Goal: Complete application form: Complete application form

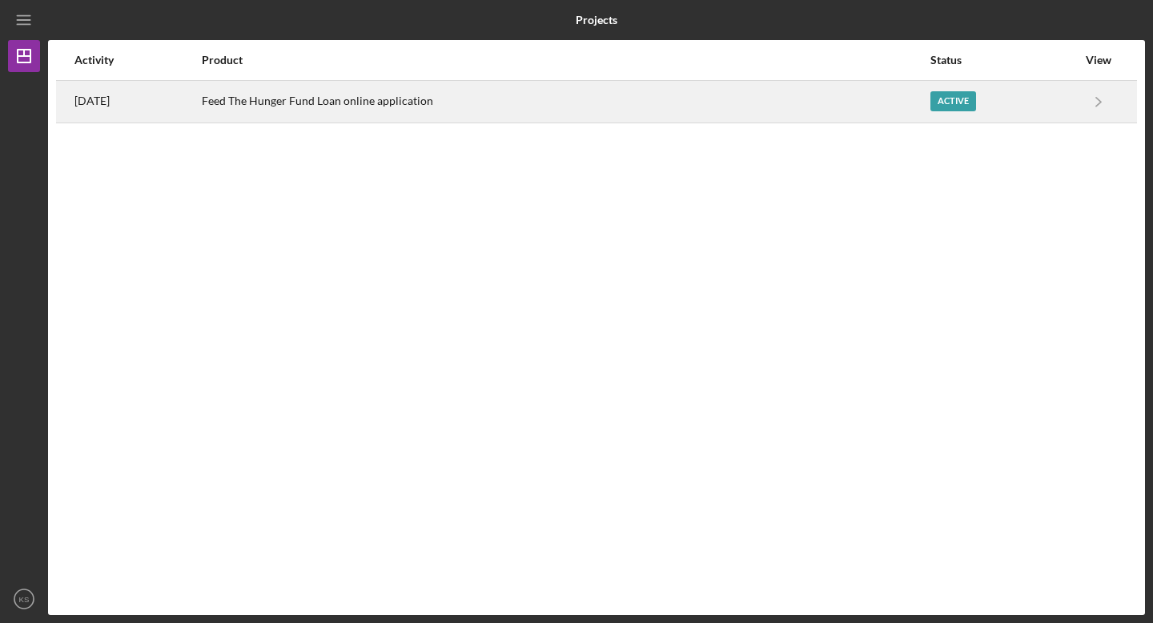
click at [956, 103] on div "Active" at bounding box center [954, 101] width 46 height 20
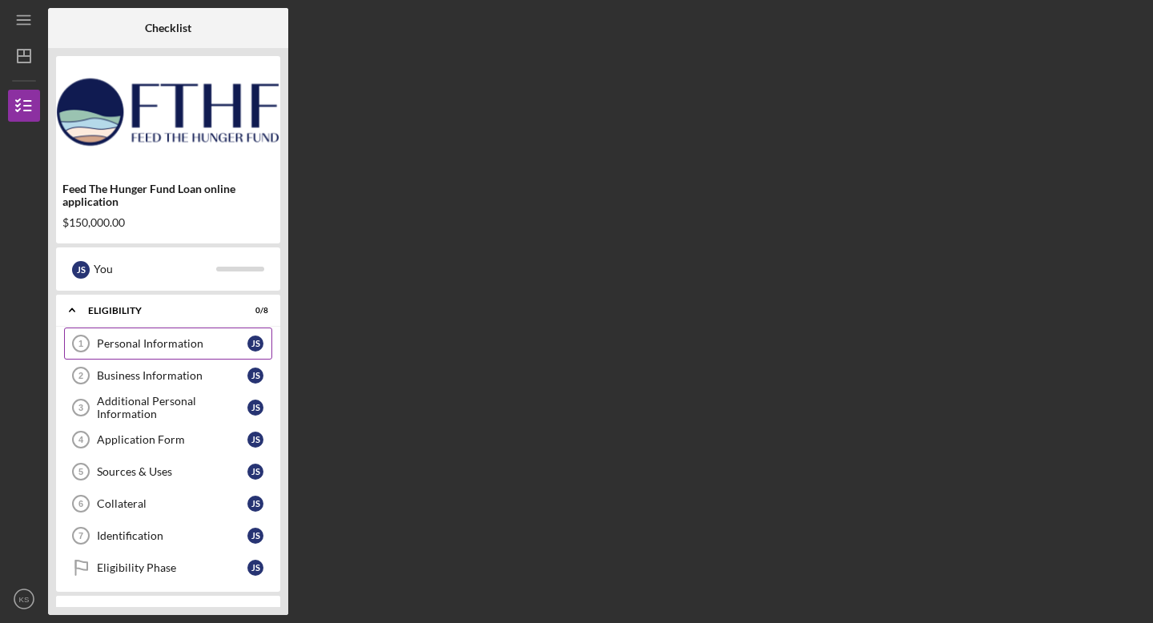
click at [146, 341] on div "Personal Information" at bounding box center [172, 343] width 151 height 13
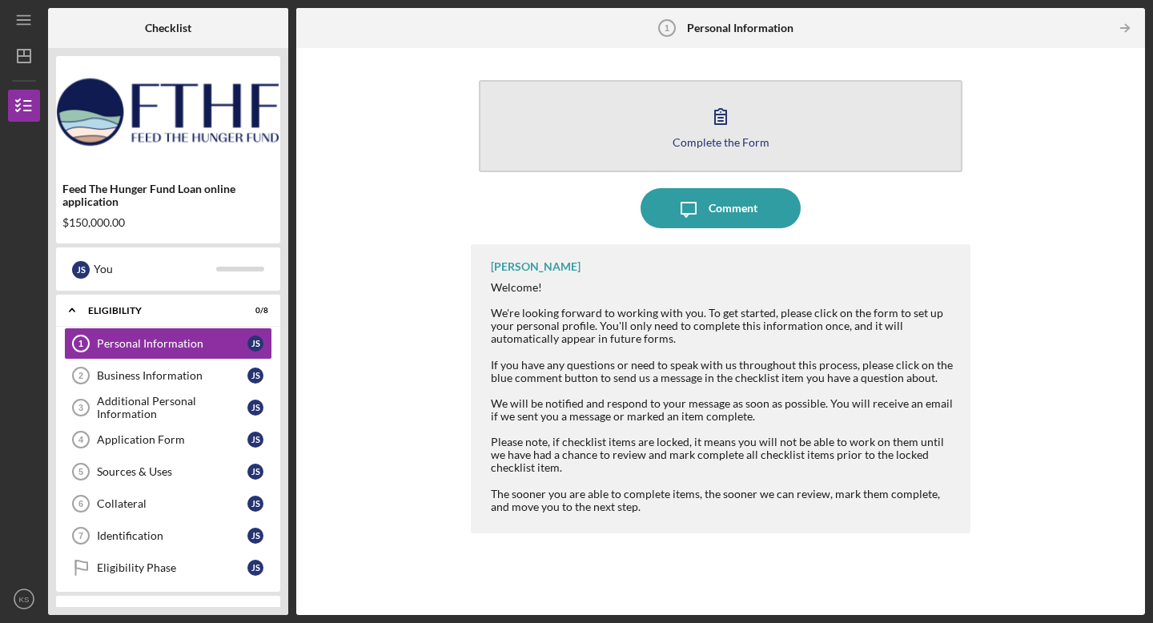
click at [719, 117] on icon "button" at bounding box center [720, 116] width 11 height 15
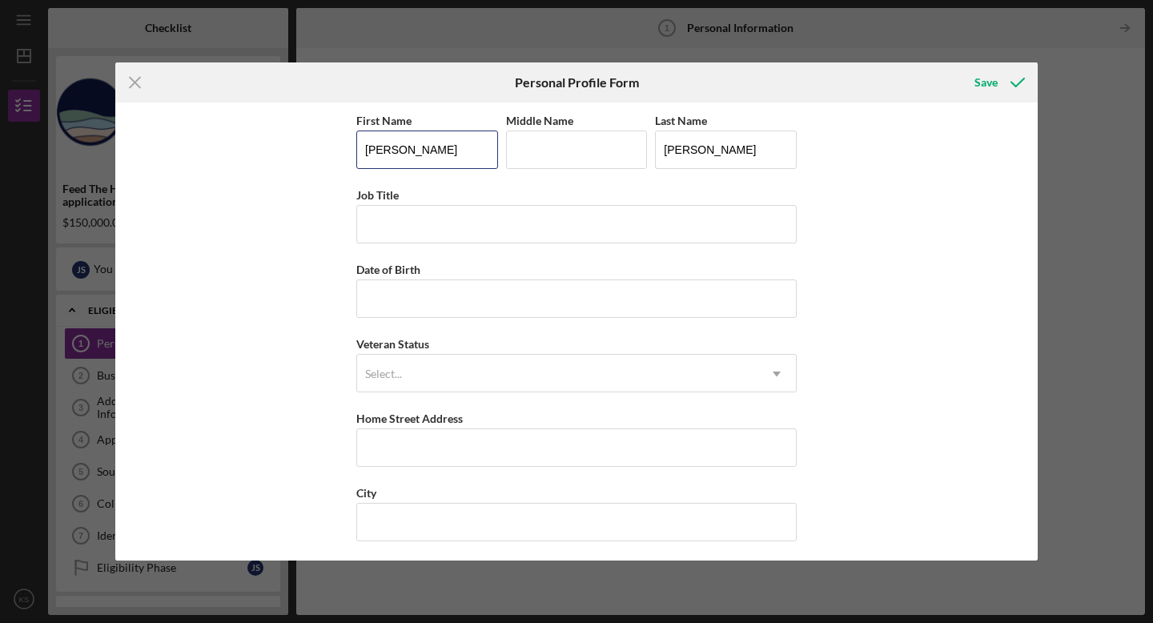
drag, startPoint x: 400, startPoint y: 151, endPoint x: 314, endPoint y: 151, distance: 85.7
click at [314, 151] on div "First Name [PERSON_NAME] Middle Name Last Name [PERSON_NAME] Job Title Date of …" at bounding box center [576, 332] width 923 height 458
type input "Kollette"
click at [377, 227] on input "Job Title" at bounding box center [576, 224] width 440 height 38
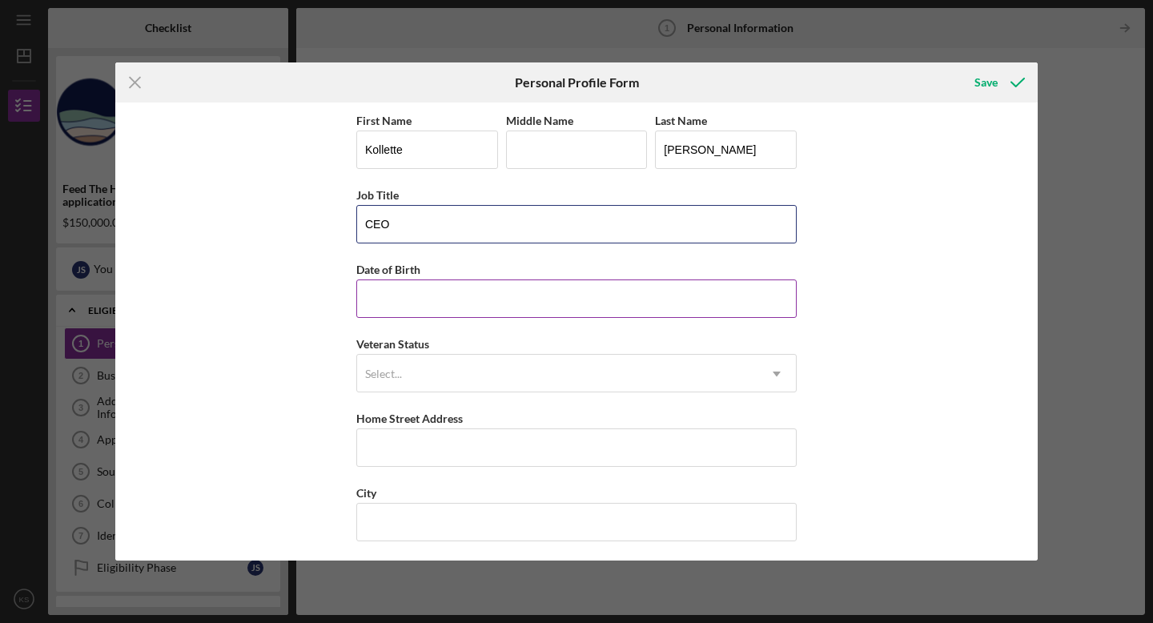
type input "CEO"
click at [375, 308] on input "Date of Birth" at bounding box center [576, 298] width 440 height 38
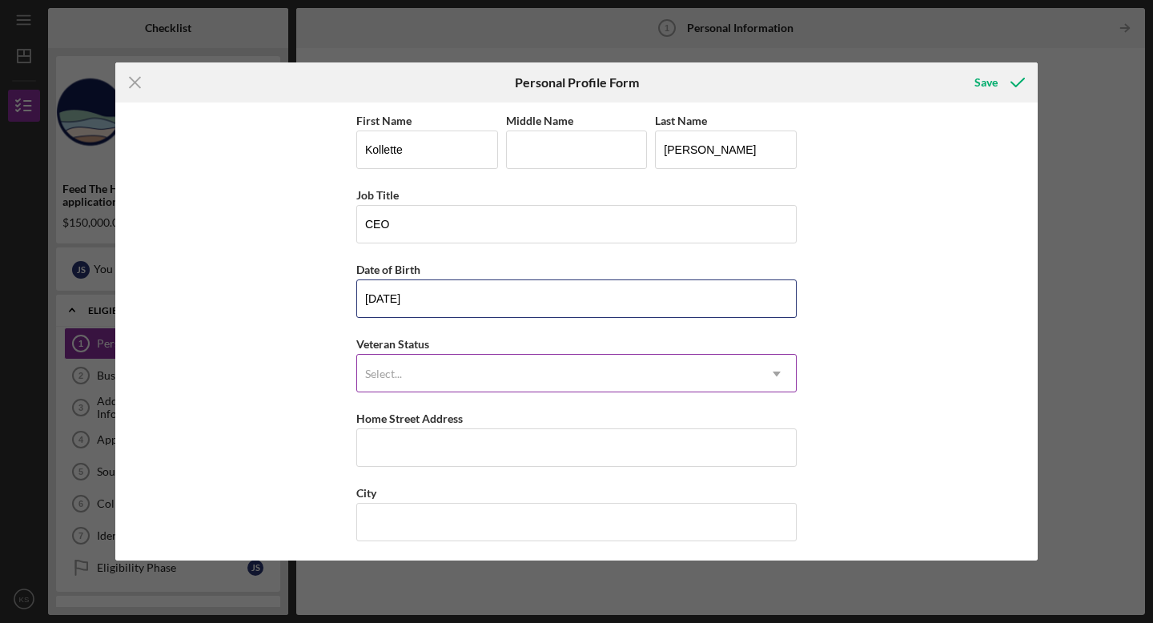
type input "[DATE]"
click at [432, 377] on div "Select..." at bounding box center [557, 374] width 400 height 37
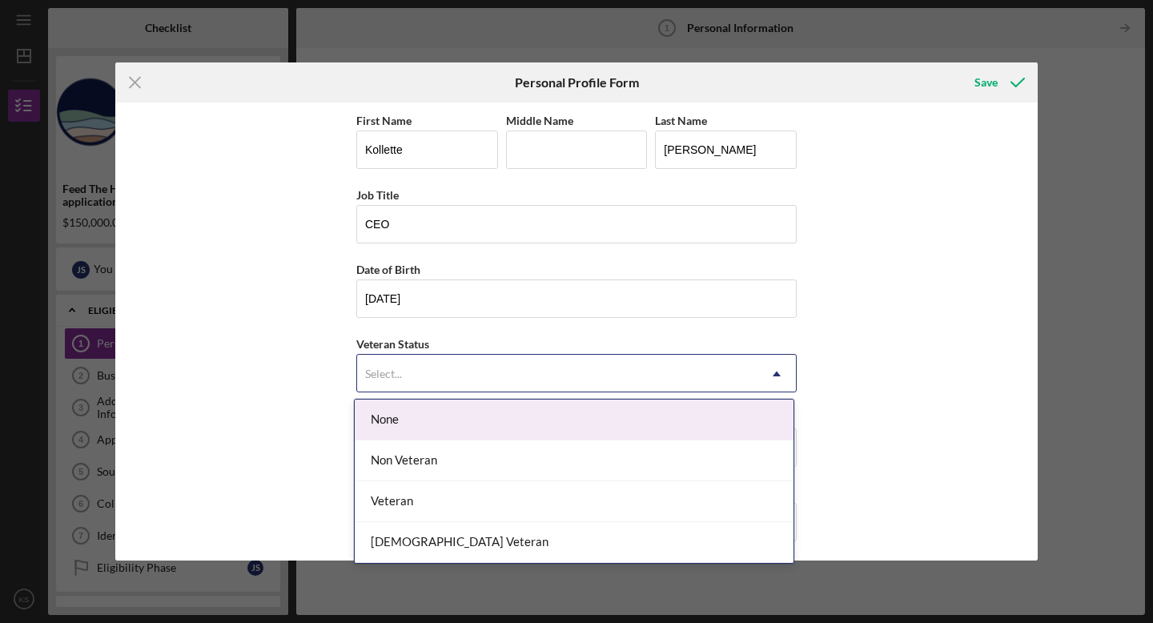
click at [417, 414] on div "None" at bounding box center [574, 420] width 439 height 41
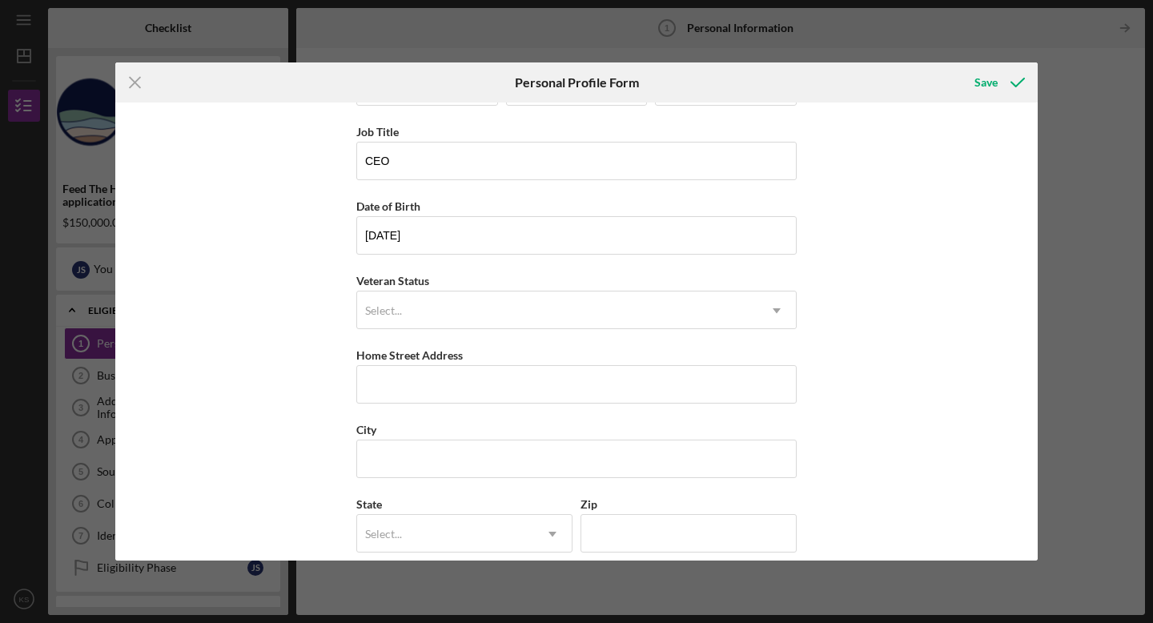
scroll to position [73, 0]
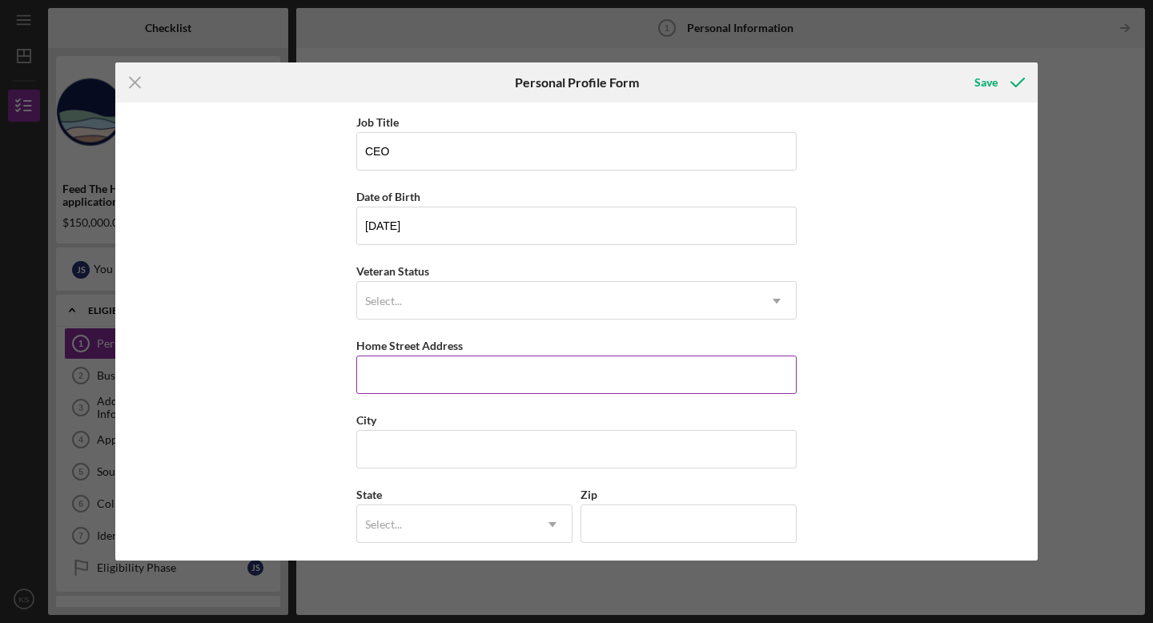
click at [421, 373] on input "Home Street Address" at bounding box center [576, 375] width 440 height 38
type input "[STREET_ADDRESS]"
type input "Captain [PERSON_NAME]"
type input "HI"
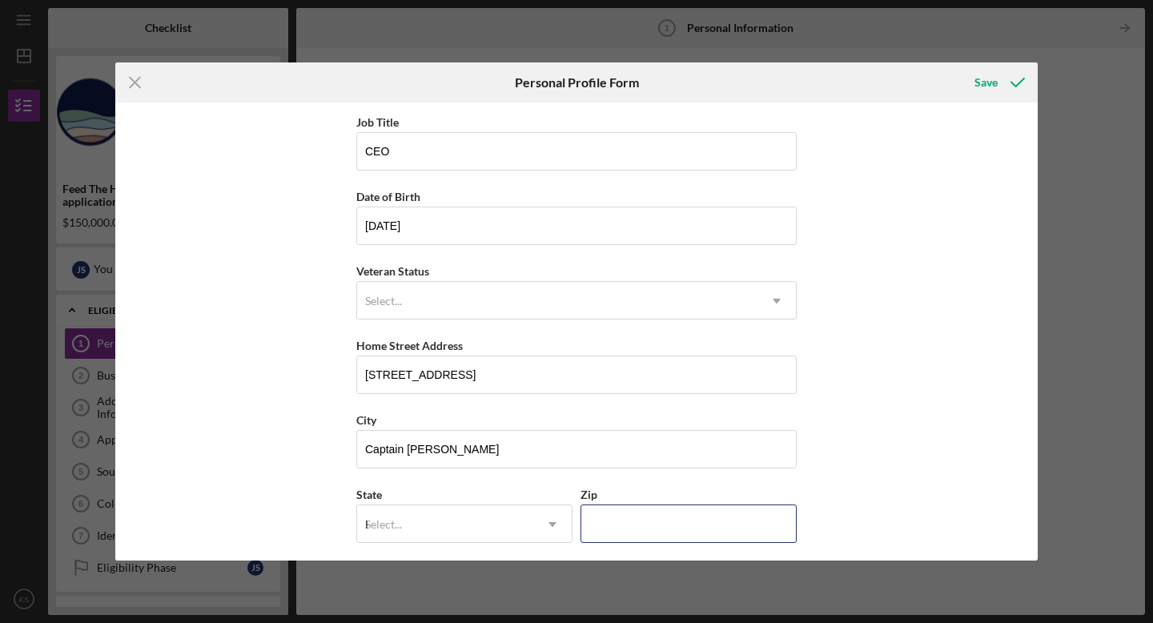
type input "96704"
type input "[GEOGRAPHIC_DATA]"
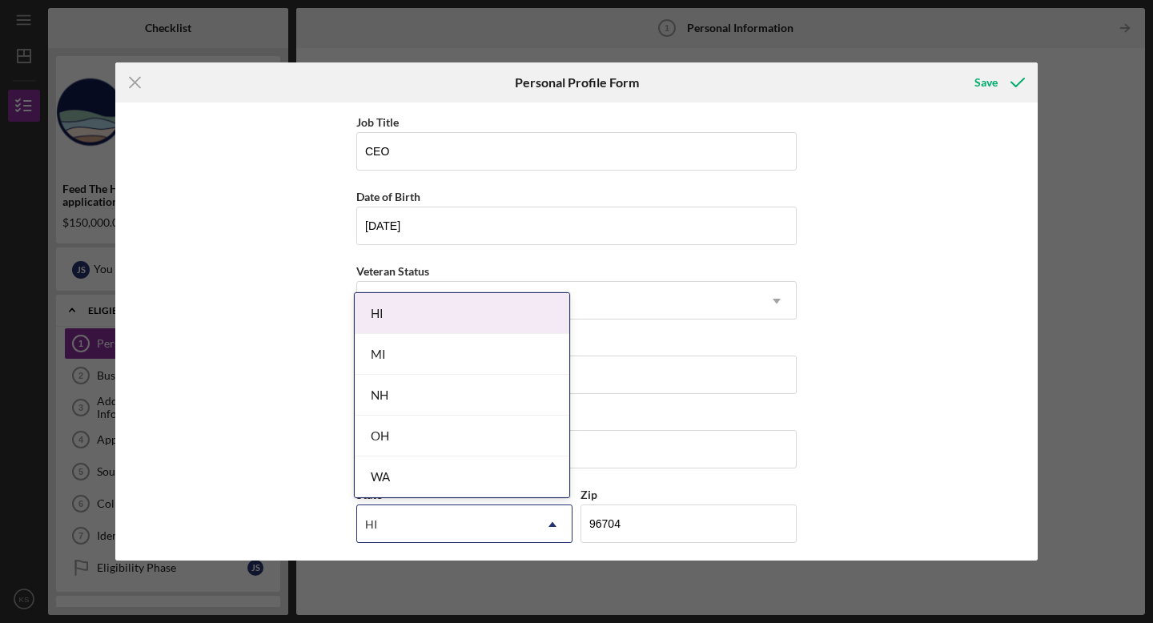
click at [483, 321] on div "HI" at bounding box center [462, 313] width 215 height 41
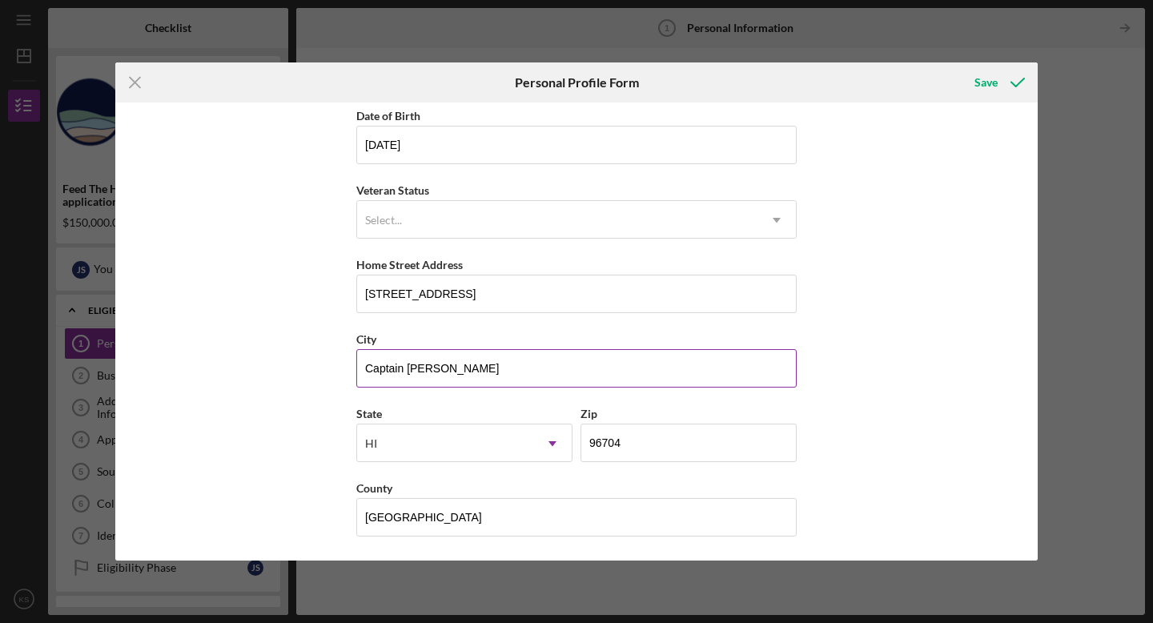
scroll to position [154, 0]
click at [986, 80] on div "Save" at bounding box center [986, 82] width 23 height 32
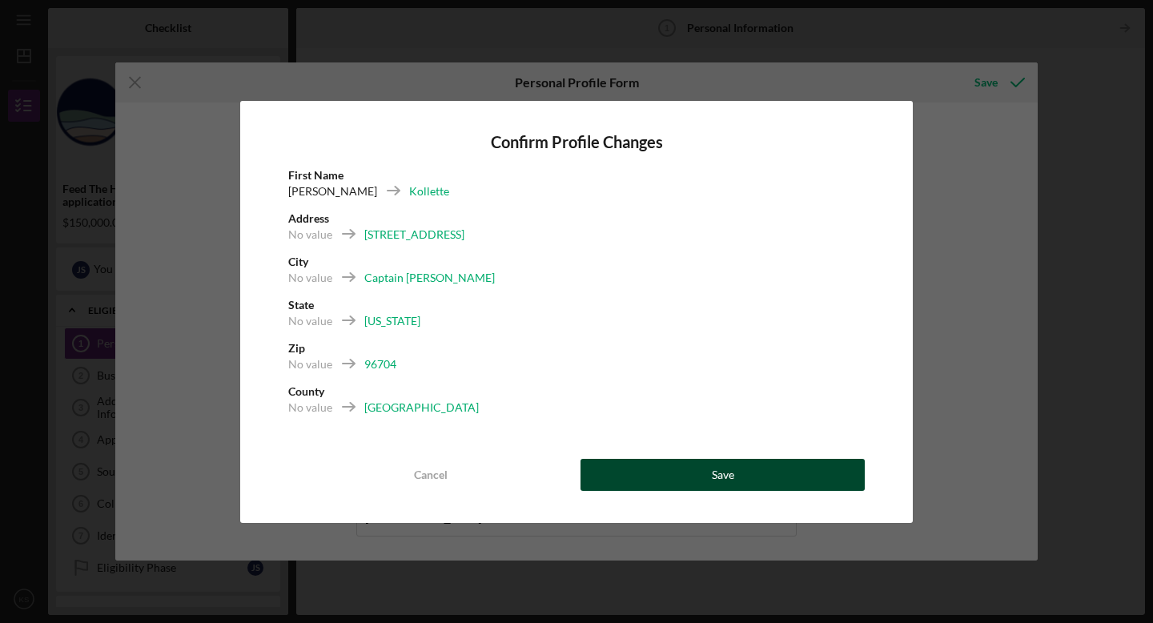
click at [747, 475] on button "Save" at bounding box center [723, 475] width 284 height 32
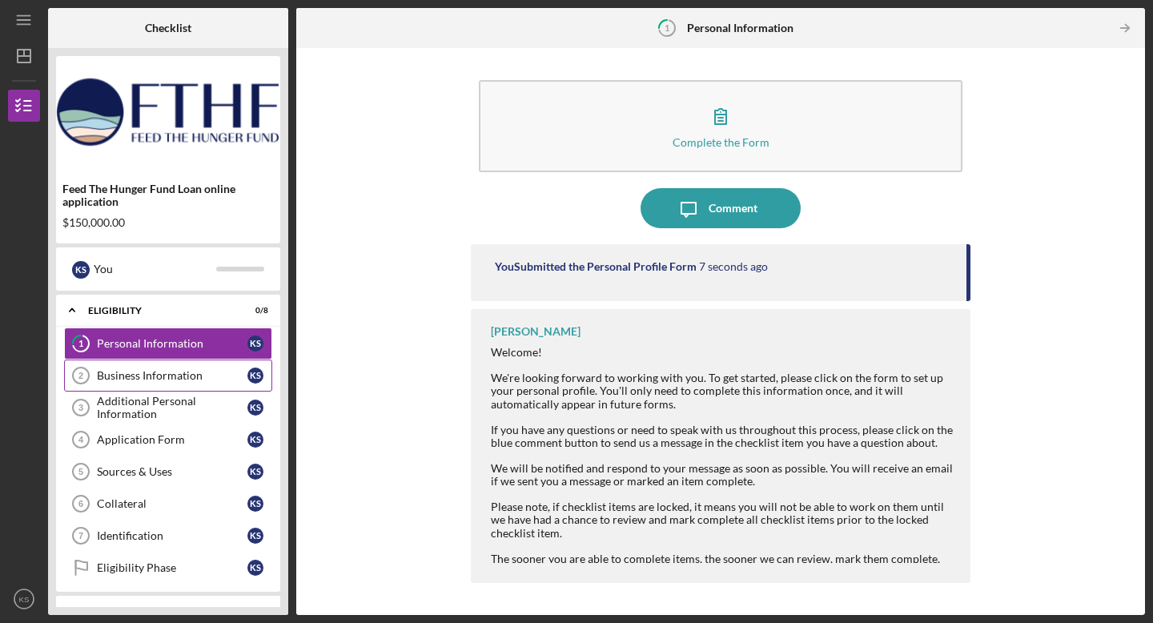
click at [190, 368] on link "Business Information 2 Business Information K S" at bounding box center [168, 376] width 208 height 32
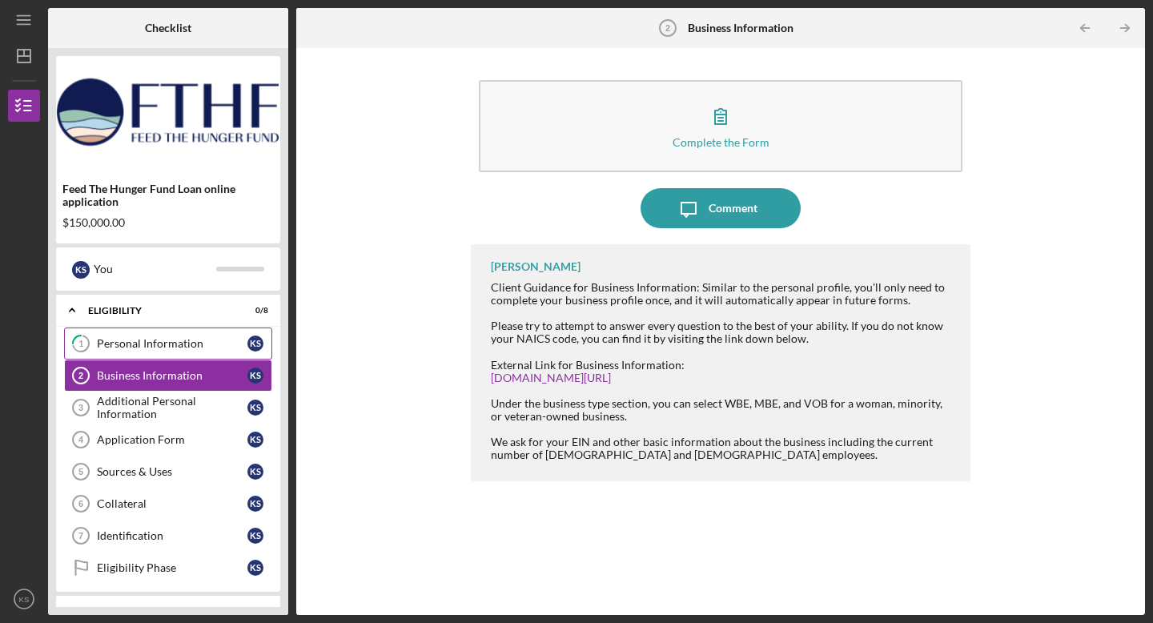
click at [187, 343] on div "Personal Information" at bounding box center [172, 343] width 151 height 13
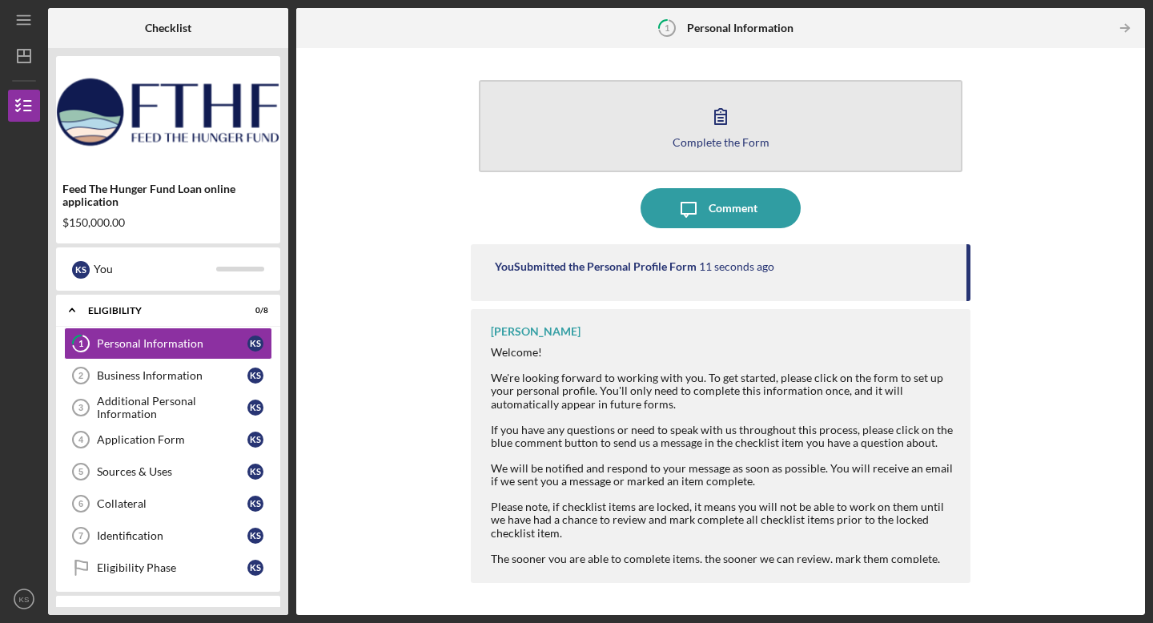
click at [722, 131] on icon "button" at bounding box center [721, 116] width 40 height 40
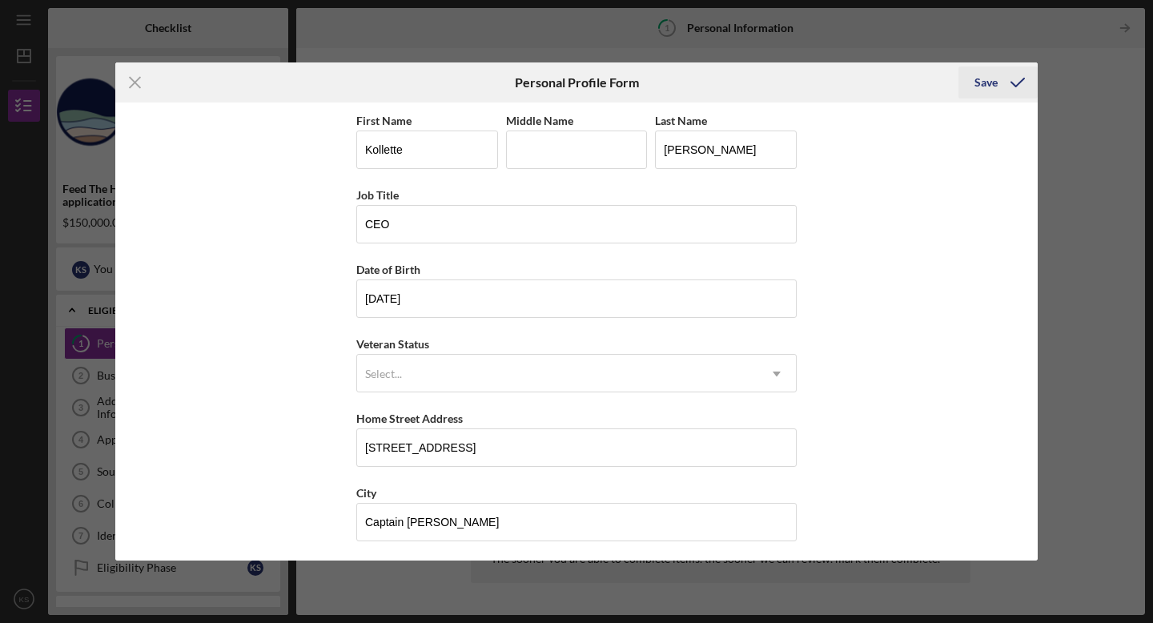
click at [987, 82] on div "Save" at bounding box center [986, 82] width 23 height 32
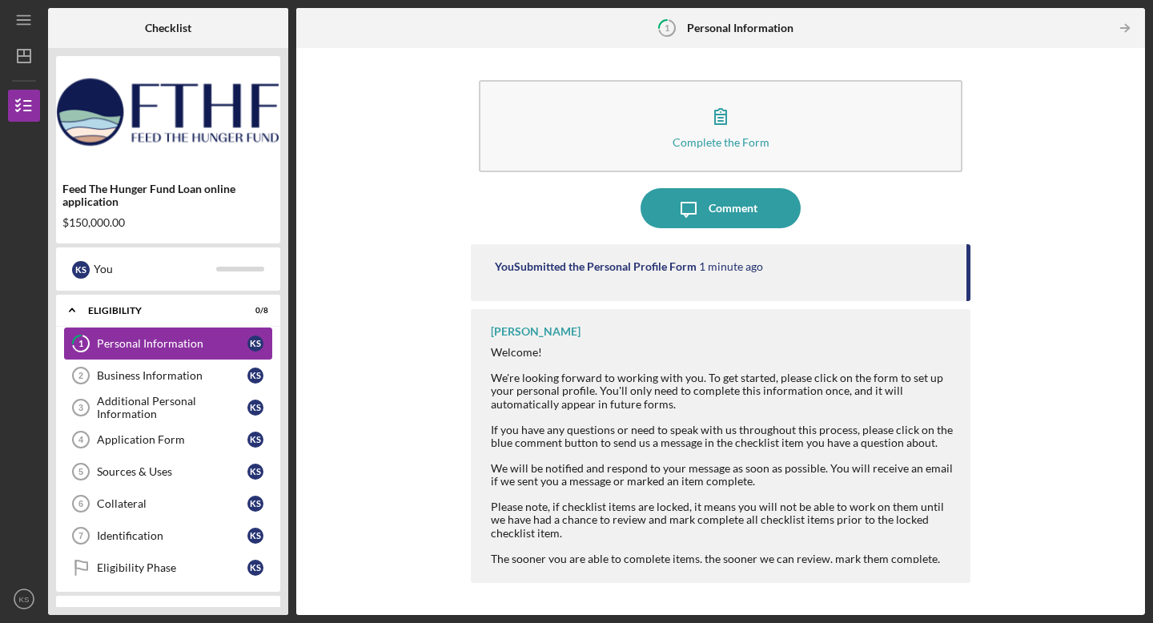
click at [79, 339] on tspan "1" at bounding box center [80, 344] width 5 height 10
click at [115, 370] on div "Business Information" at bounding box center [172, 375] width 151 height 13
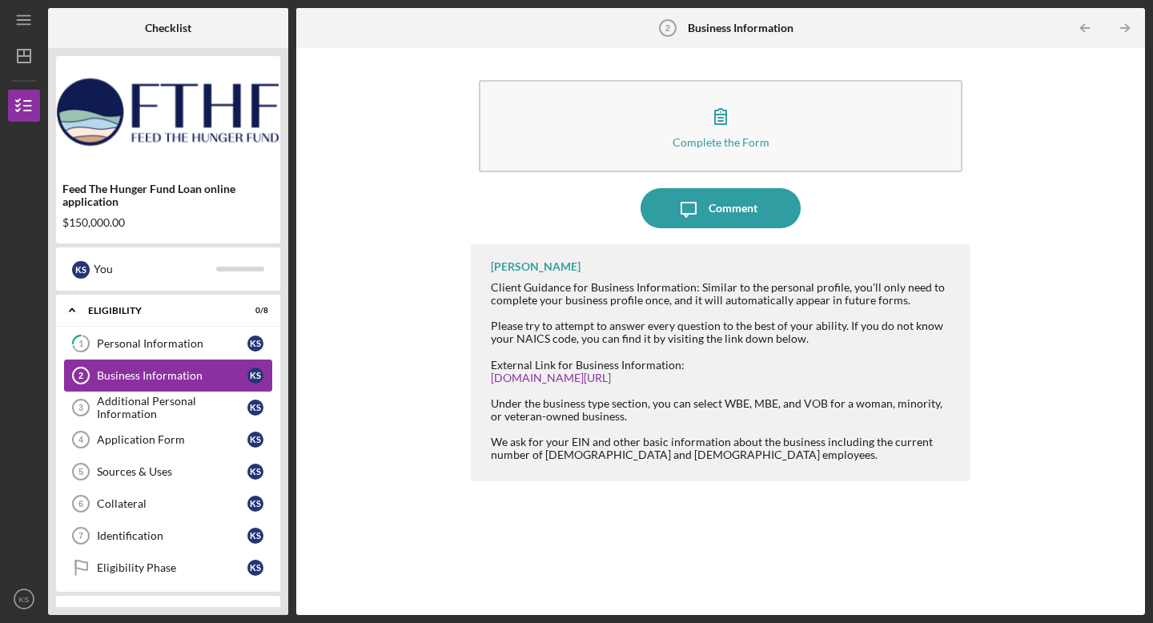
click at [148, 372] on div "Business Information" at bounding box center [172, 375] width 151 height 13
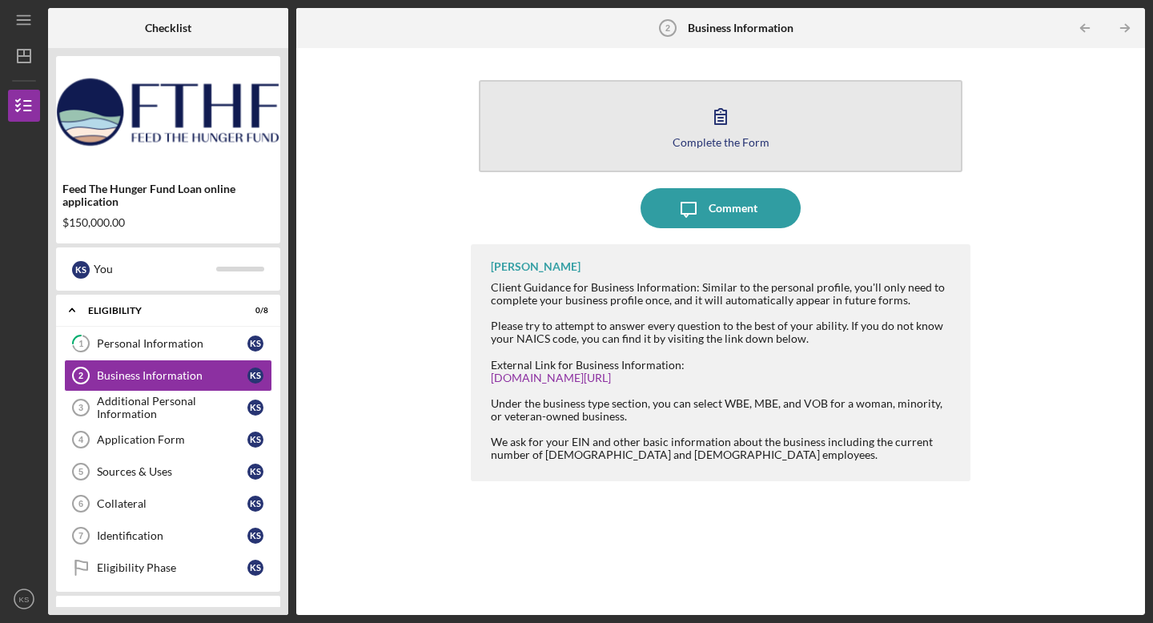
click at [715, 119] on icon "button" at bounding box center [720, 116] width 11 height 15
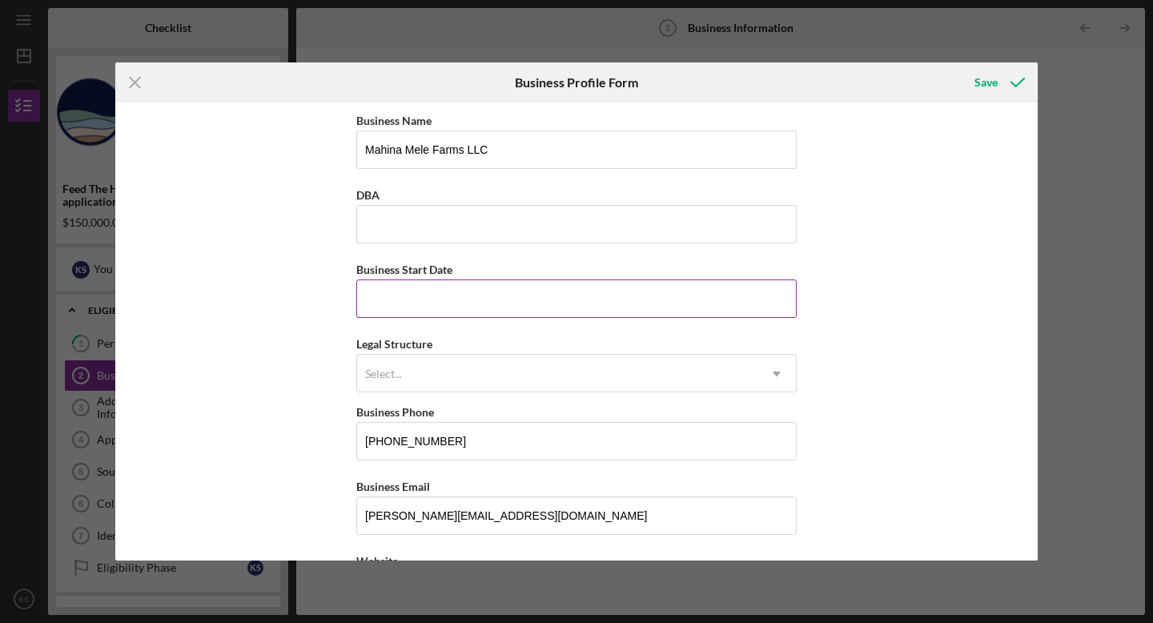
click at [501, 296] on input "Business Start Date" at bounding box center [576, 298] width 440 height 38
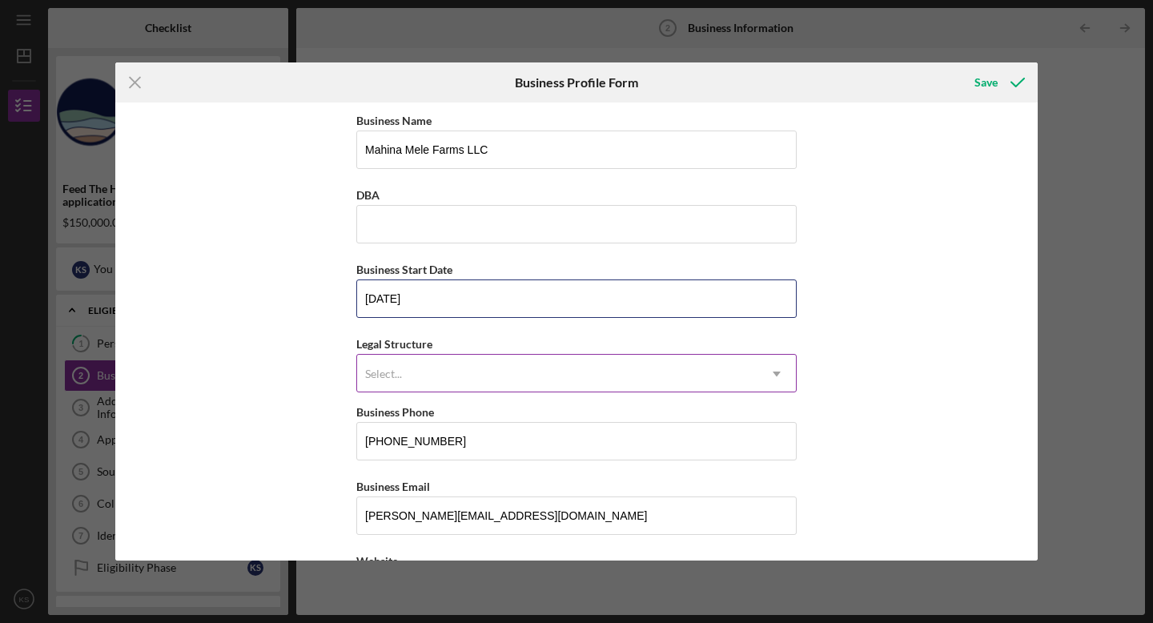
type input "[DATE]"
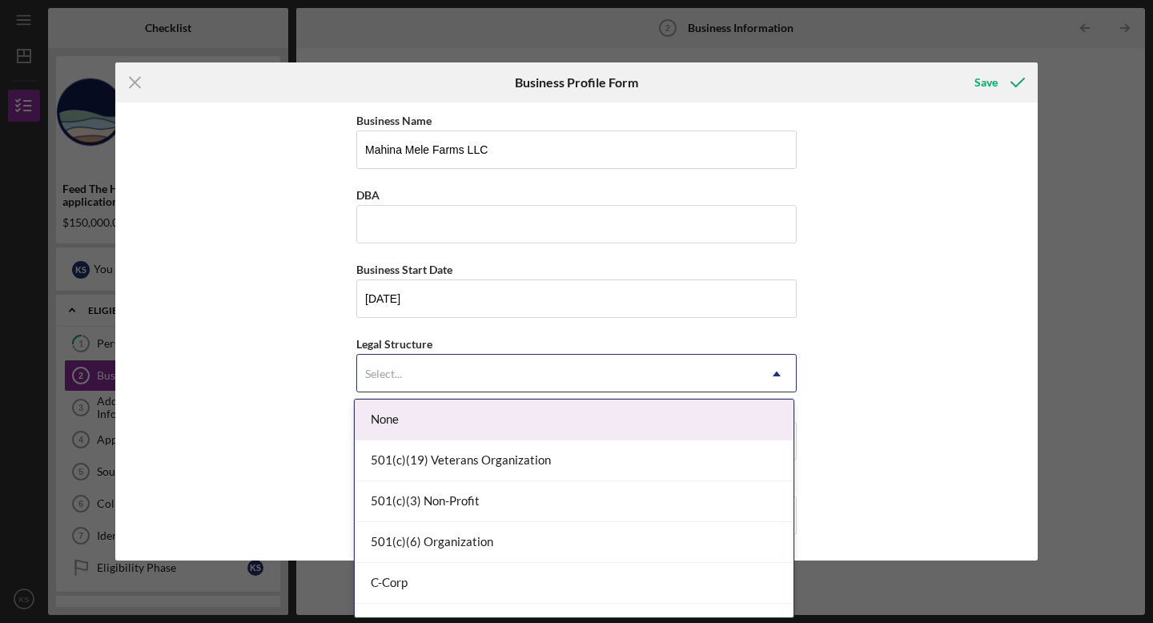
click at [517, 374] on div "Select..." at bounding box center [557, 374] width 400 height 37
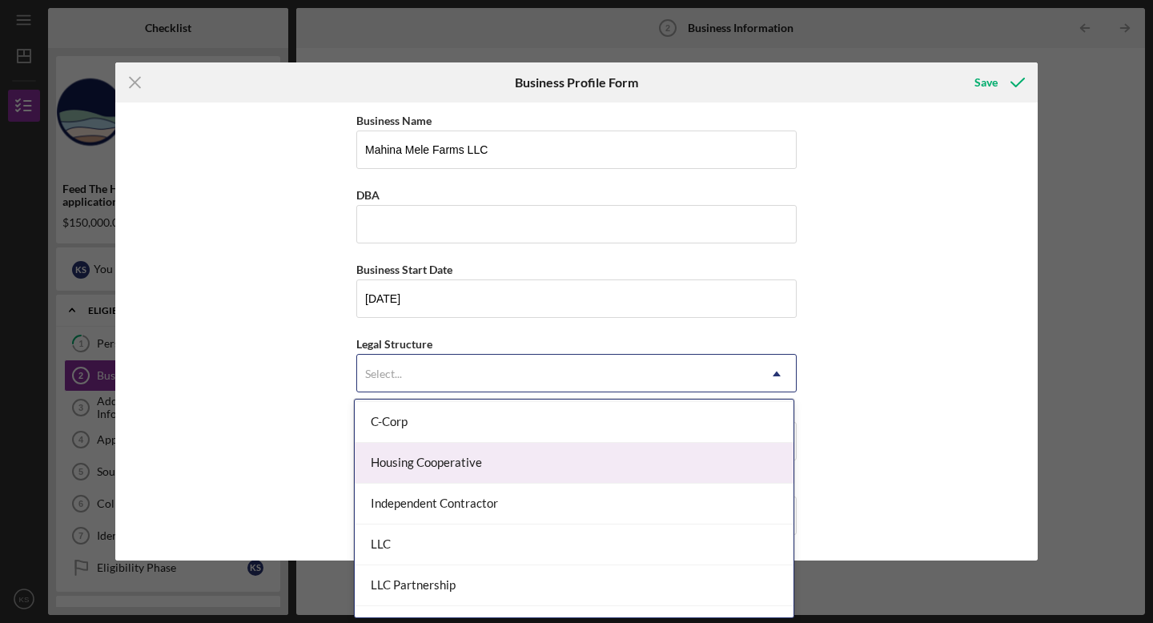
scroll to position [162, 0]
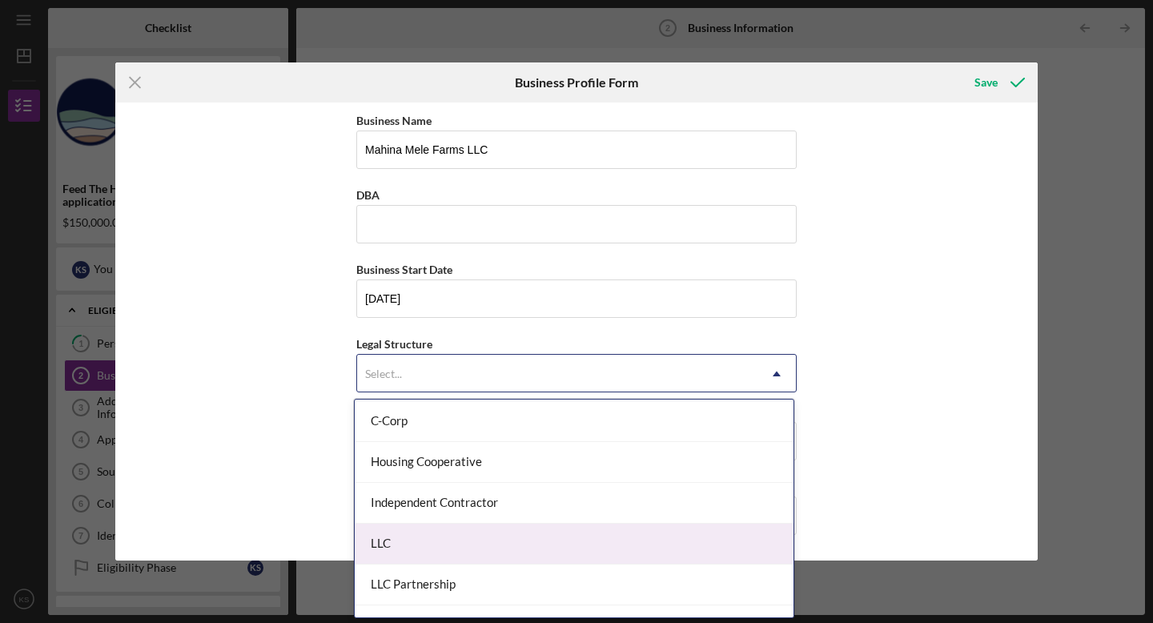
click at [503, 537] on div "LLC" at bounding box center [574, 544] width 439 height 41
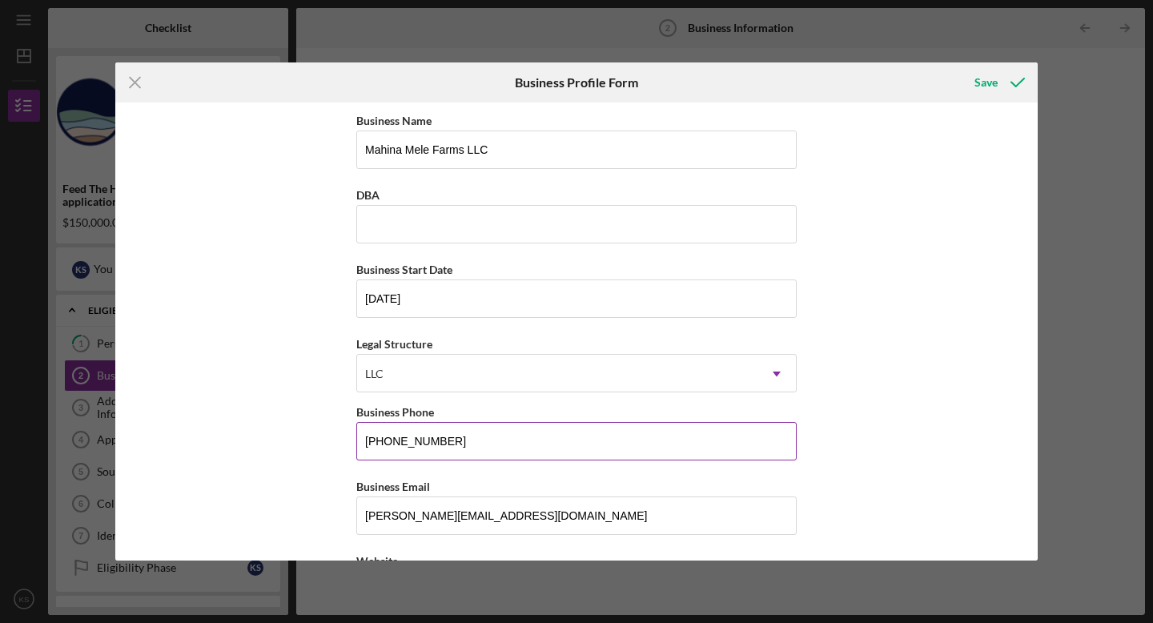
click at [496, 444] on input "[PHONE_NUMBER]" at bounding box center [576, 441] width 440 height 38
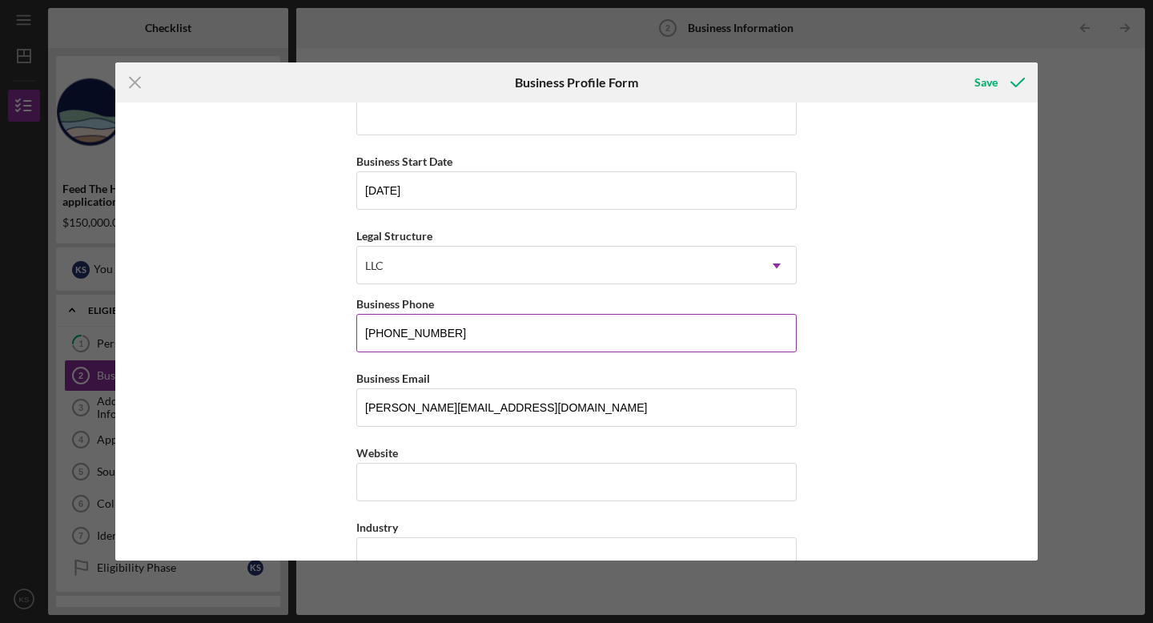
scroll to position [140, 0]
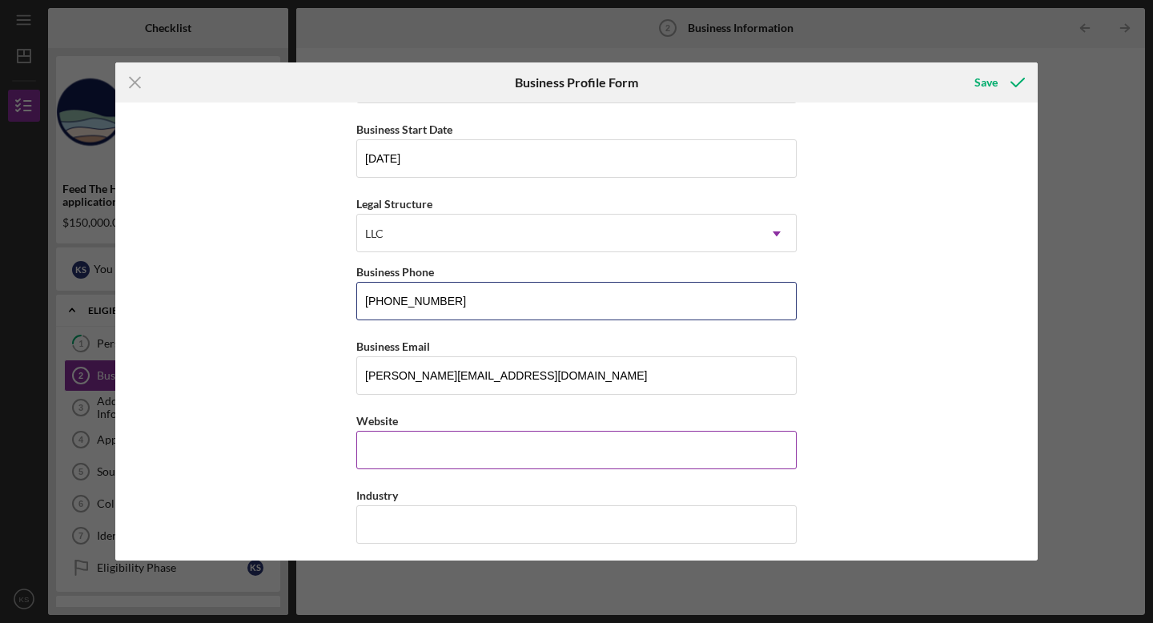
type input "[PHONE_NUMBER]"
click at [500, 452] on input "Website" at bounding box center [576, 450] width 440 height 38
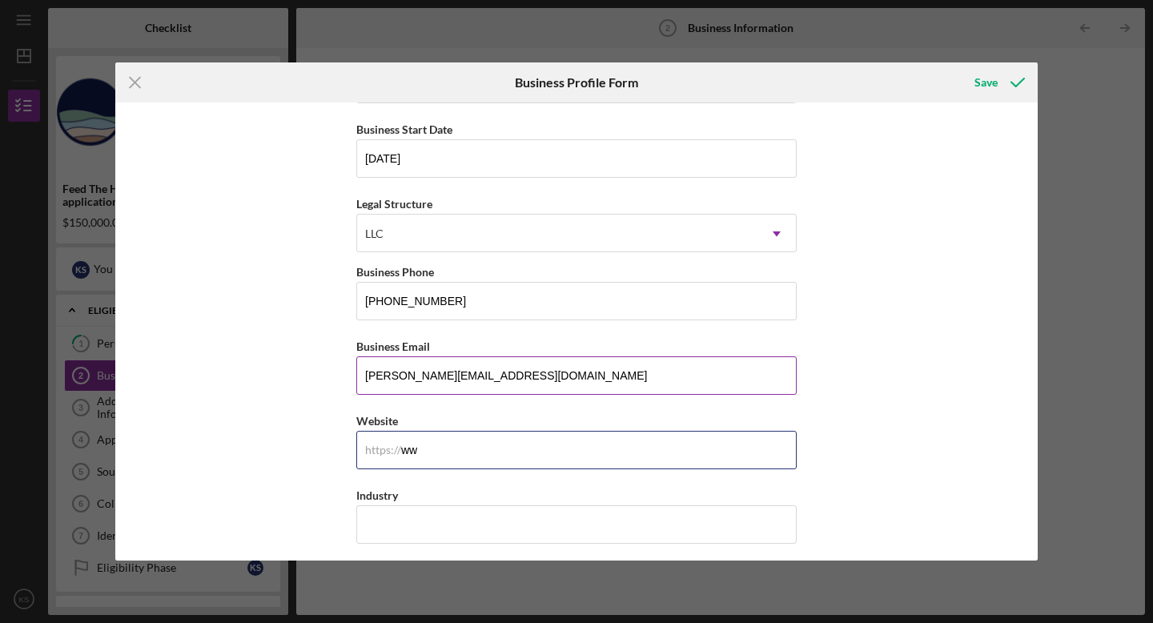
type input "w"
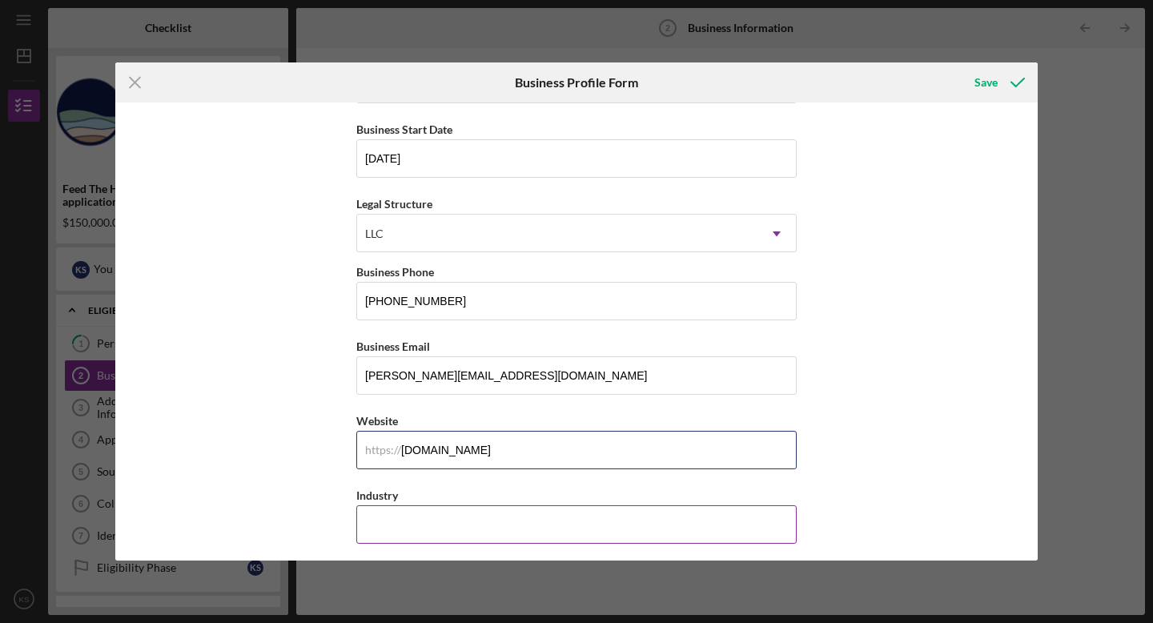
type input "[DOMAIN_NAME]"
click at [429, 528] on input "Industry" at bounding box center [576, 524] width 440 height 38
type input "manufacturing"
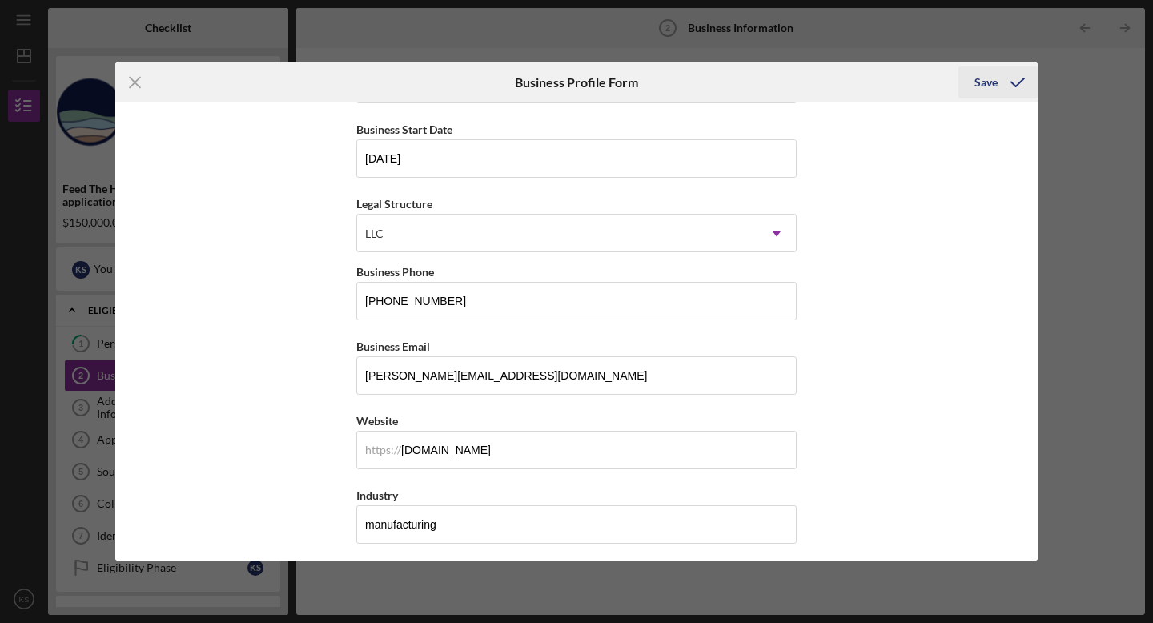
click at [986, 79] on div "Save" at bounding box center [986, 82] width 23 height 32
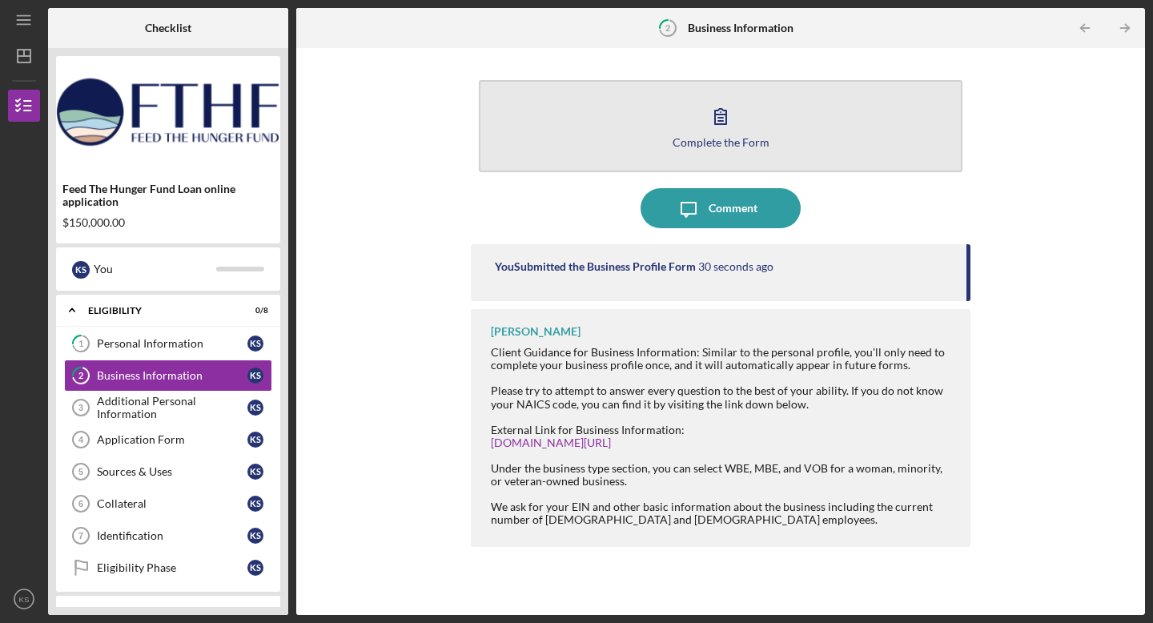
click at [725, 131] on icon "button" at bounding box center [721, 116] width 40 height 40
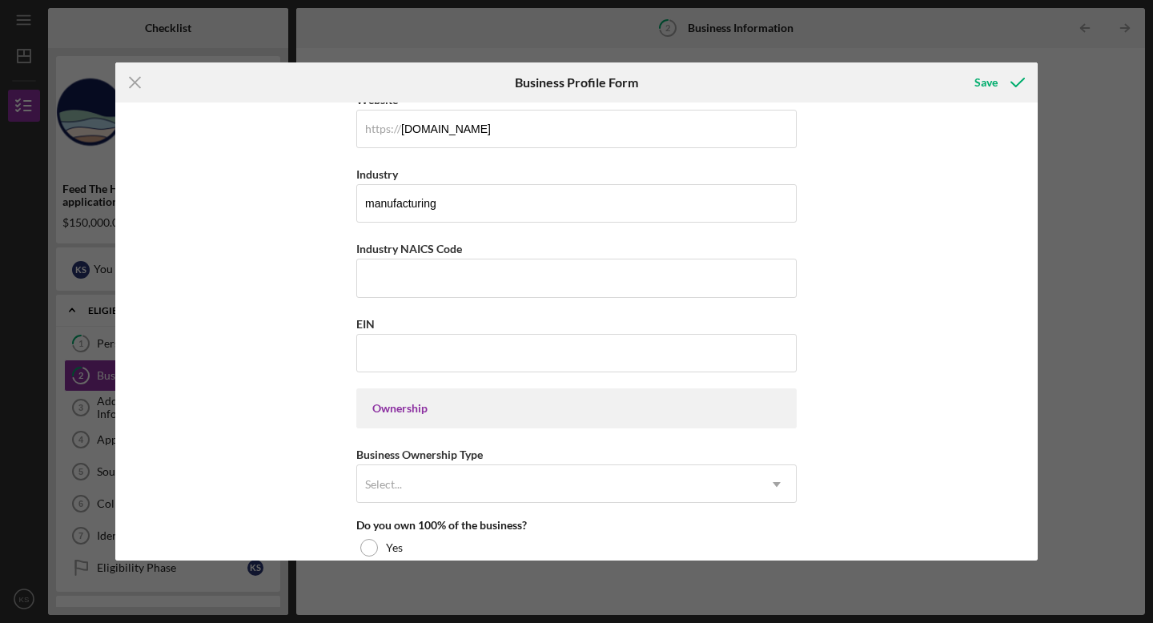
scroll to position [455, 0]
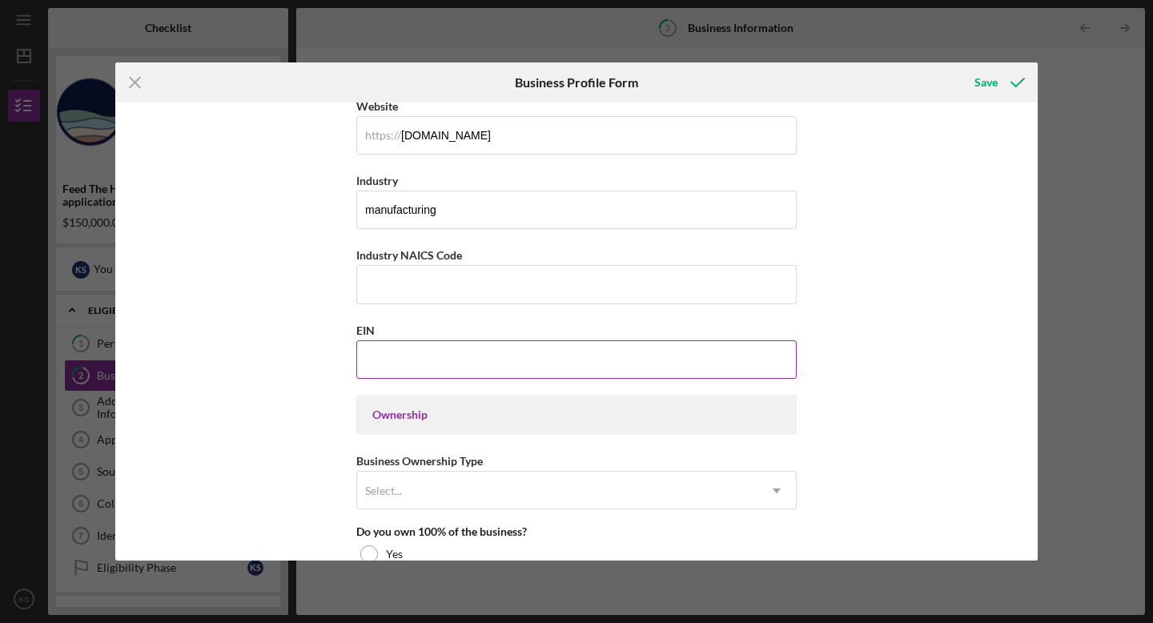
click at [633, 356] on input "EIN" at bounding box center [576, 359] width 440 height 38
type input "[US_EMPLOYER_IDENTIFICATION_NUMBER]"
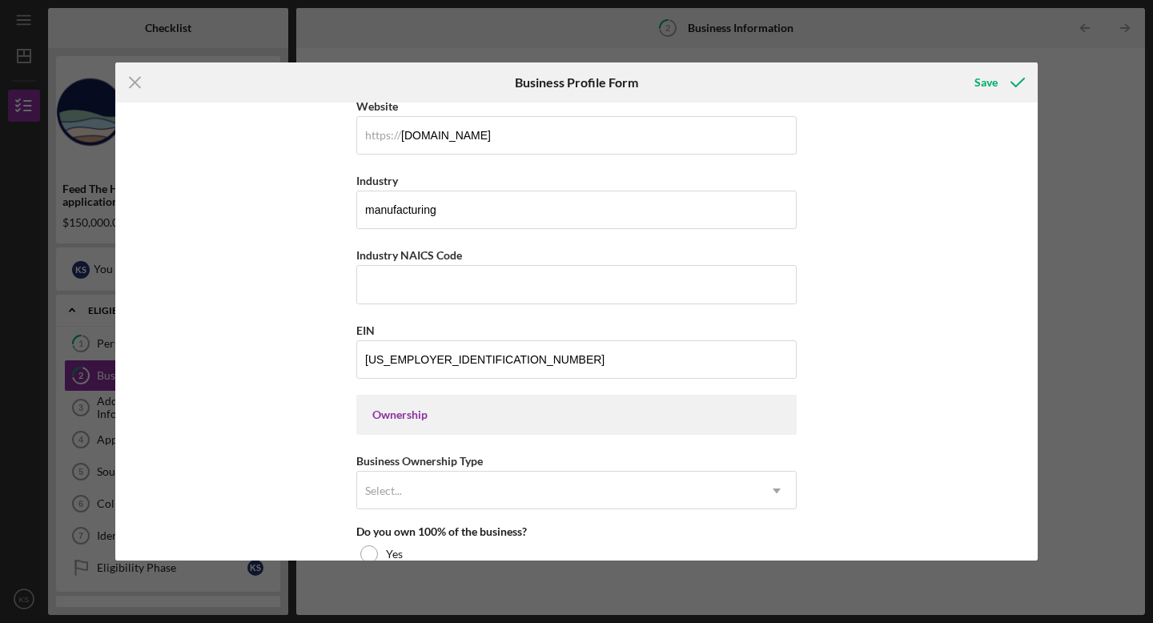
click at [518, 411] on div "Ownership" at bounding box center [576, 414] width 408 height 13
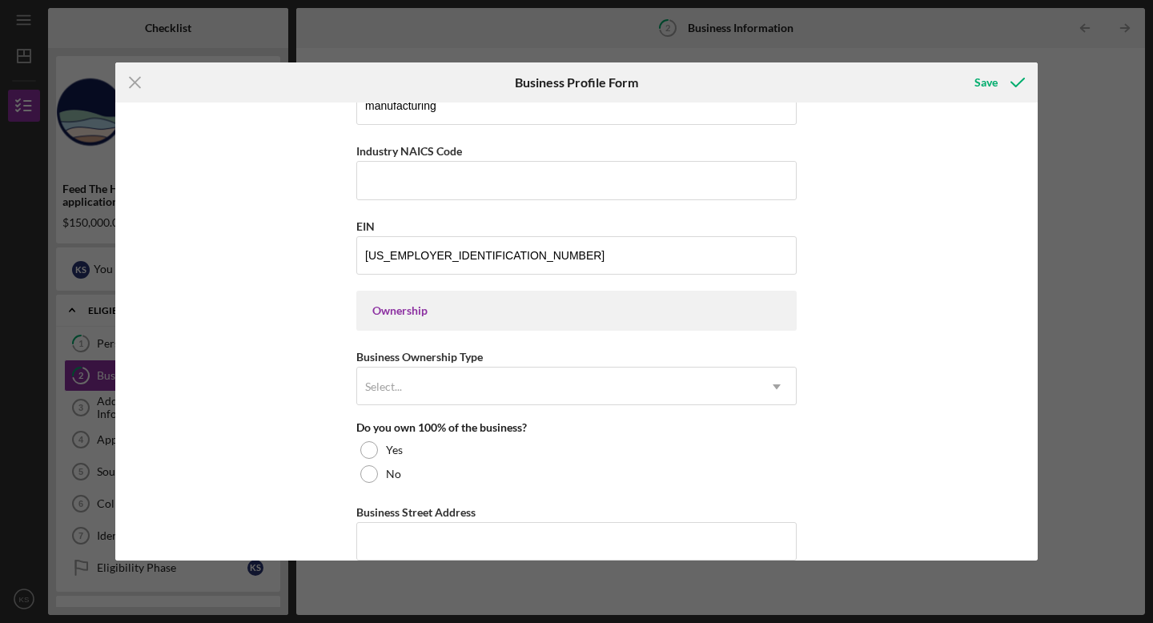
scroll to position [561, 0]
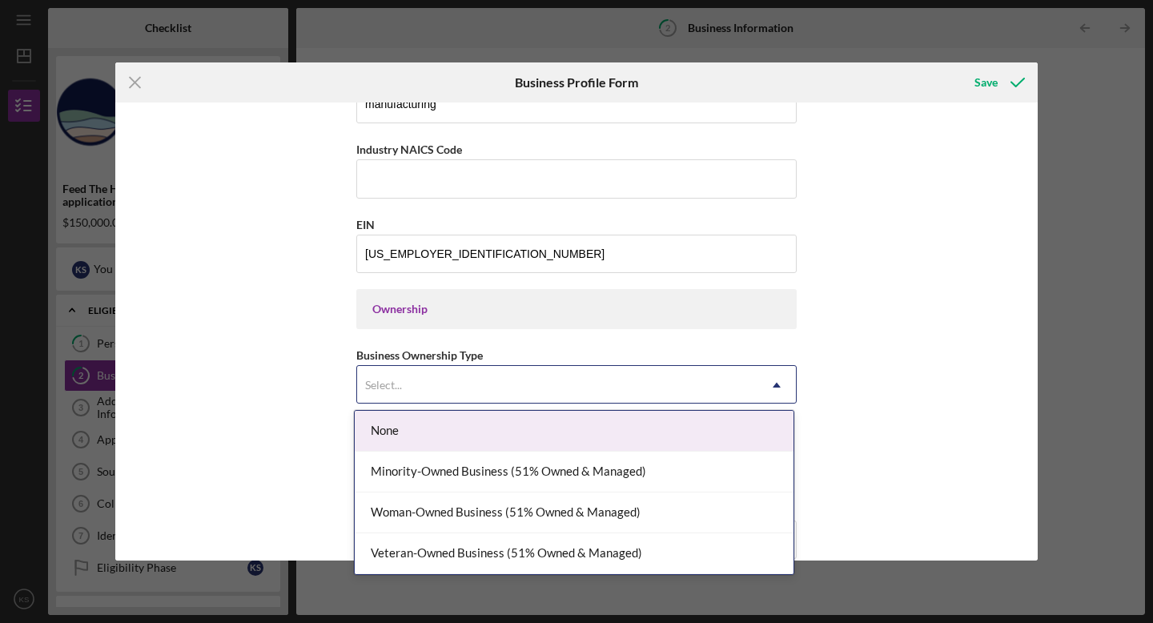
click at [510, 390] on div "Select..." at bounding box center [557, 385] width 400 height 37
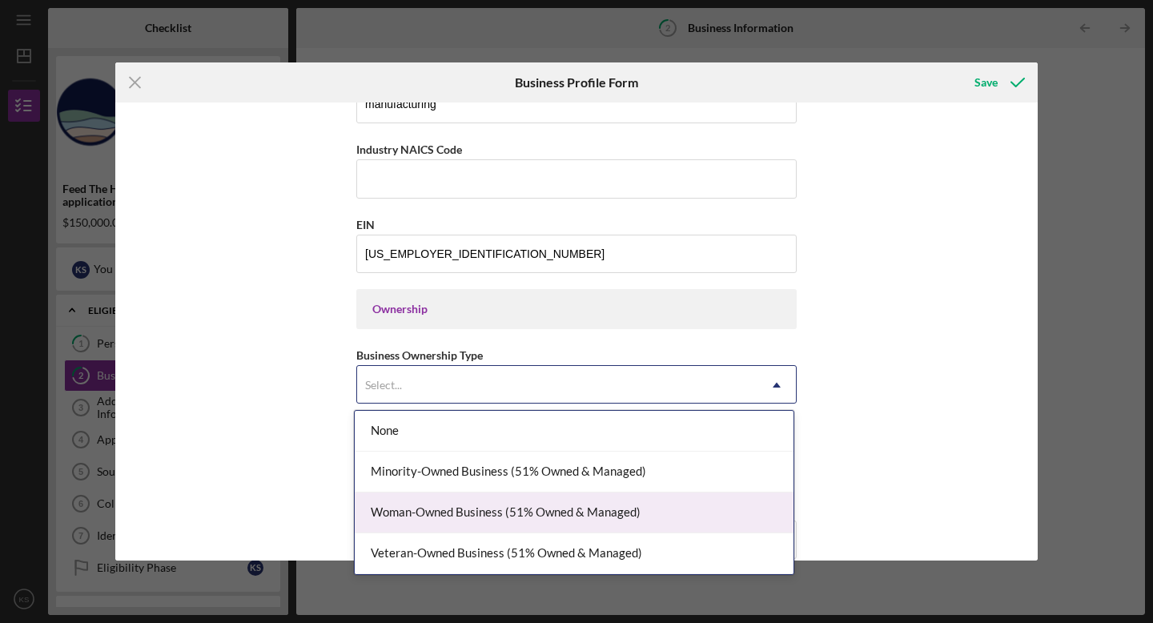
click at [480, 511] on div "Woman-Owned Business (51% Owned & Managed)" at bounding box center [574, 513] width 439 height 41
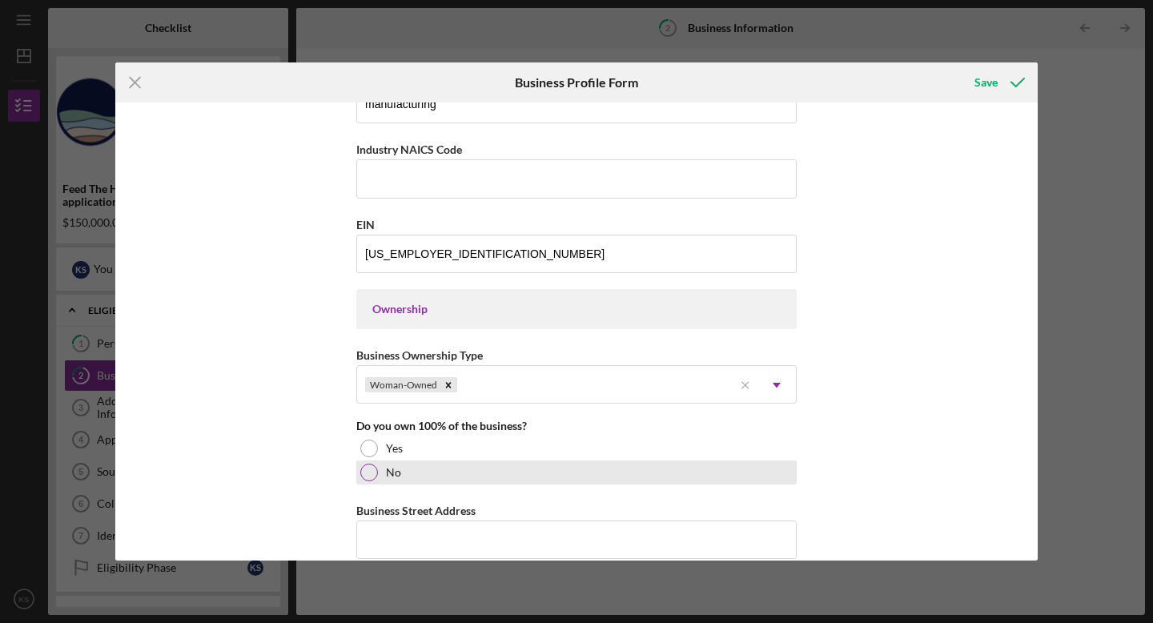
click at [367, 467] on div at bounding box center [369, 473] width 18 height 18
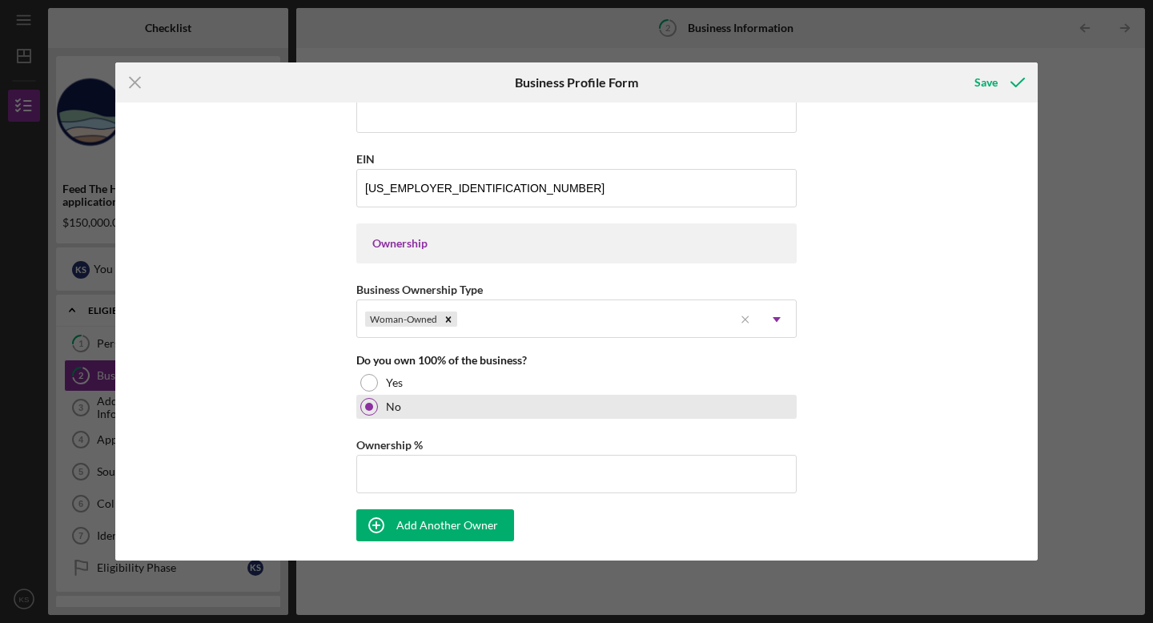
scroll to position [627, 0]
click at [425, 464] on input "Ownership %" at bounding box center [576, 473] width 440 height 38
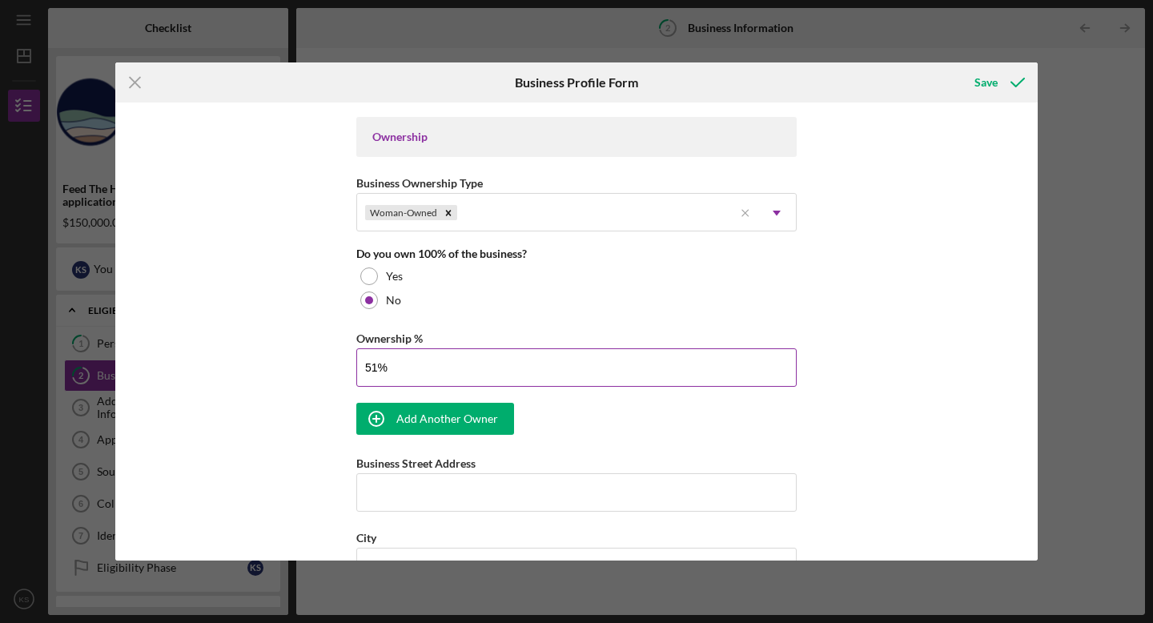
scroll to position [738, 0]
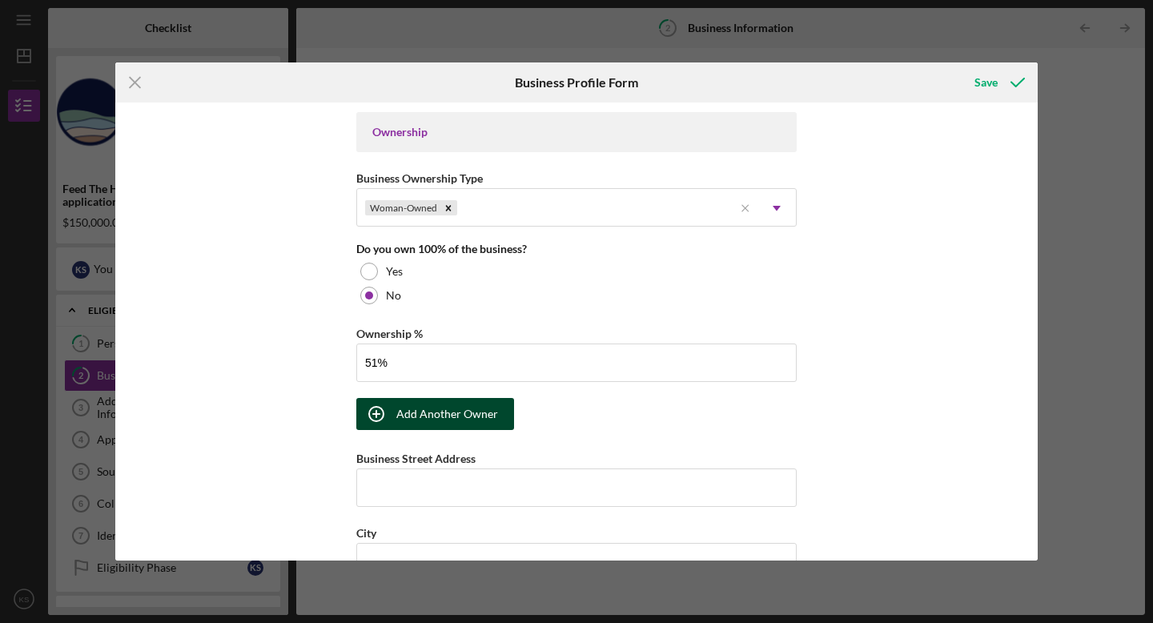
type input "51.00%"
click at [469, 416] on div "Add Another Owner" at bounding box center [447, 414] width 102 height 32
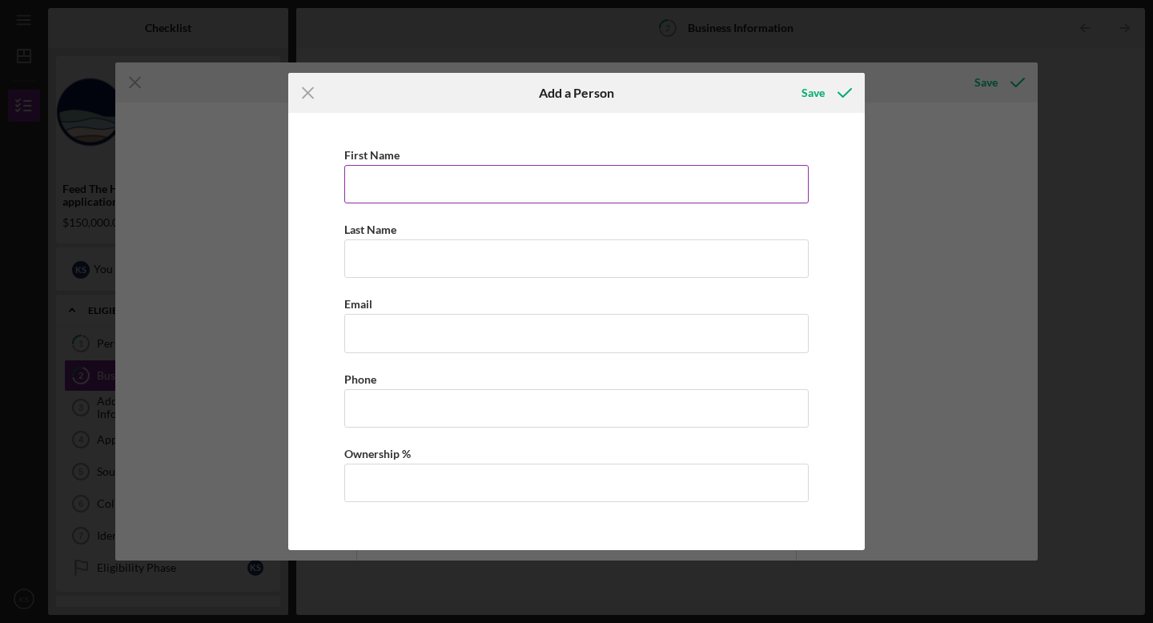
click at [482, 179] on input "First Name" at bounding box center [576, 184] width 464 height 38
type input "[PERSON_NAME]"
click at [412, 265] on input "Last Name" at bounding box center [576, 258] width 464 height 38
type input "[PERSON_NAME]"
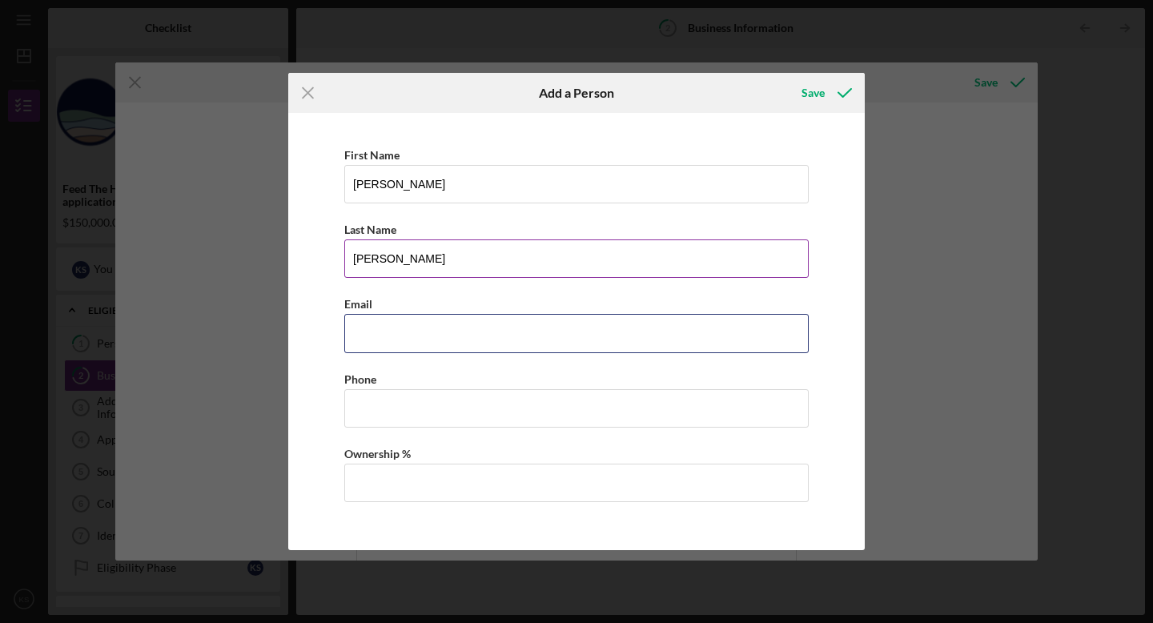
type input "[PERSON_NAME][EMAIL_ADDRESS][DOMAIN_NAME]"
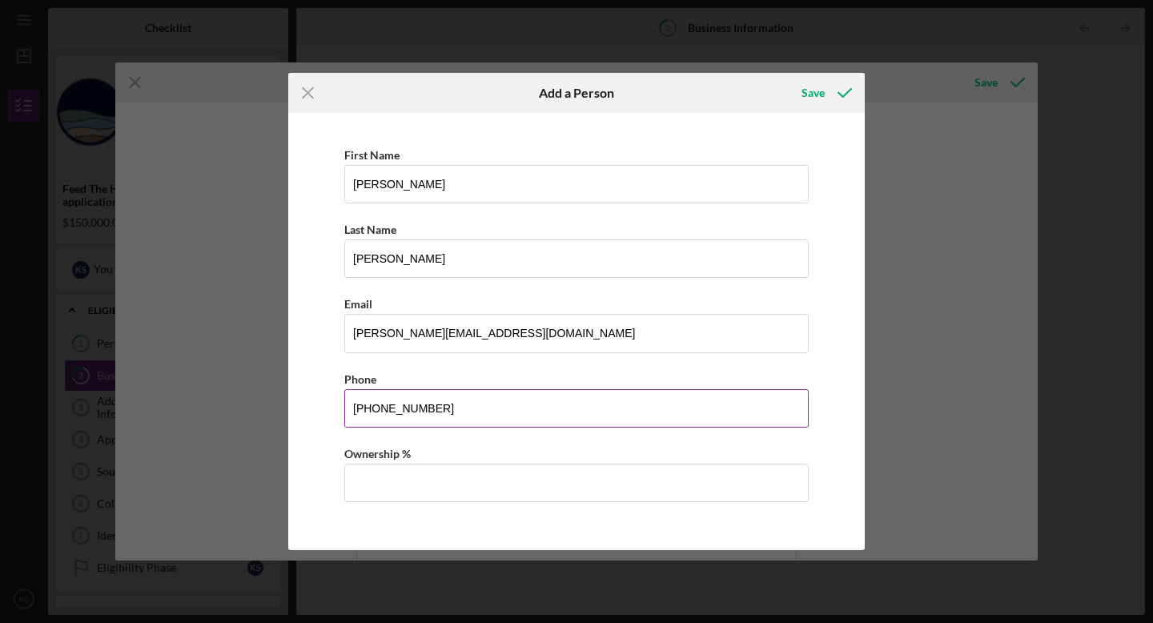
drag, startPoint x: 444, startPoint y: 412, endPoint x: 382, endPoint y: 404, distance: 62.2
click at [382, 404] on input "[PHONE_NUMBER]" at bounding box center [576, 408] width 464 height 38
type input "[PHONE_NUMBER]"
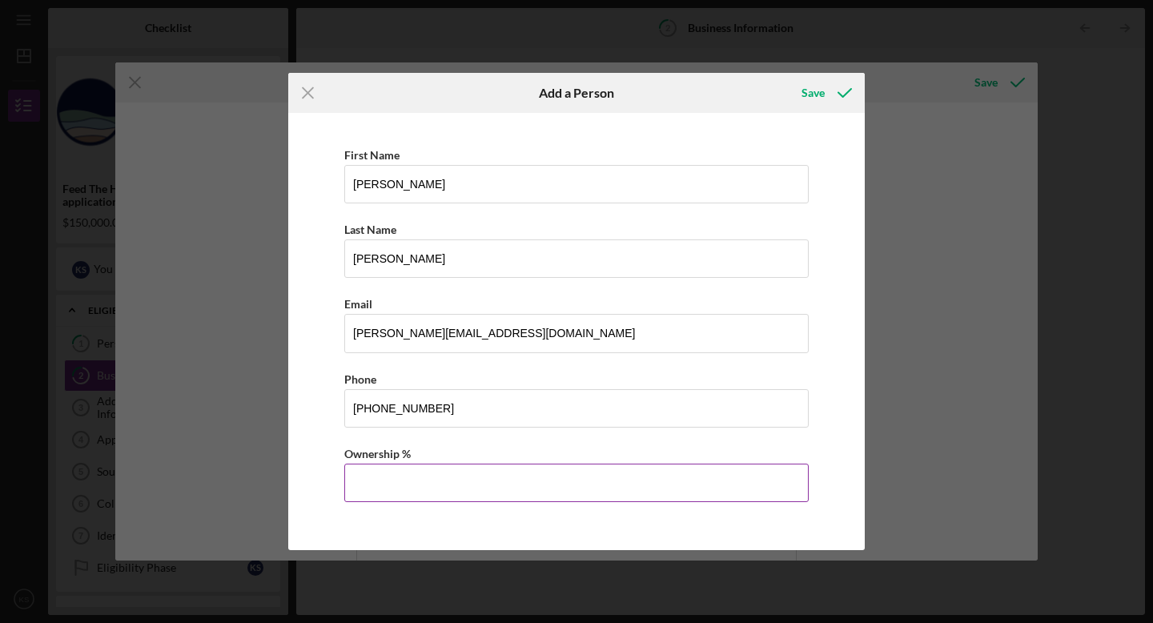
click at [383, 491] on input "Ownership %" at bounding box center [576, 483] width 464 height 38
type input "49.00%"
click at [523, 451] on div "Ownership %" at bounding box center [576, 454] width 464 height 20
click at [814, 90] on div "Save" at bounding box center [813, 93] width 23 height 32
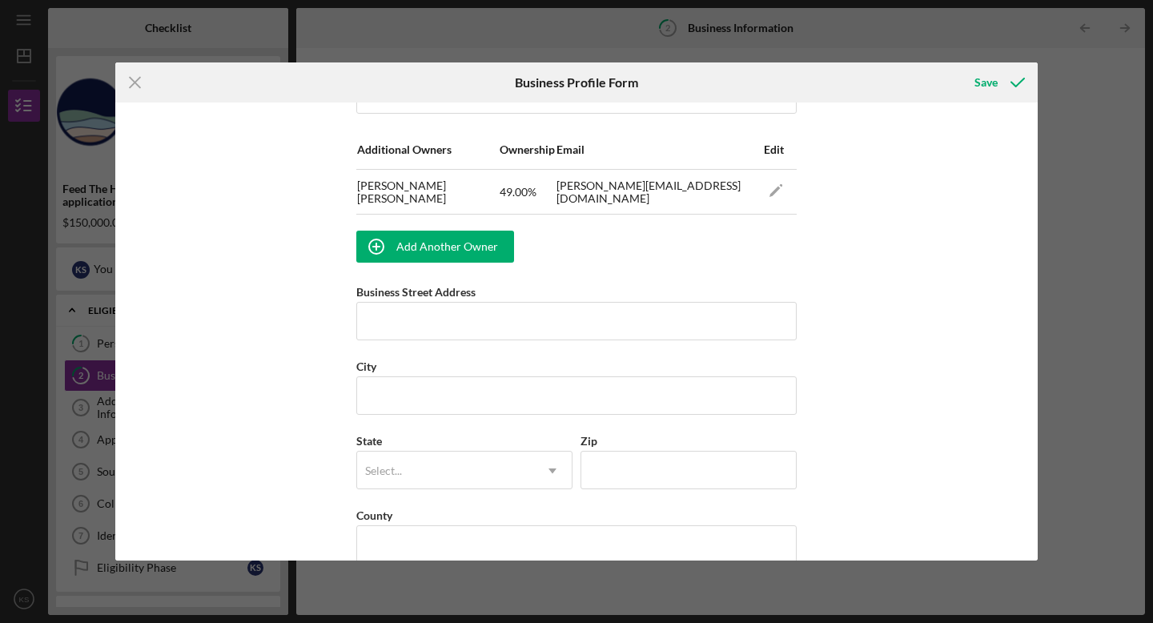
scroll to position [1007, 0]
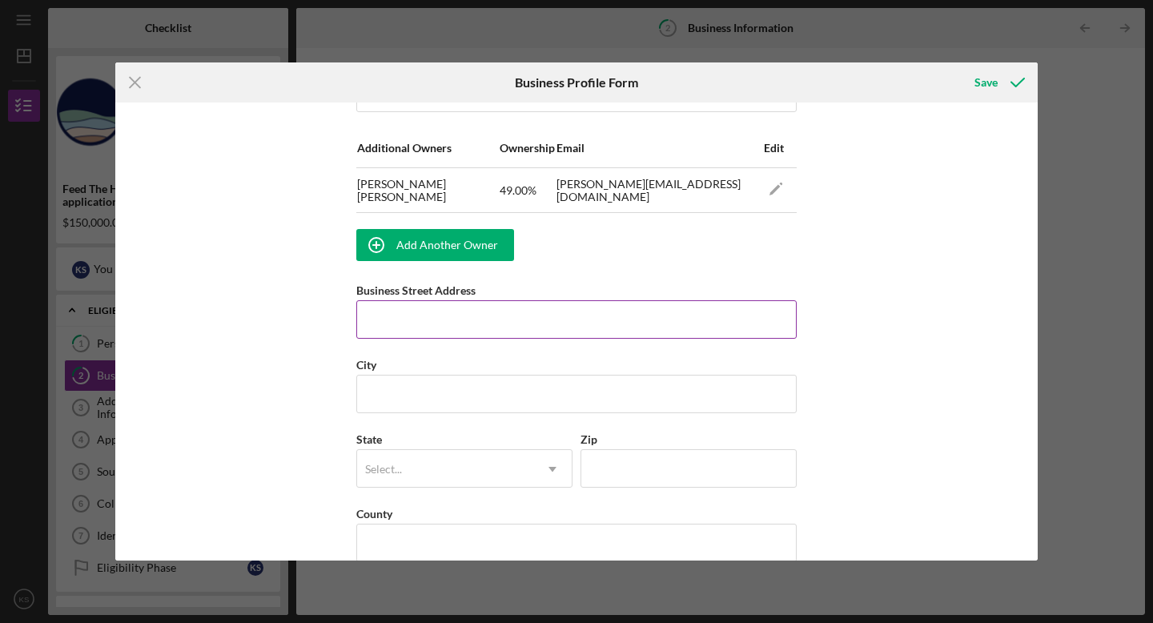
click at [634, 320] on input "Business Street Address" at bounding box center [576, 319] width 440 height 38
type input "[STREET_ADDRESS]"
type input "Captain [PERSON_NAME]"
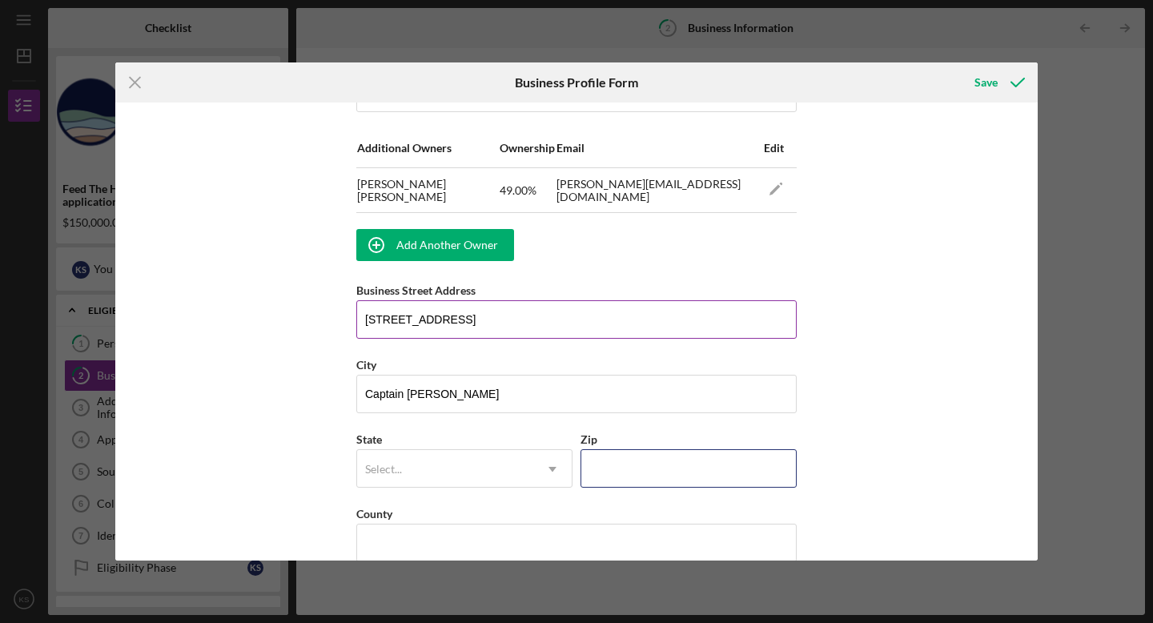
type input "96704"
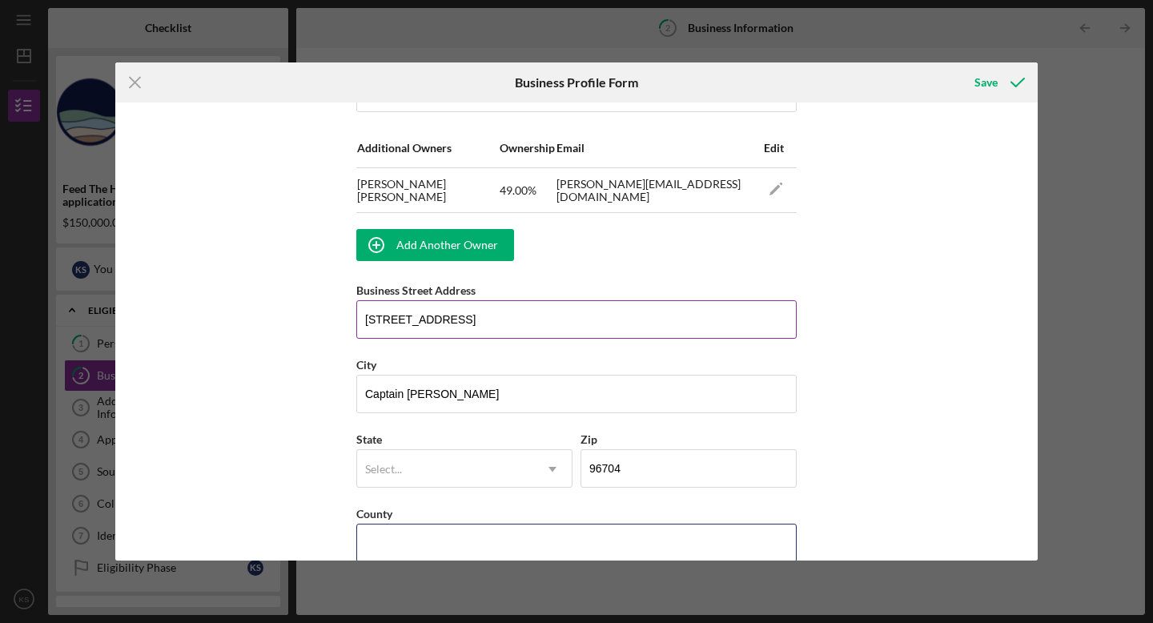
type input "HI"
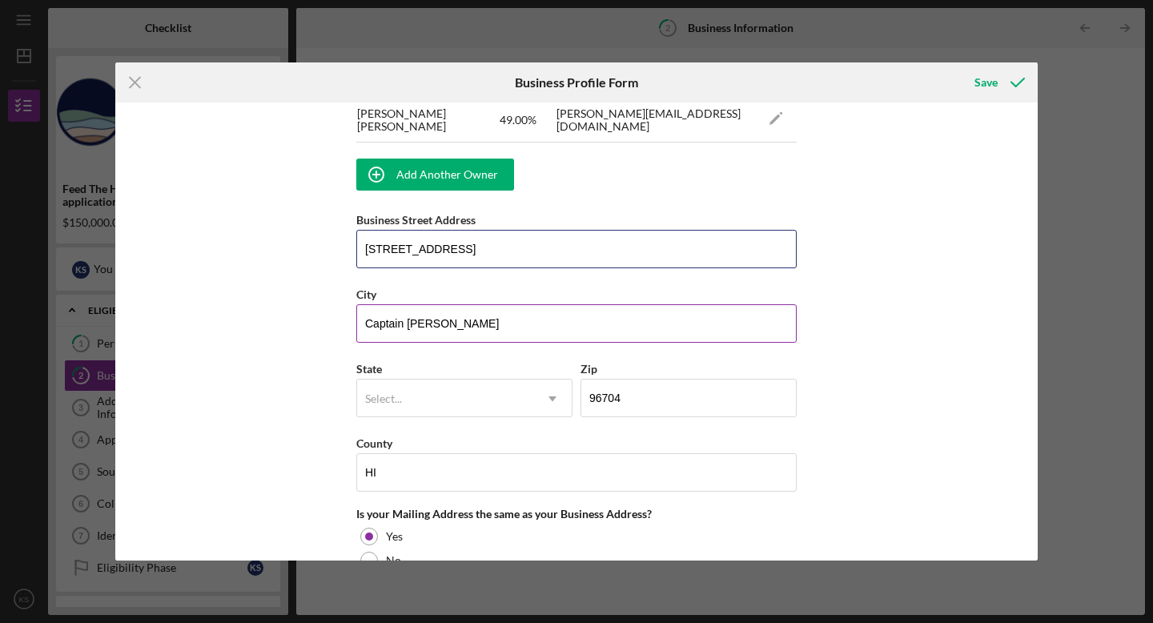
scroll to position [1081, 0]
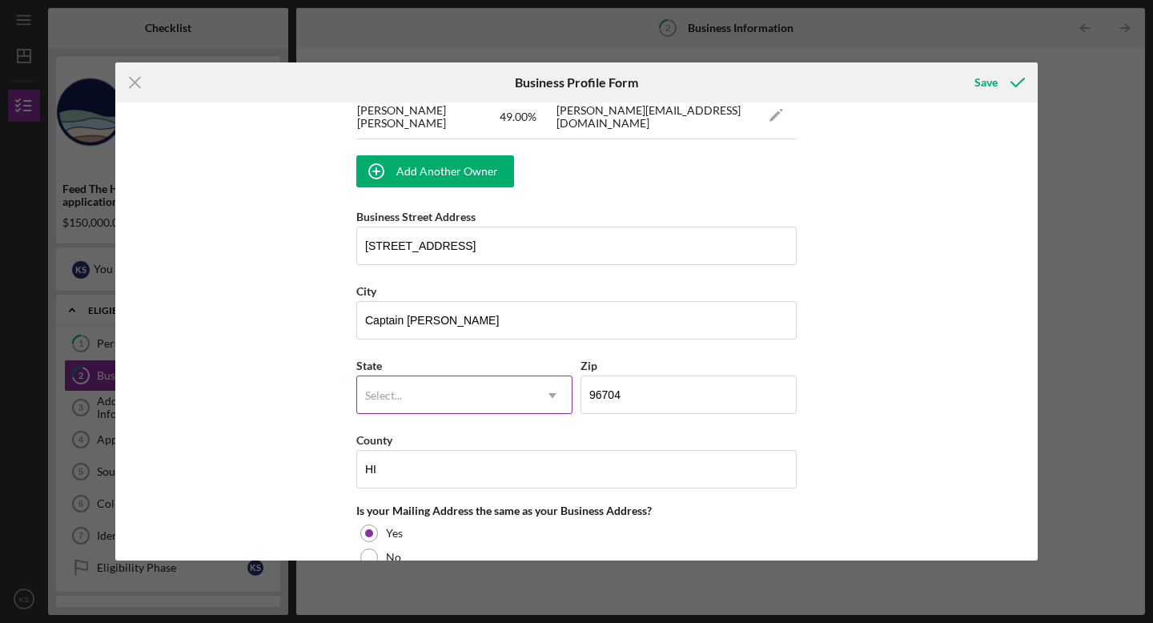
click at [549, 392] on icon "Icon/Dropdown Arrow" at bounding box center [552, 395] width 38 height 38
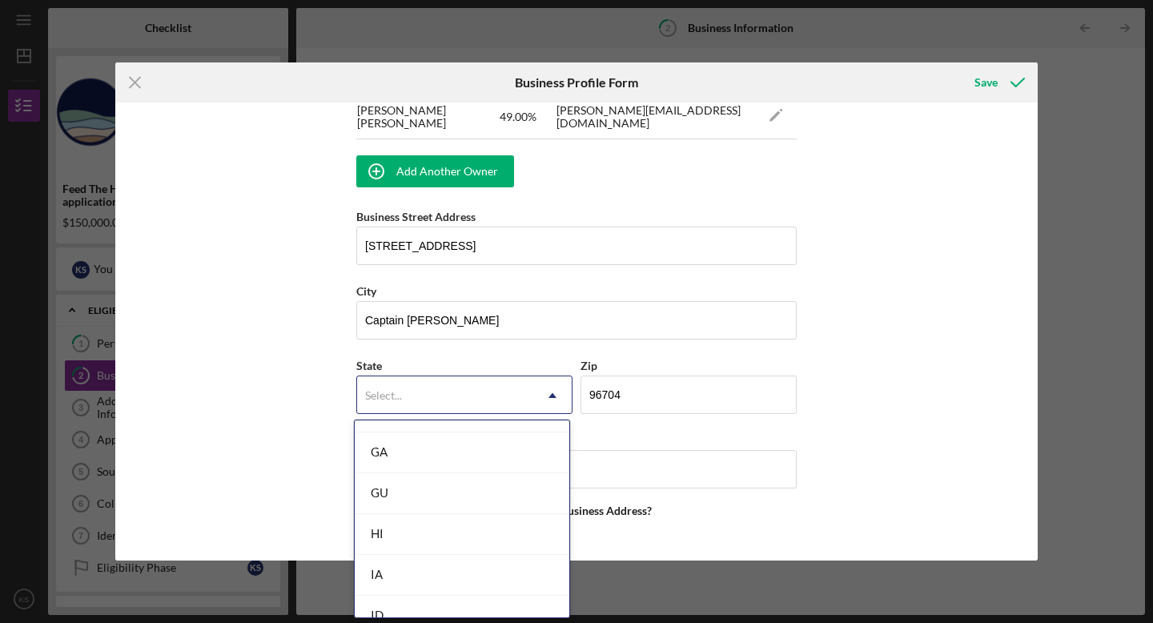
scroll to position [718, 0]
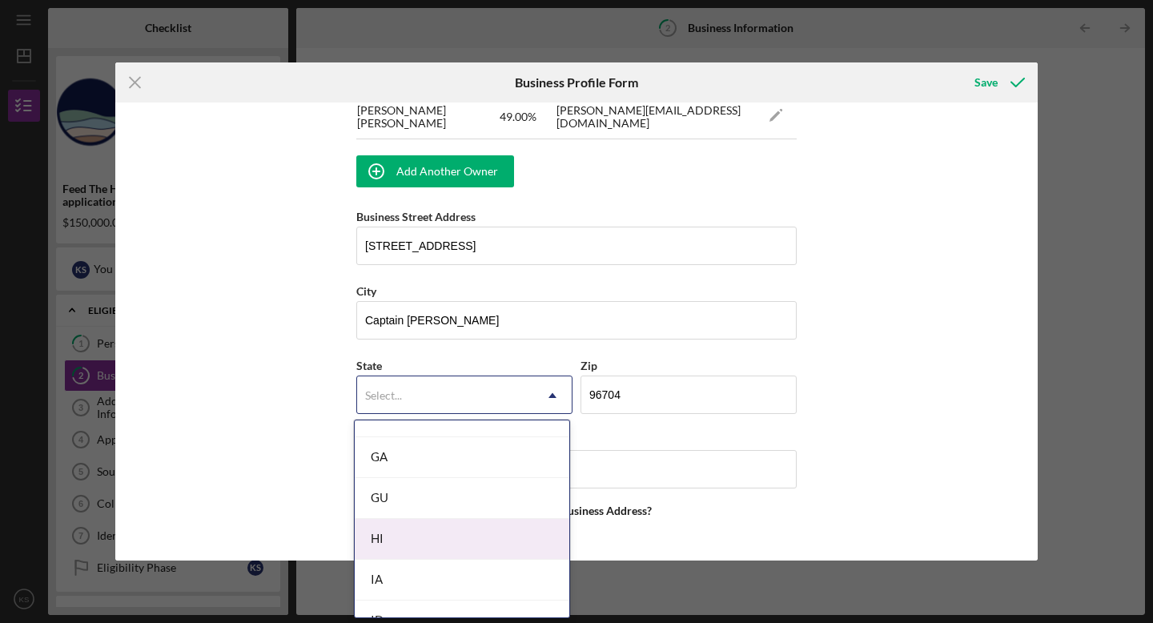
click at [498, 538] on div "HI" at bounding box center [462, 539] width 215 height 41
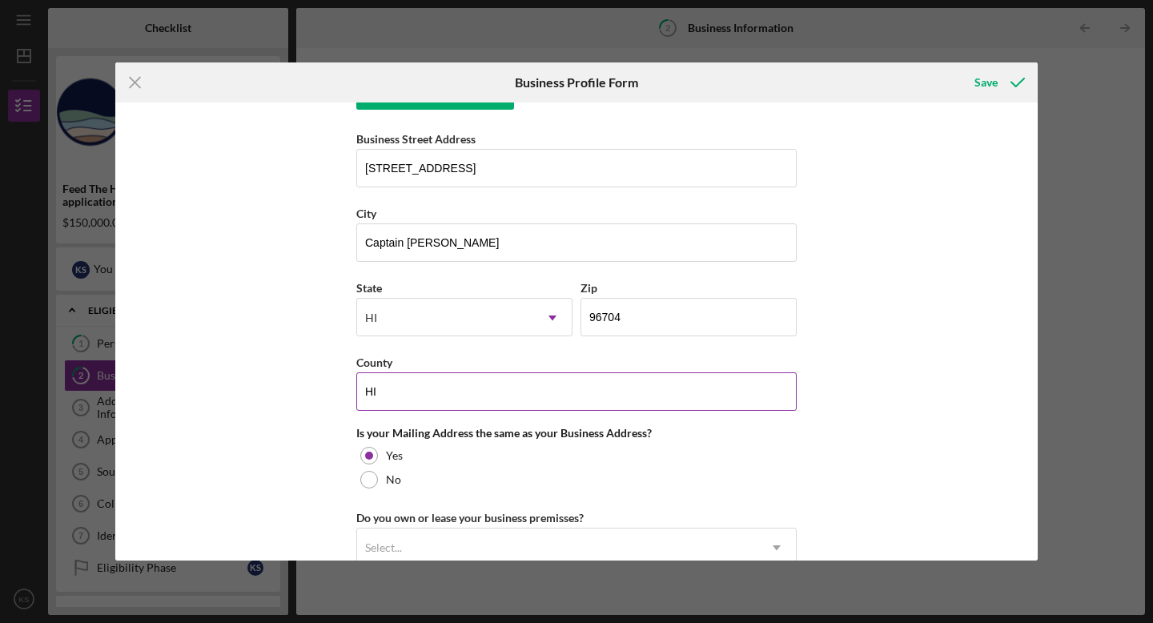
scroll to position [1164, 0]
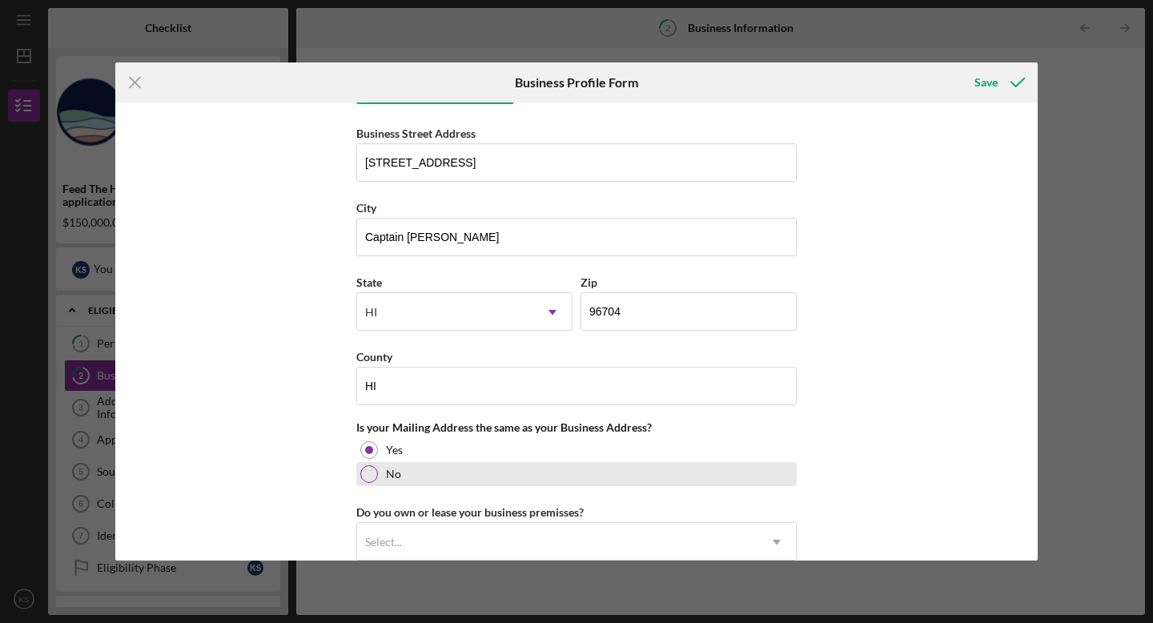
click at [369, 480] on div at bounding box center [369, 474] width 18 height 18
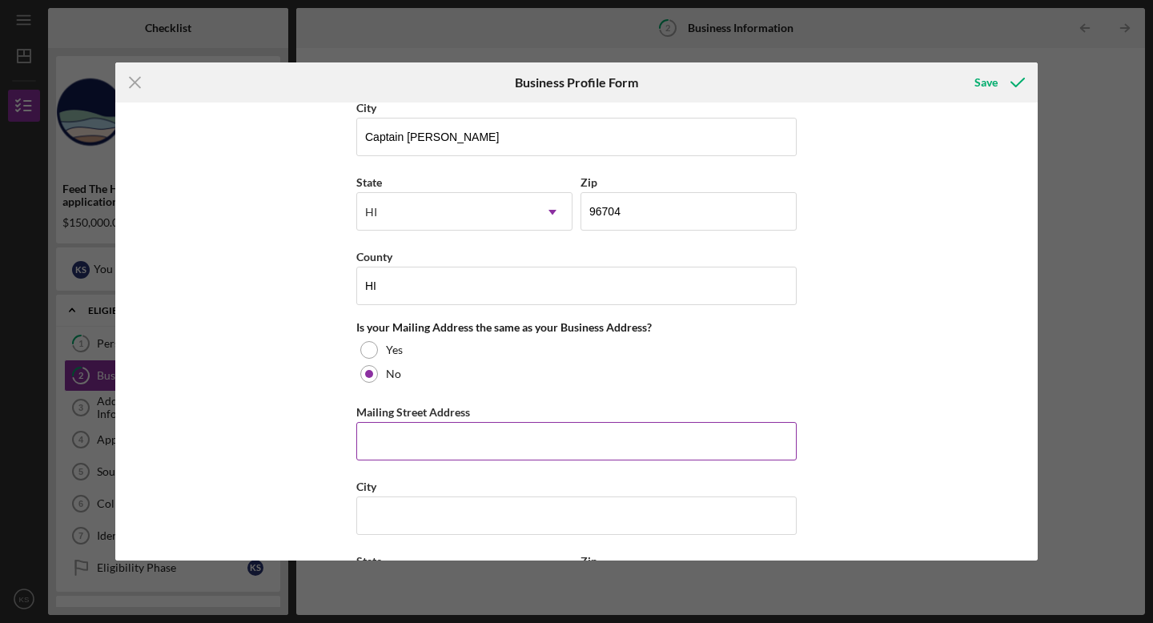
scroll to position [1261, 0]
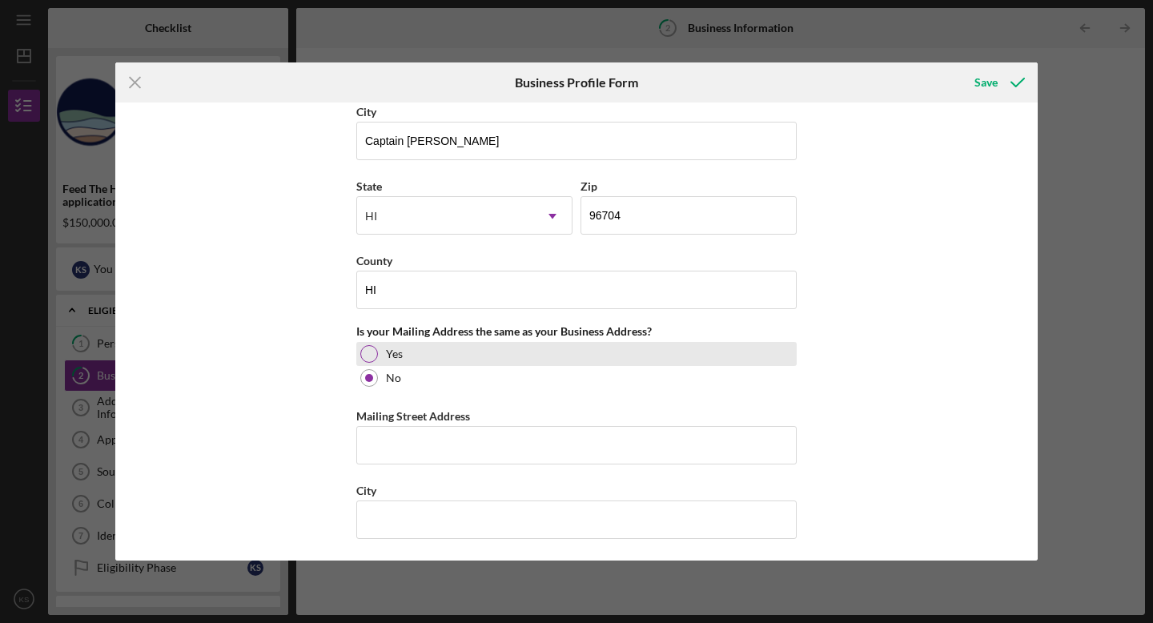
click at [370, 356] on div at bounding box center [369, 354] width 18 height 18
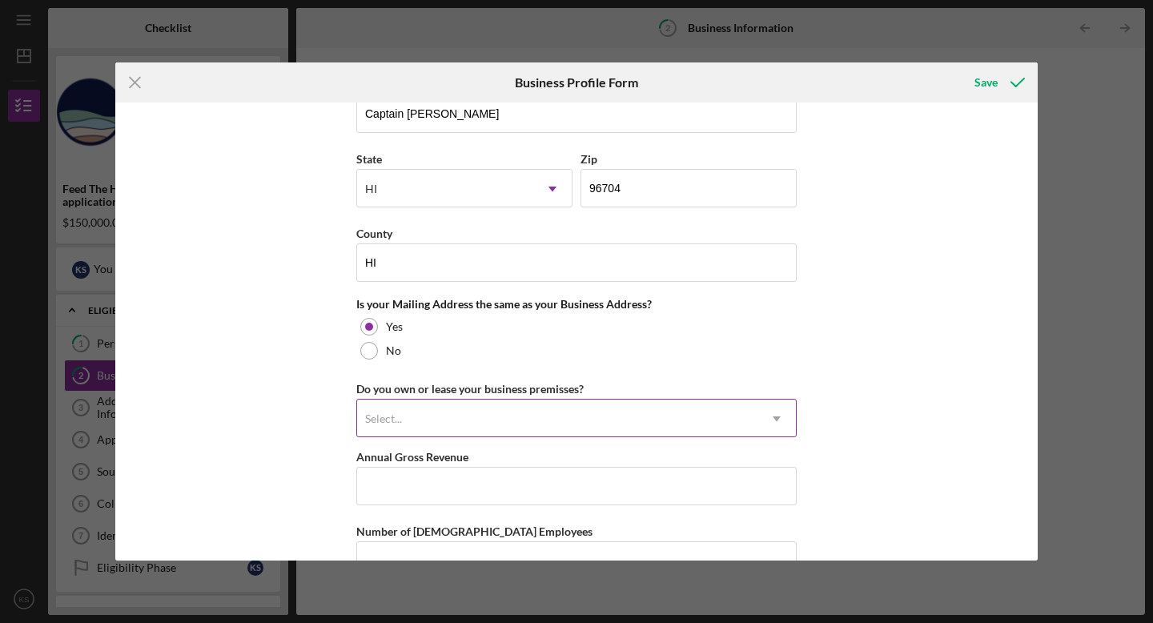
scroll to position [1290, 0]
click at [481, 424] on div "Select..." at bounding box center [557, 416] width 400 height 37
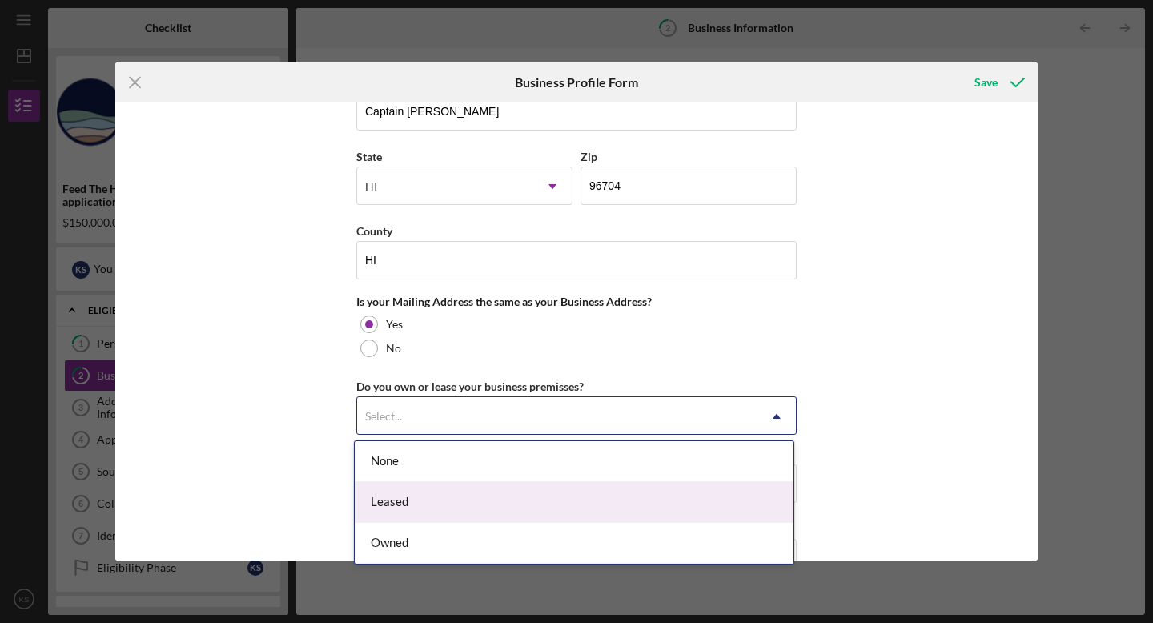
click at [466, 498] on div "Leased" at bounding box center [574, 502] width 439 height 41
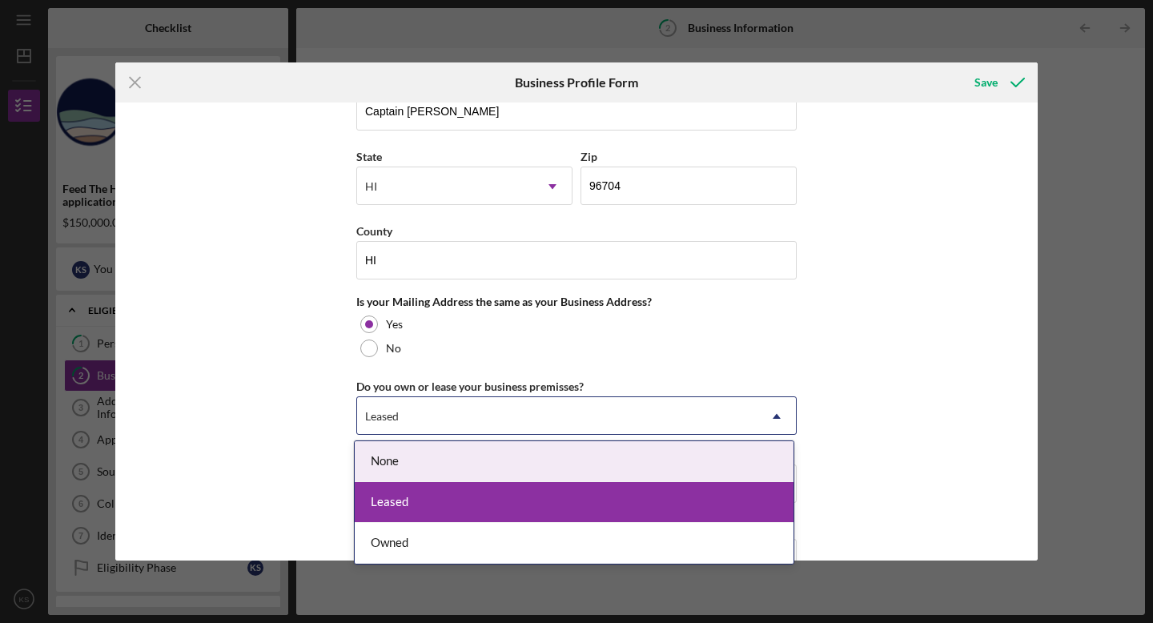
click at [502, 416] on div "Leased" at bounding box center [557, 416] width 400 height 37
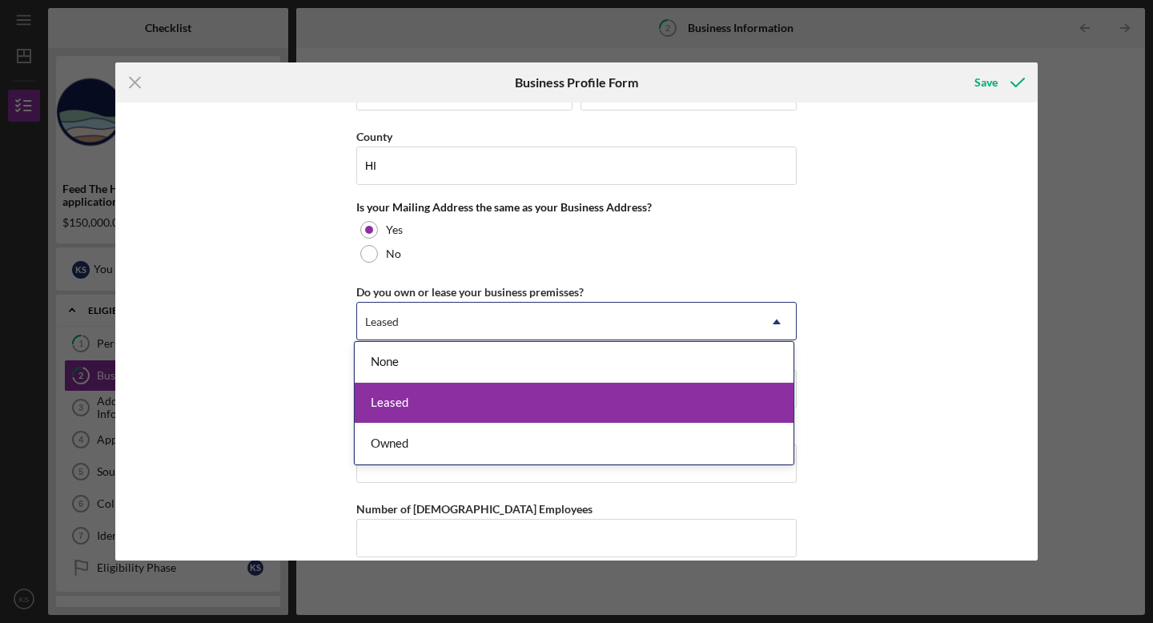
scroll to position [1384, 0]
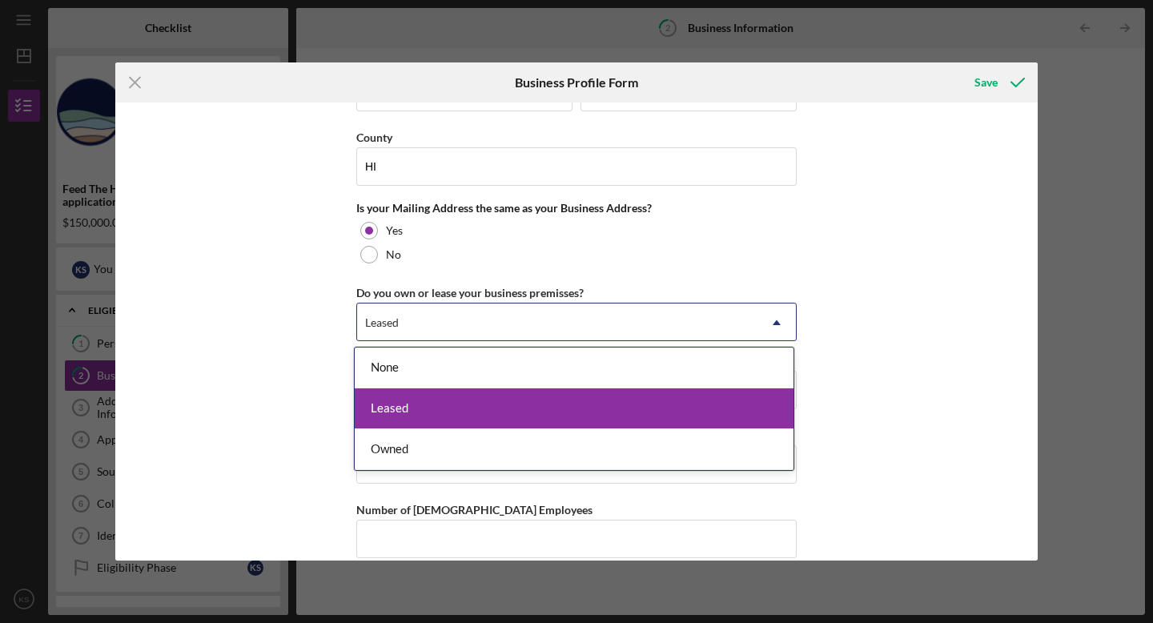
click at [502, 405] on div "Leased" at bounding box center [574, 408] width 439 height 41
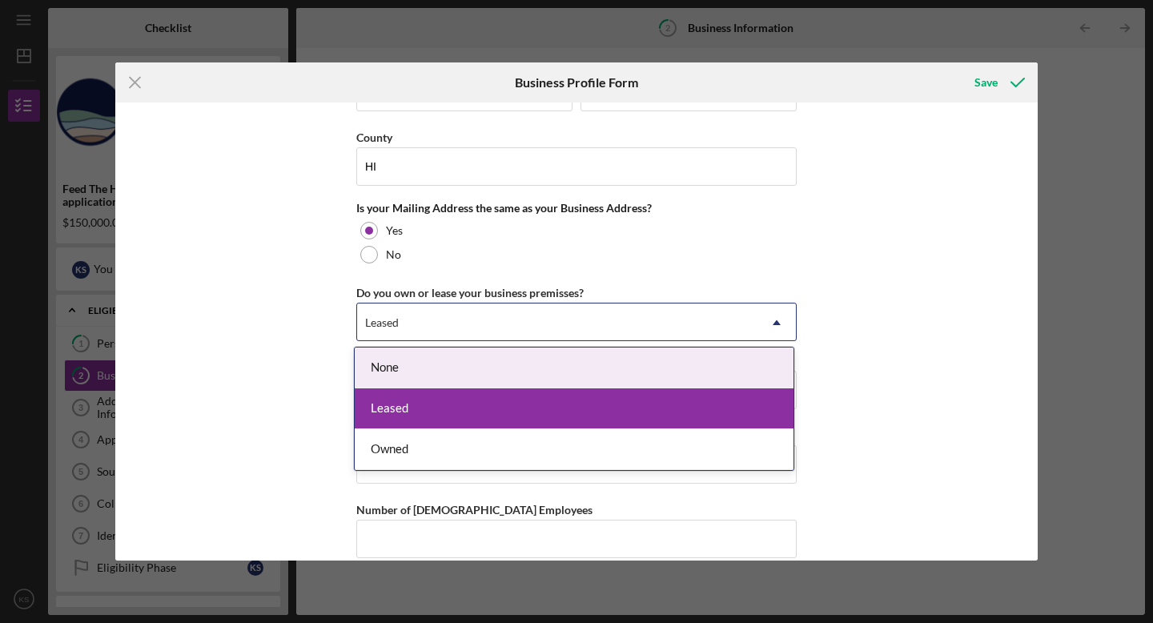
click at [558, 325] on div "Leased" at bounding box center [557, 322] width 400 height 37
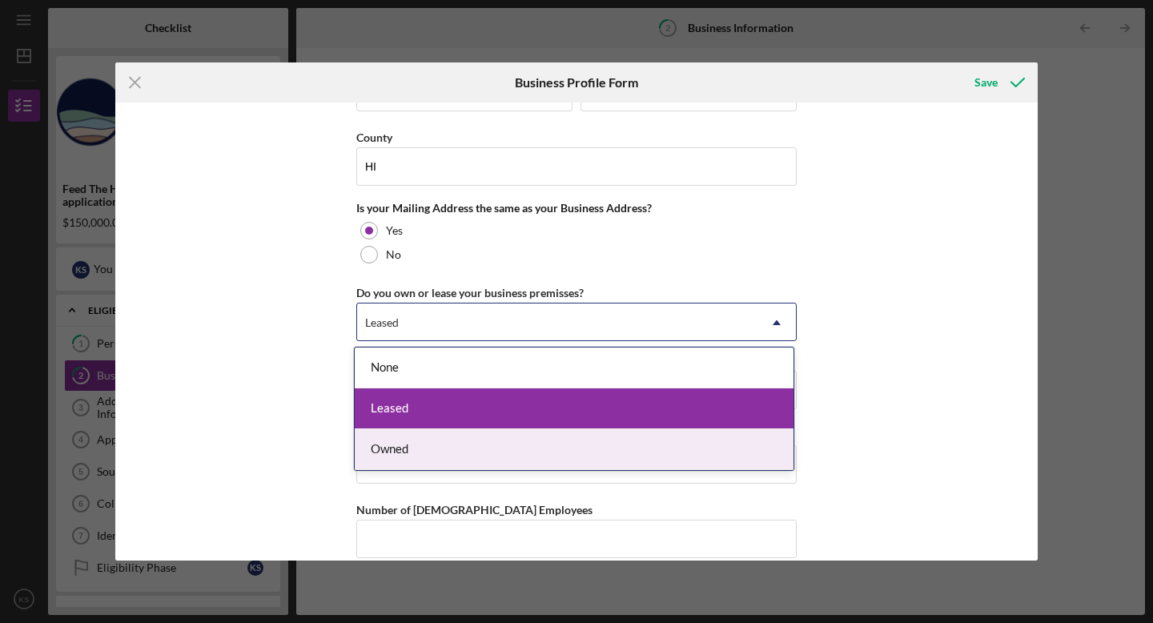
click at [505, 448] on div "Owned" at bounding box center [574, 449] width 439 height 41
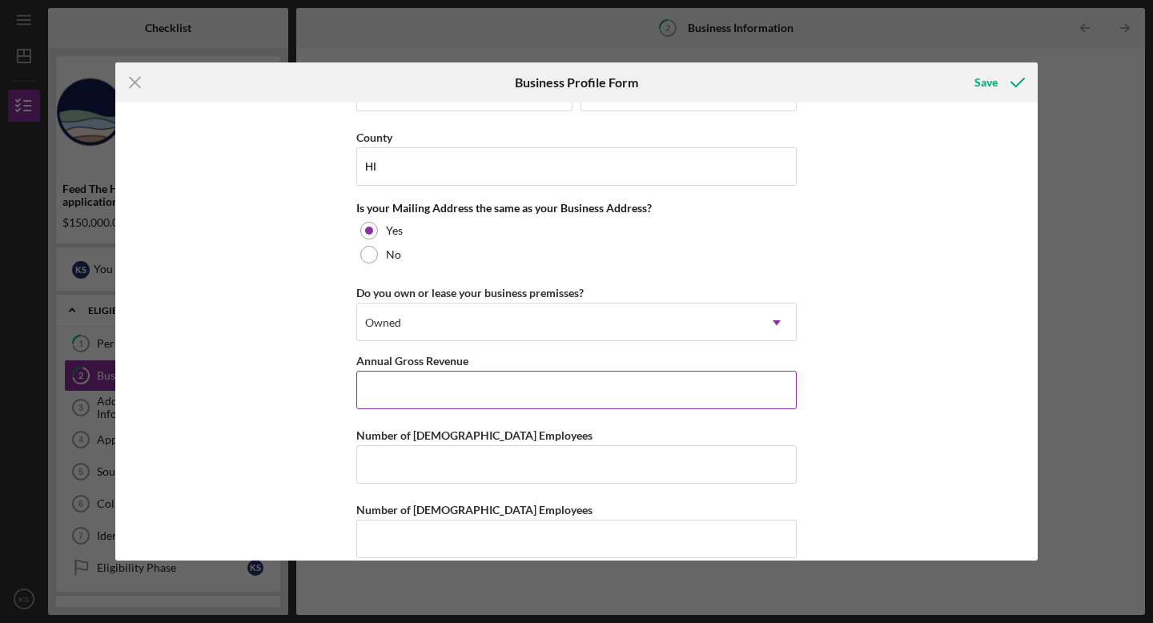
click at [411, 392] on input "Annual Gross Revenue" at bounding box center [576, 390] width 440 height 38
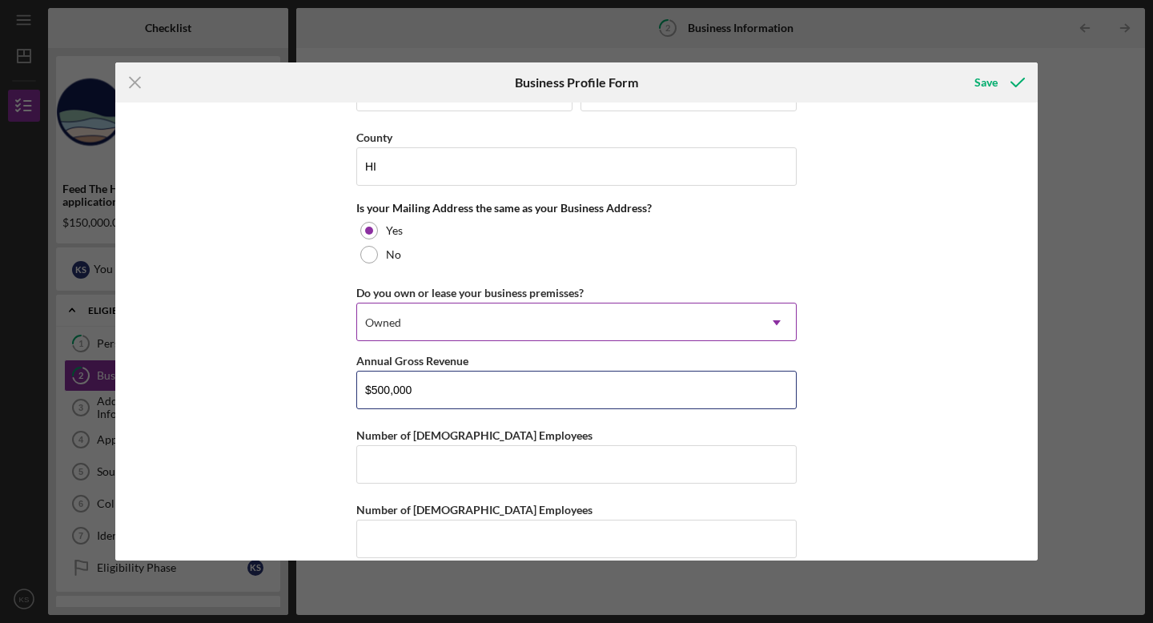
type input "$500,000"
click at [535, 332] on div "Owned" at bounding box center [557, 322] width 400 height 37
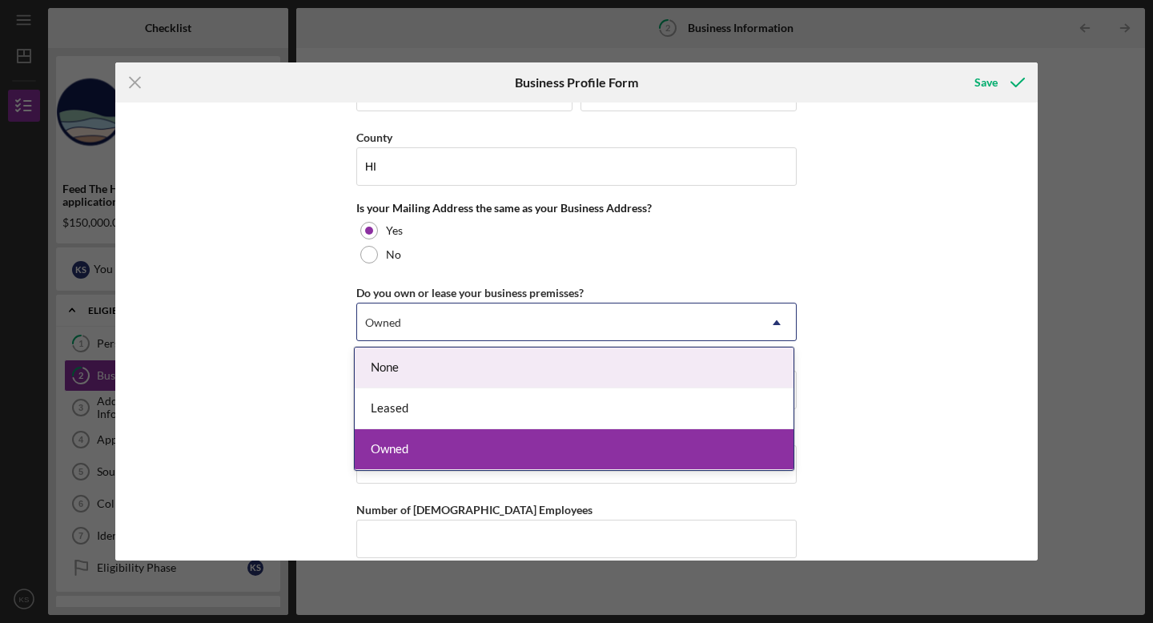
click at [825, 348] on div "Business Name [PERSON_NAME] Farms LLC DBA Business Start Date [DATE] Legal Stru…" at bounding box center [576, 332] width 923 height 458
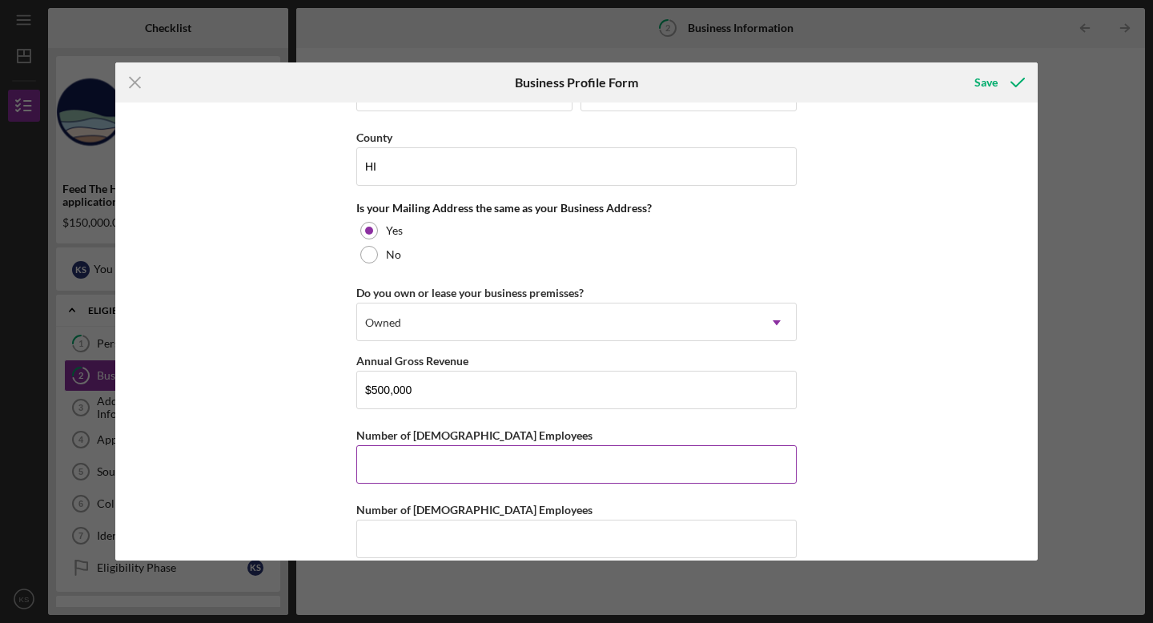
click at [666, 466] on input "Number of [DEMOGRAPHIC_DATA] Employees" at bounding box center [576, 464] width 440 height 38
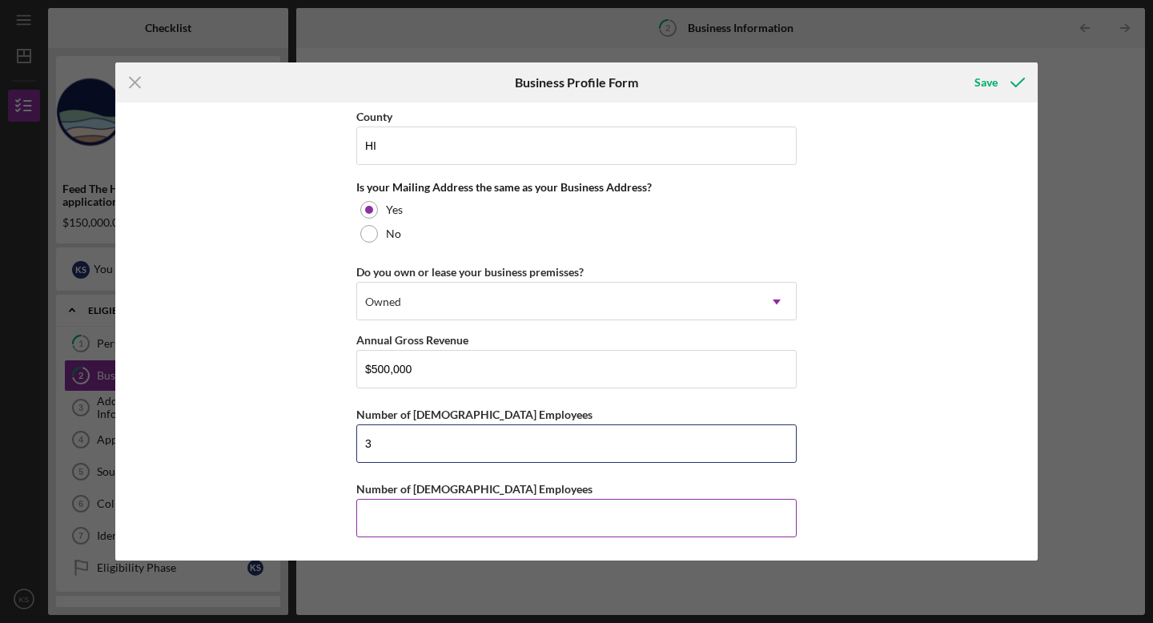
type input "3"
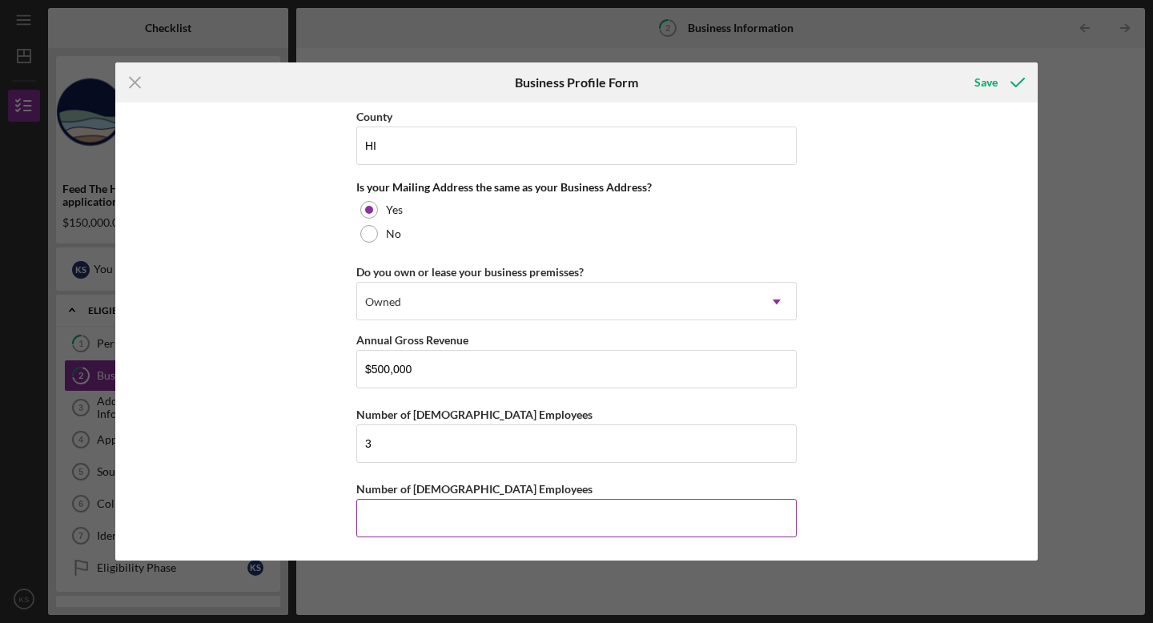
click at [560, 521] on input "Number of [DEMOGRAPHIC_DATA] Employees" at bounding box center [576, 518] width 440 height 38
type input "3"
click at [979, 77] on div "Save" at bounding box center [986, 82] width 23 height 32
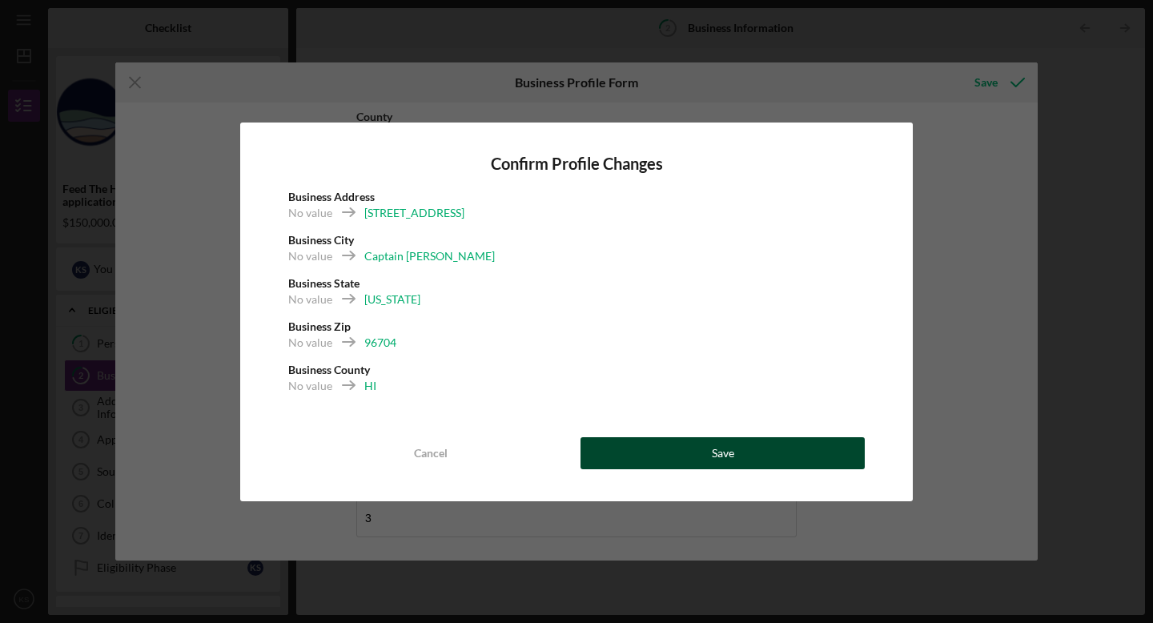
click at [724, 455] on div "Save" at bounding box center [723, 453] width 22 height 32
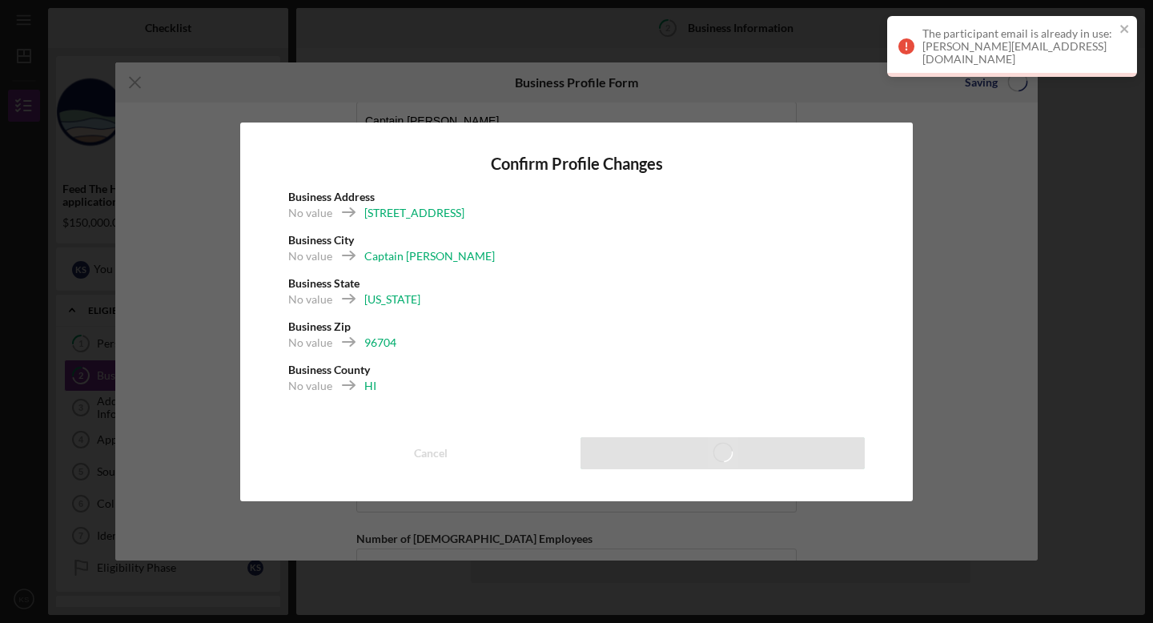
scroll to position [1304, 0]
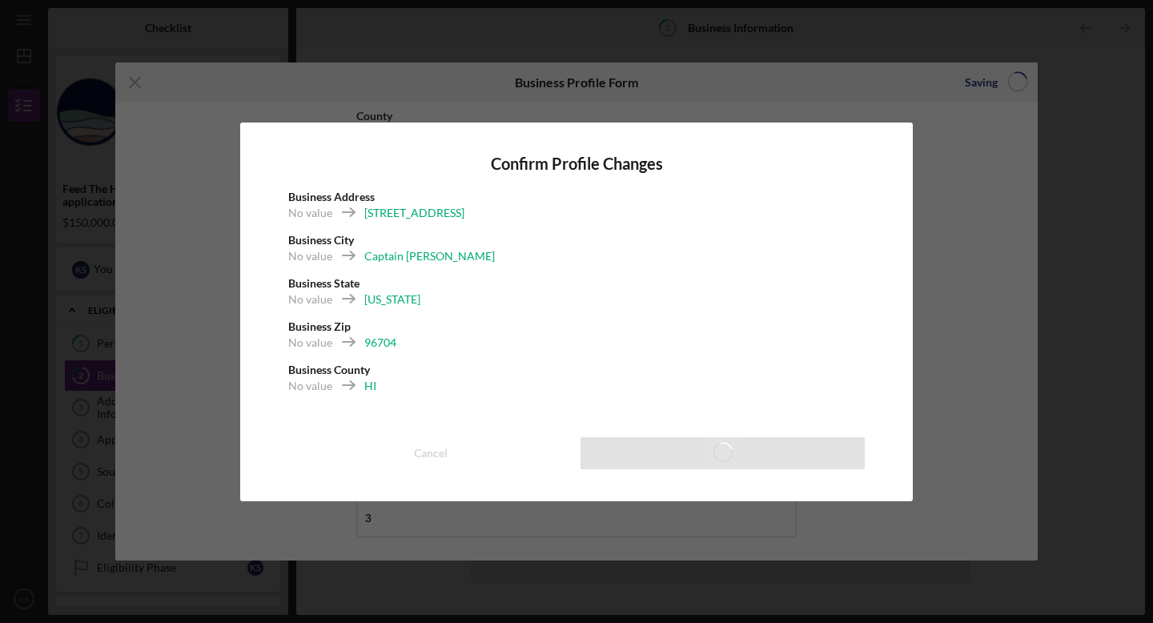
click at [526, 167] on h4 "Confirm Profile Changes" at bounding box center [576, 164] width 577 height 18
click at [927, 114] on div "Confirm Profile Changes Business Address [STREET_ADDRESS] No value Captain Cook…" at bounding box center [576, 311] width 1153 height 623
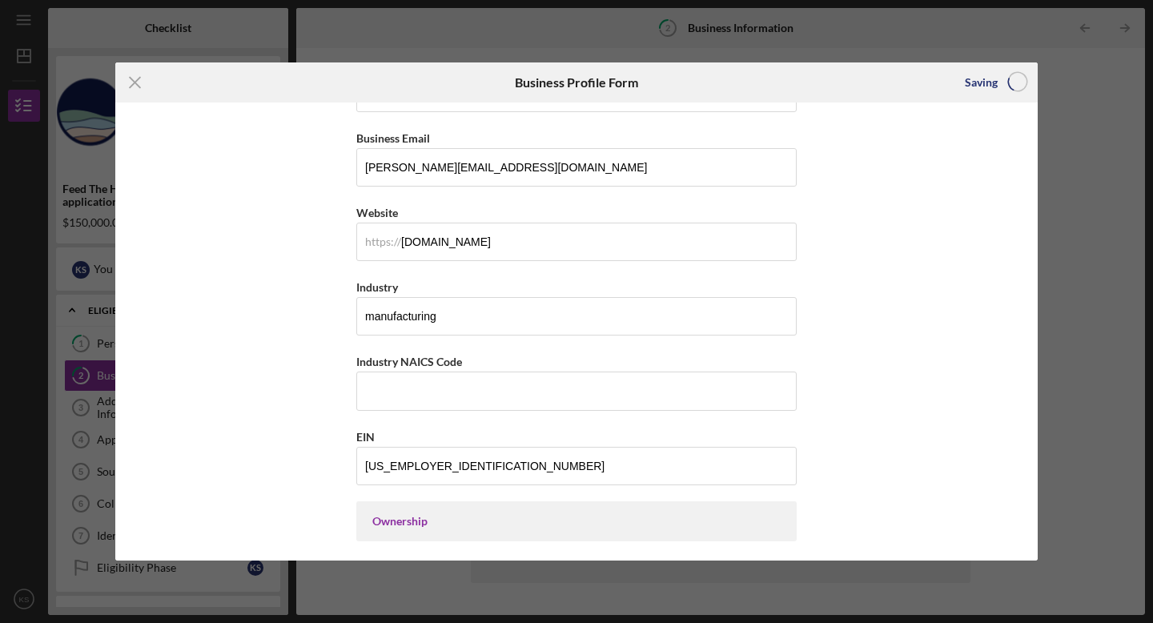
scroll to position [351, 0]
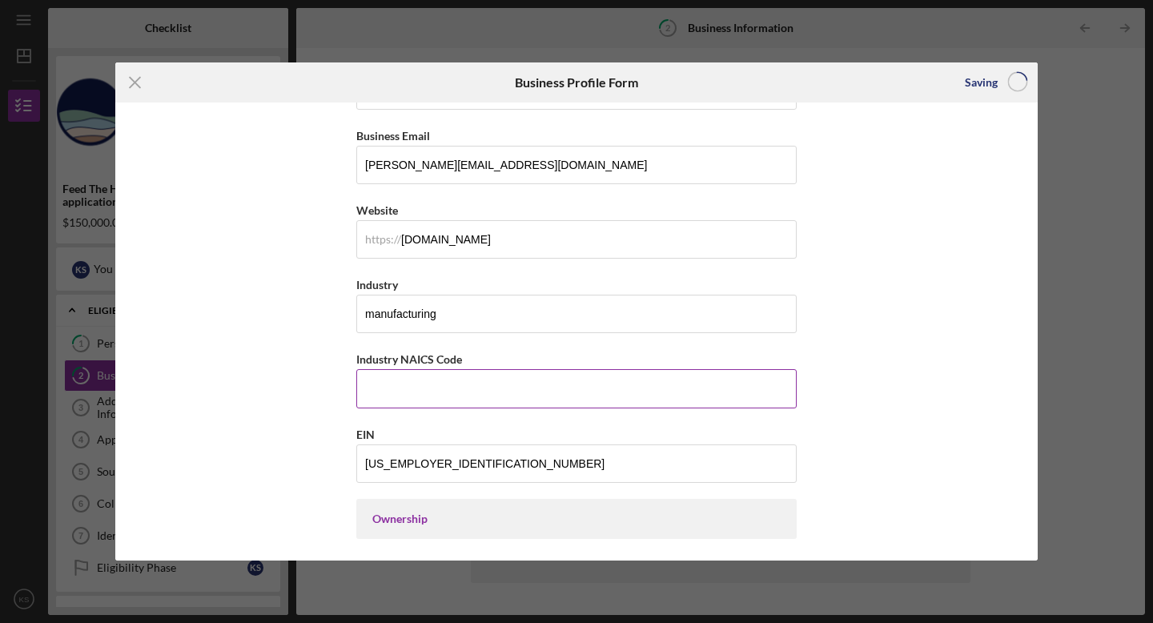
click at [552, 391] on input "Industry NAICS Code" at bounding box center [576, 388] width 440 height 38
paste input "311"
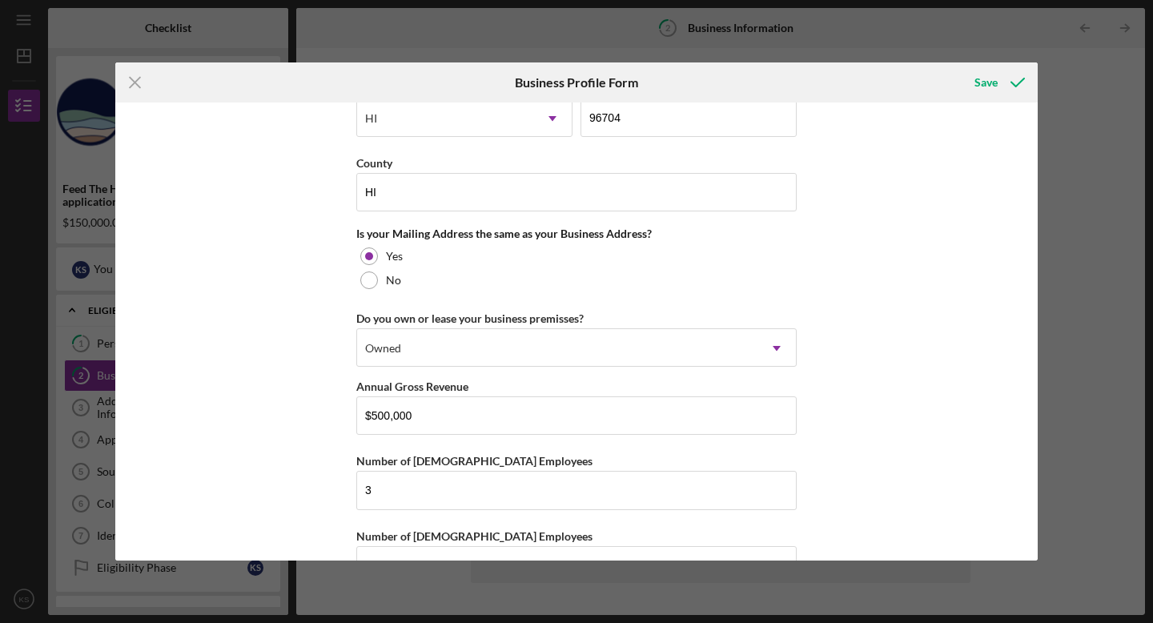
scroll to position [1304, 0]
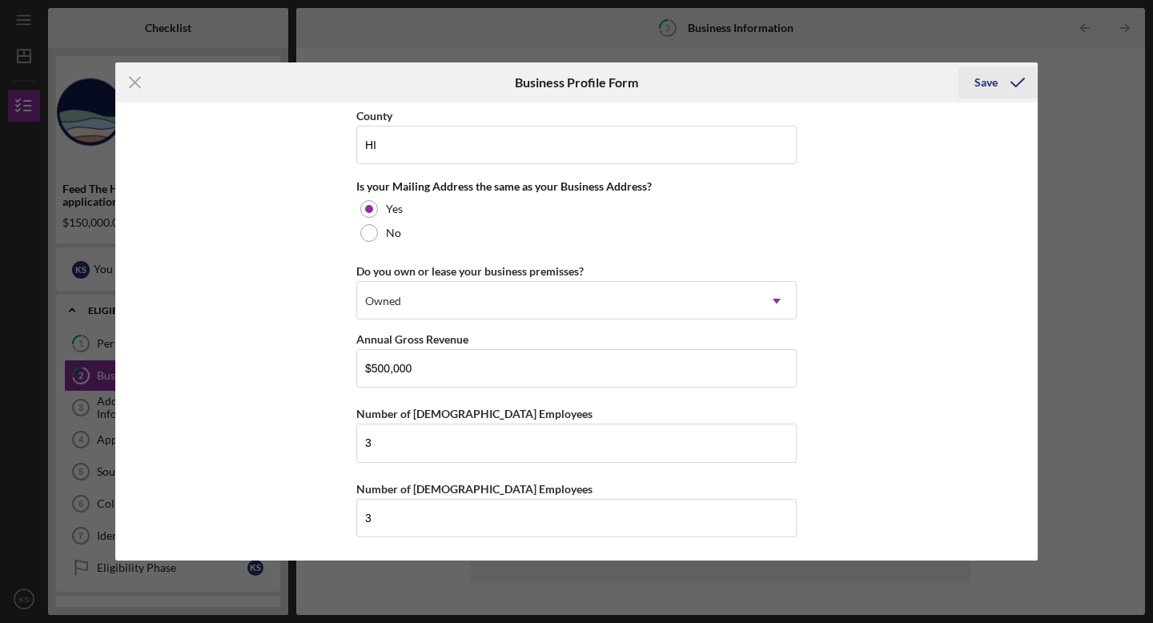
type input "311"
click at [985, 84] on div "Save" at bounding box center [986, 82] width 23 height 32
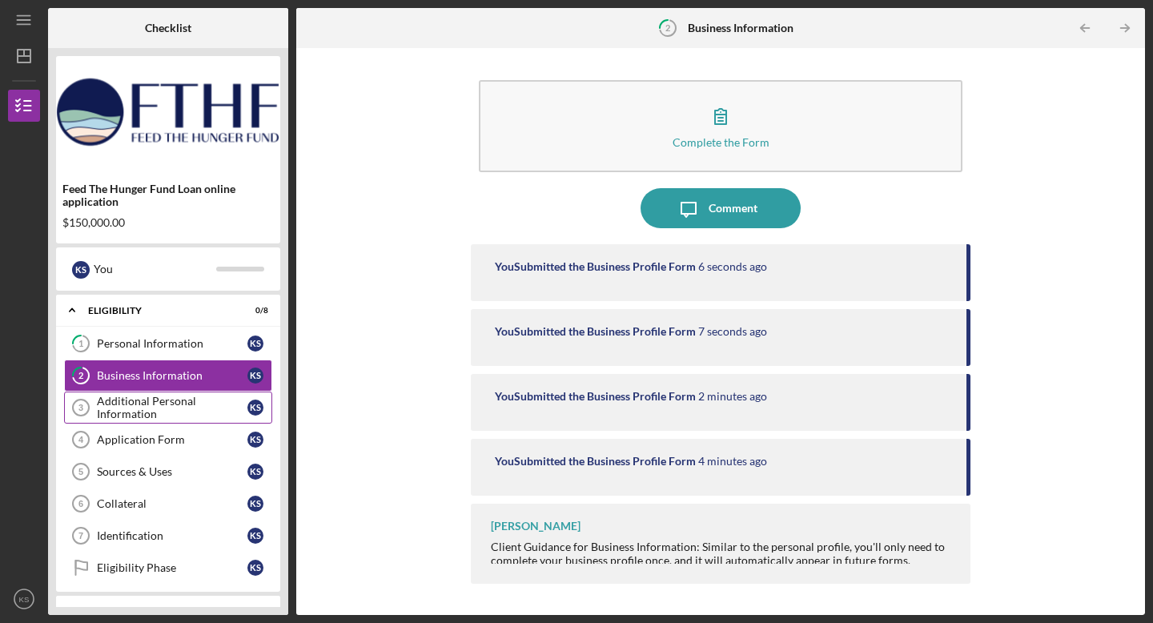
click at [151, 406] on div "Additional Personal Information" at bounding box center [172, 408] width 151 height 26
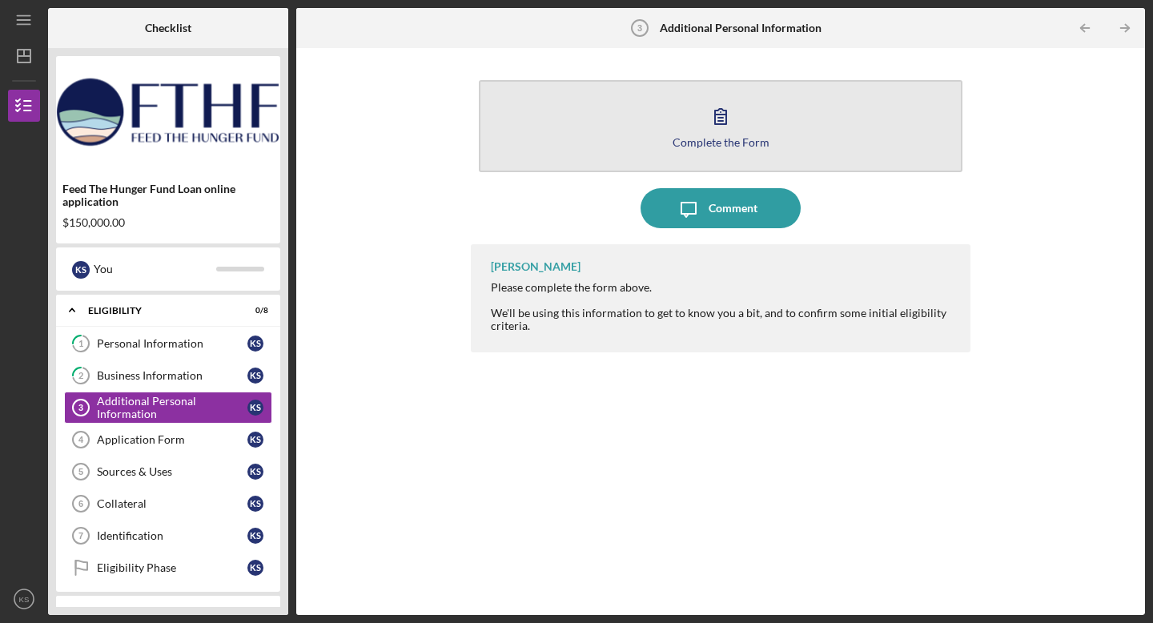
click at [702, 121] on icon "button" at bounding box center [721, 116] width 40 height 40
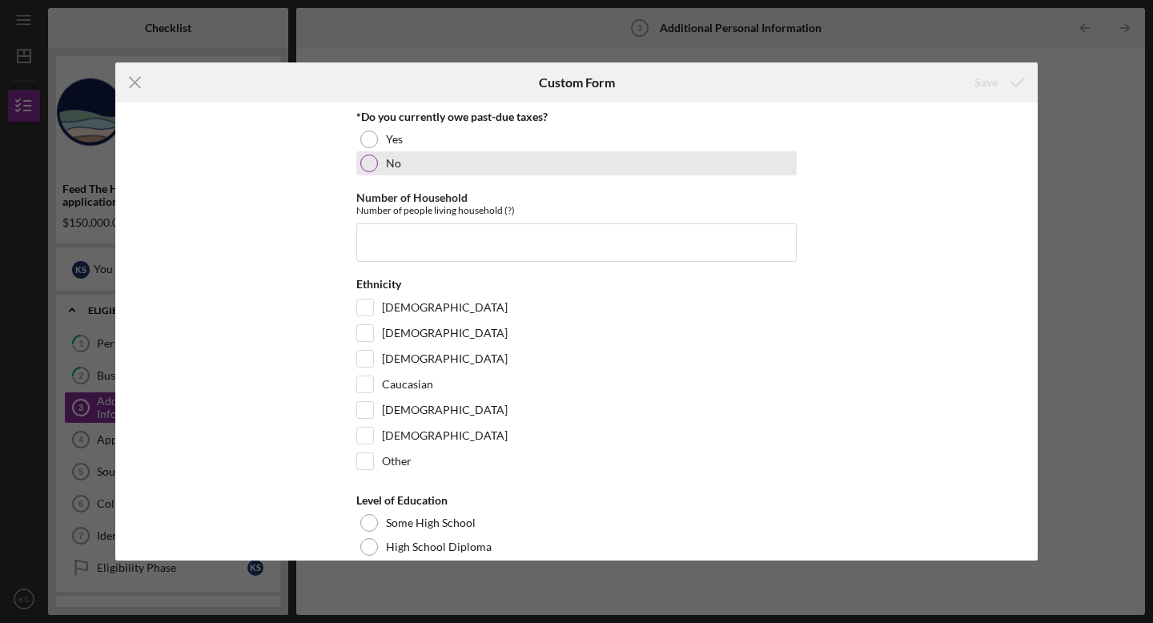
click at [364, 160] on div at bounding box center [369, 164] width 18 height 18
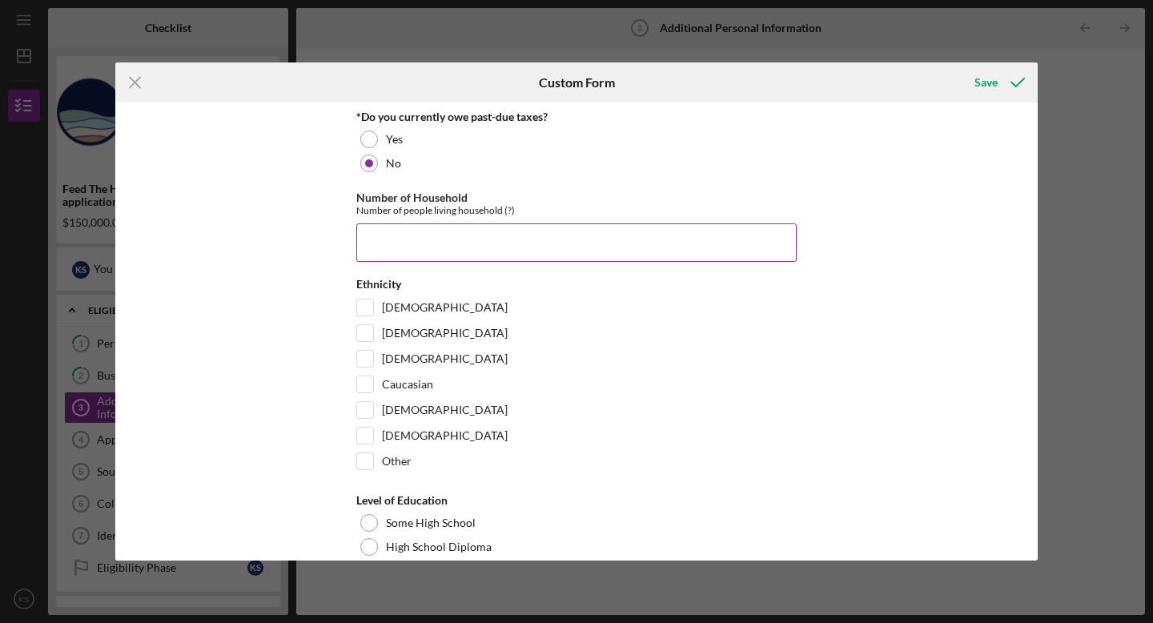
click at [384, 243] on input "Number of Household" at bounding box center [576, 242] width 440 height 38
type input "5"
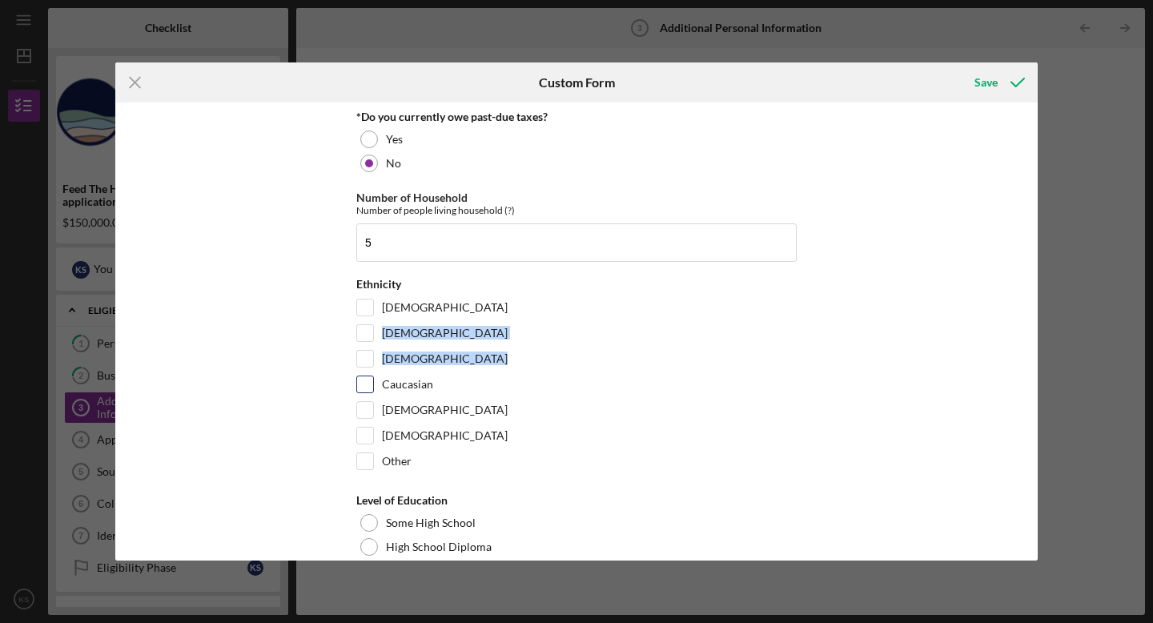
drag, startPoint x: 407, startPoint y: 324, endPoint x: 361, endPoint y: 389, distance: 79.3
click at [361, 389] on div "Ethnicity [DEMOGRAPHIC_DATA] [DEMOGRAPHIC_DATA] [DEMOGRAPHIC_DATA] Other" at bounding box center [576, 378] width 440 height 200
click at [361, 389] on input "Caucasian" at bounding box center [365, 384] width 16 height 16
checkbox input "true"
click at [541, 369] on div "[DEMOGRAPHIC_DATA]" at bounding box center [576, 363] width 440 height 26
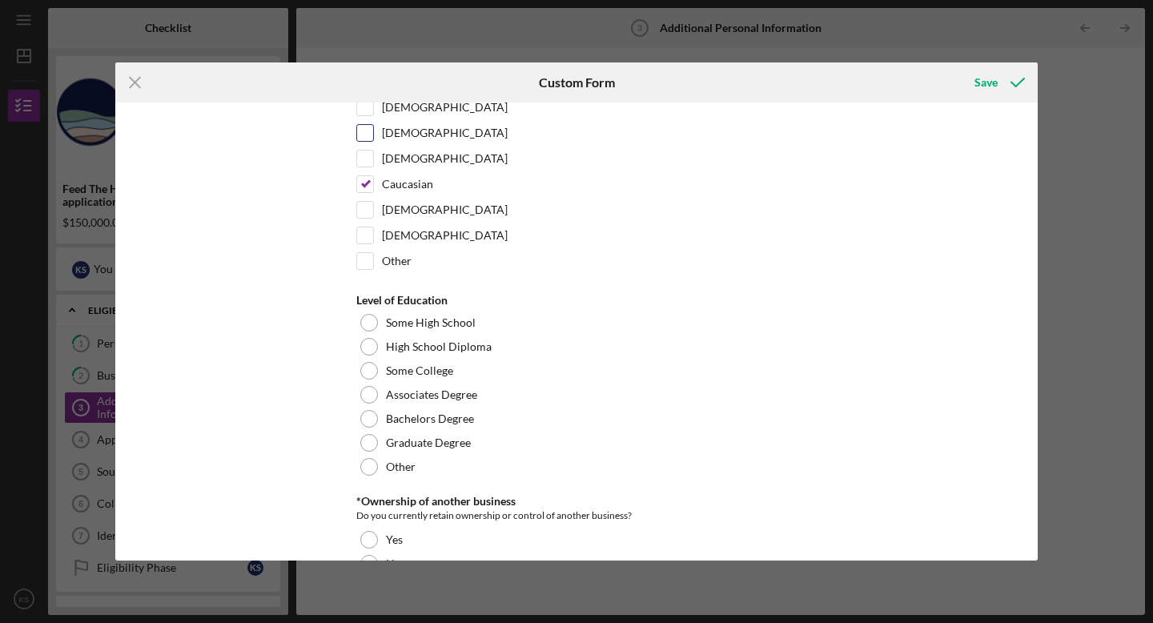
scroll to position [203, 0]
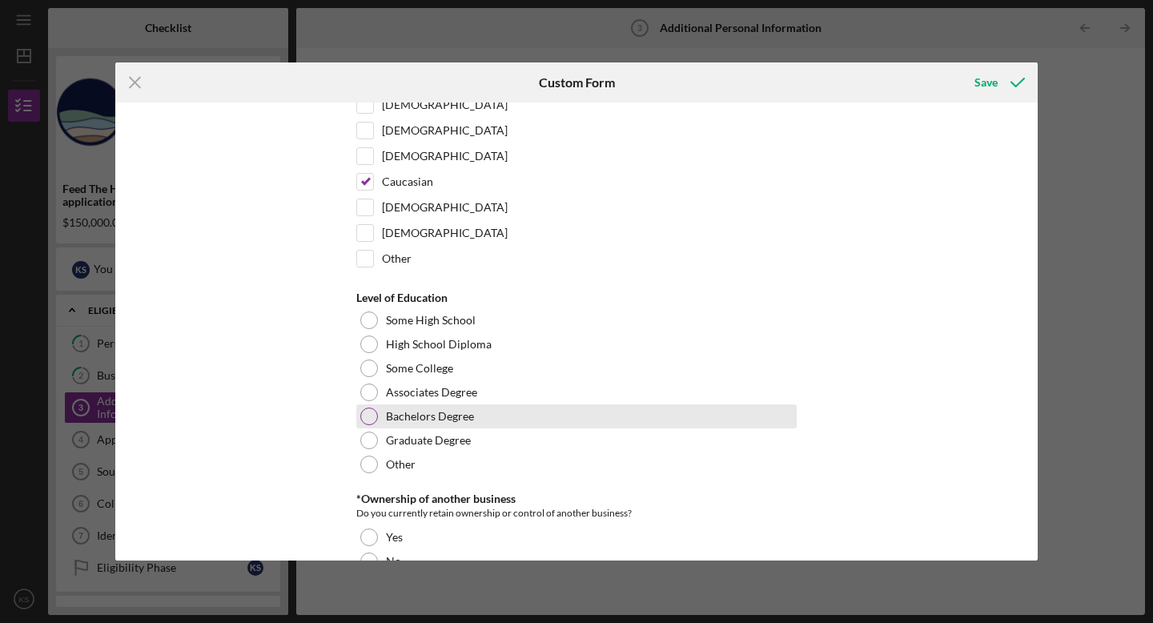
click at [369, 412] on div at bounding box center [369, 417] width 18 height 18
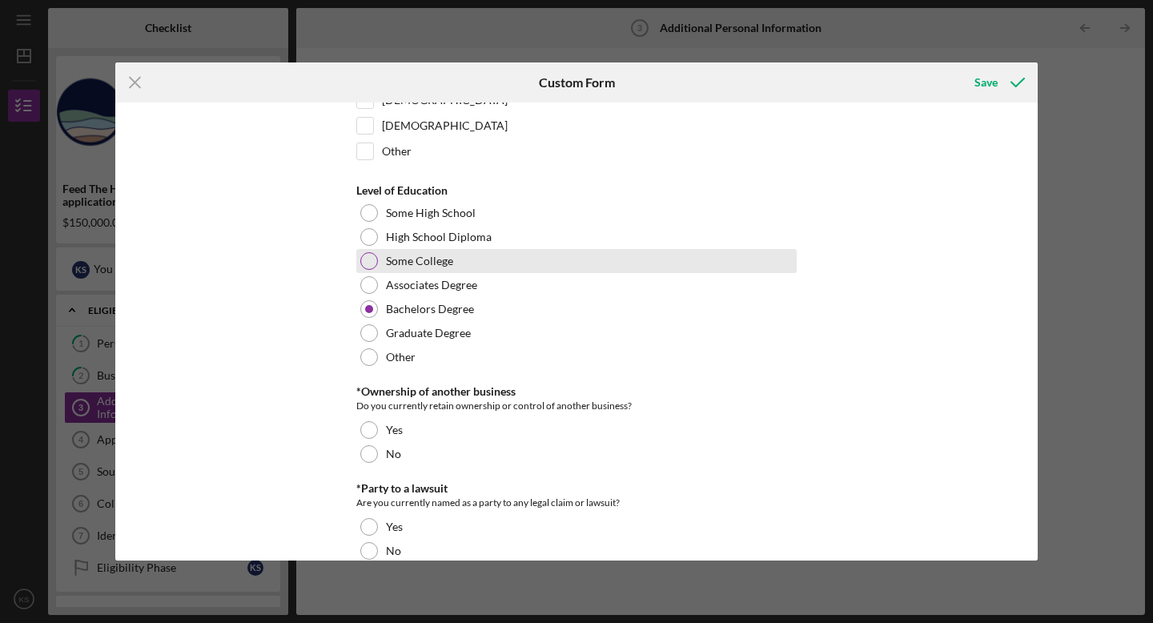
scroll to position [324, 0]
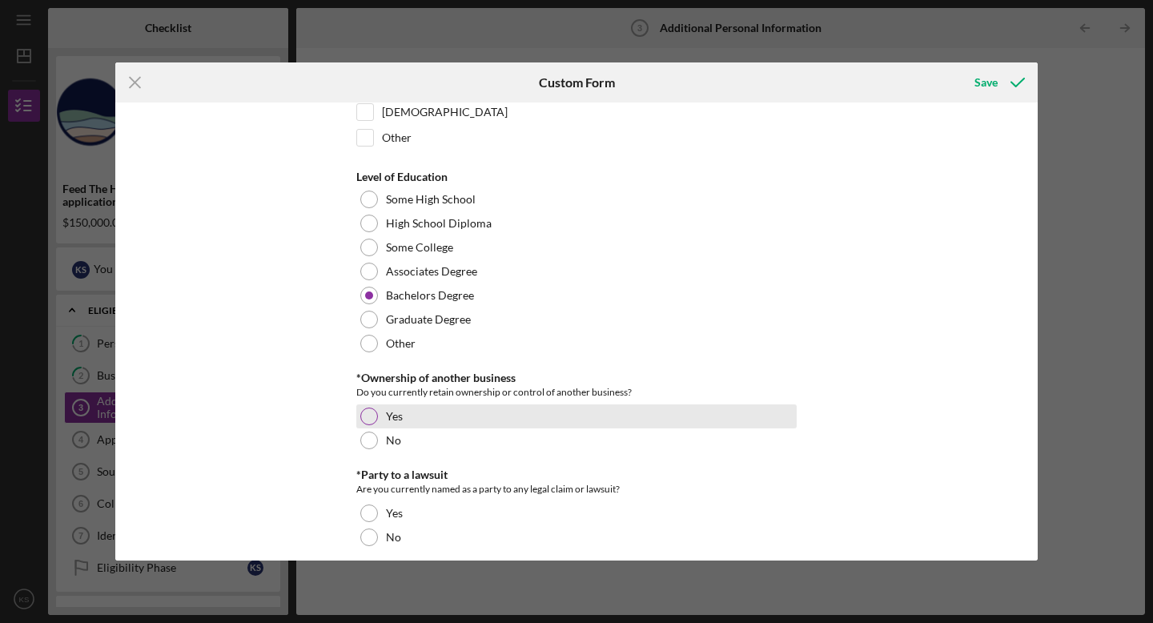
click at [364, 415] on div at bounding box center [369, 417] width 18 height 18
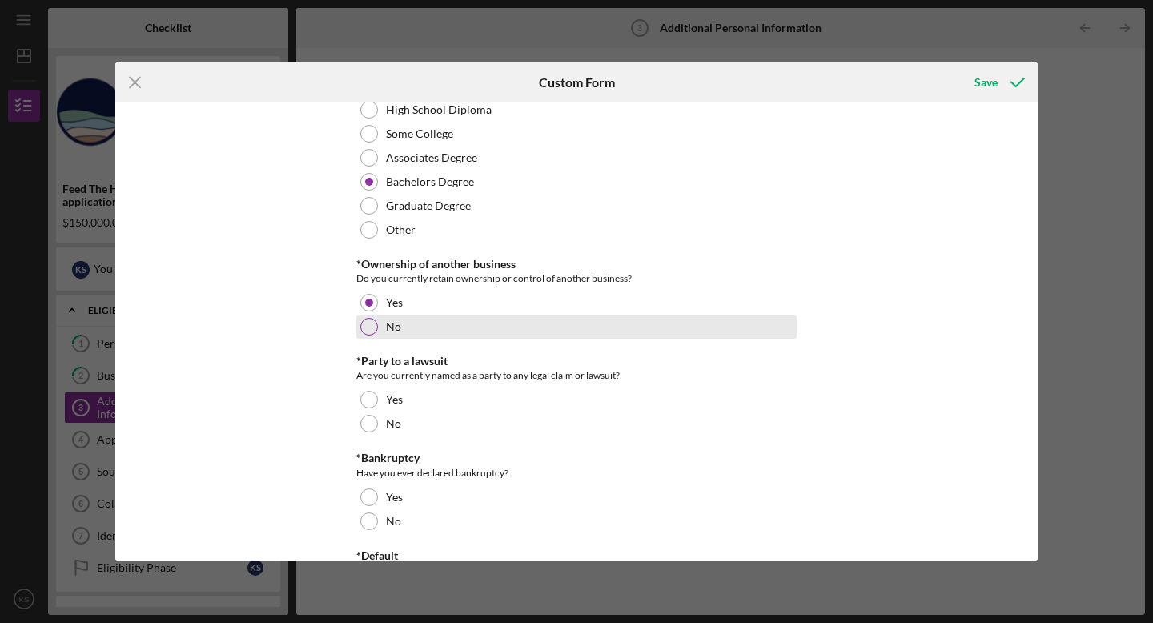
scroll to position [452, 0]
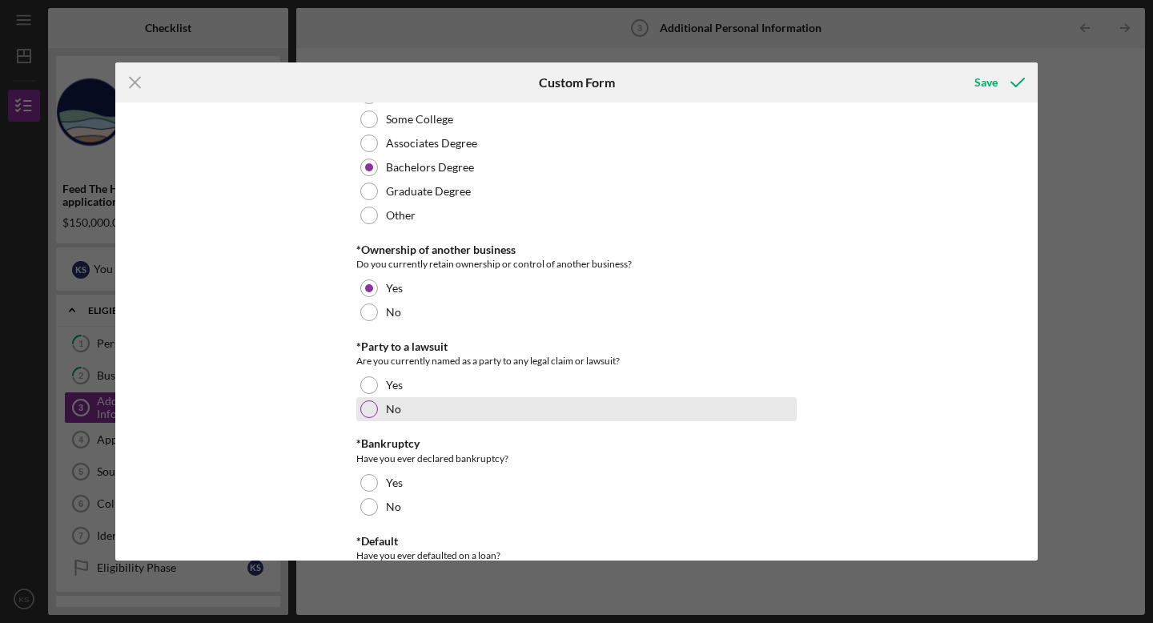
click at [364, 407] on div at bounding box center [369, 409] width 18 height 18
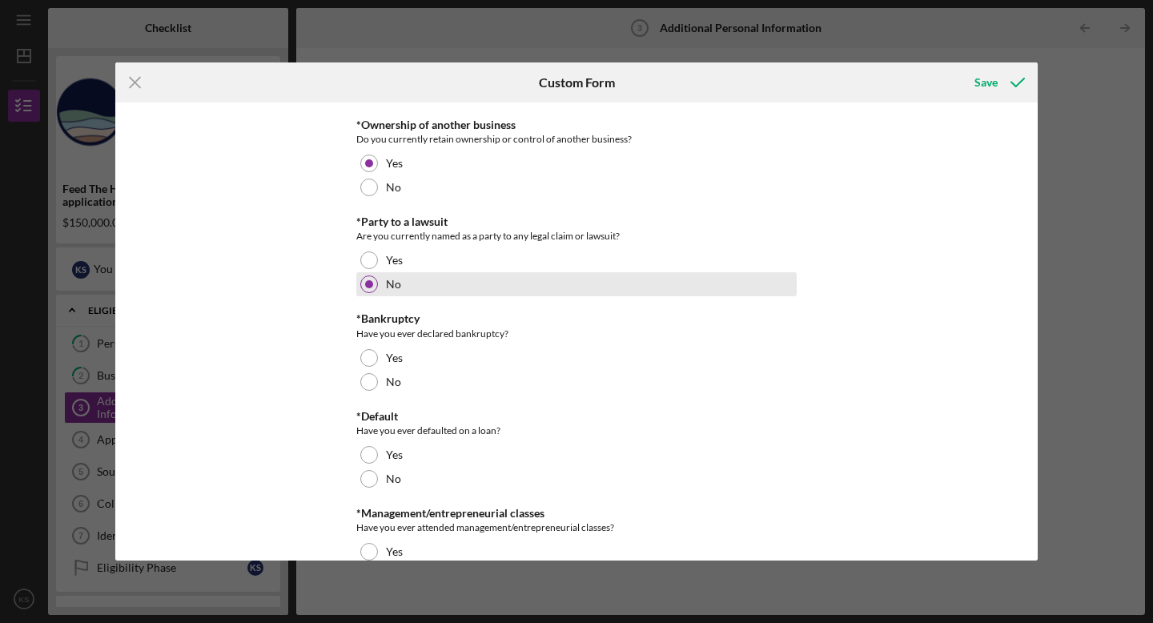
scroll to position [578, 0]
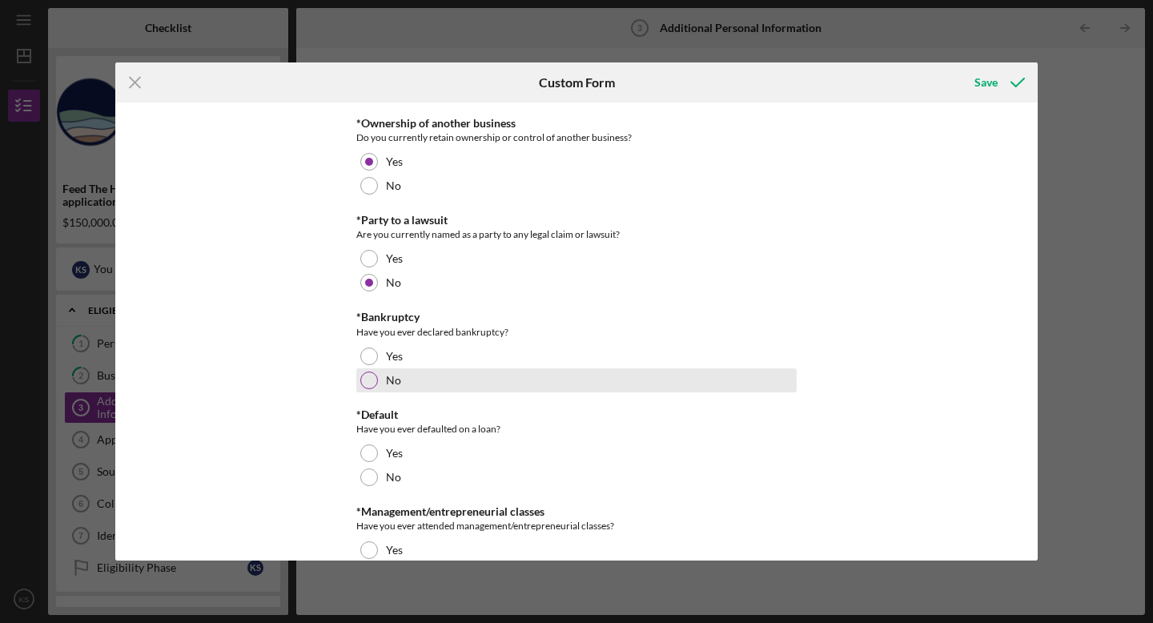
click at [368, 383] on div at bounding box center [369, 381] width 18 height 18
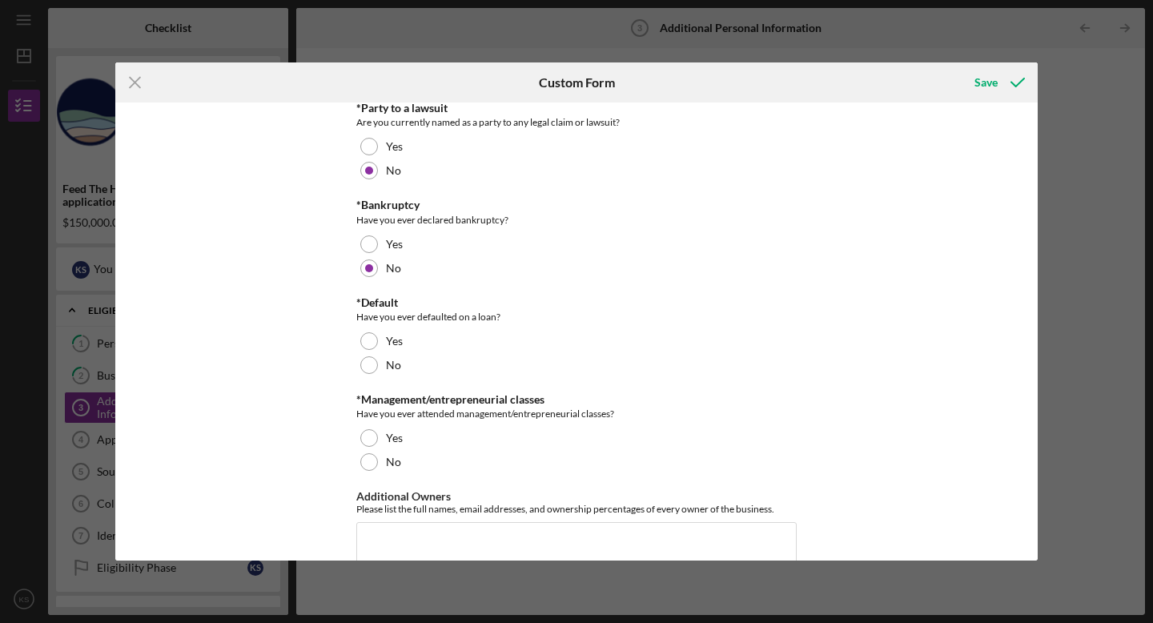
scroll to position [695, 0]
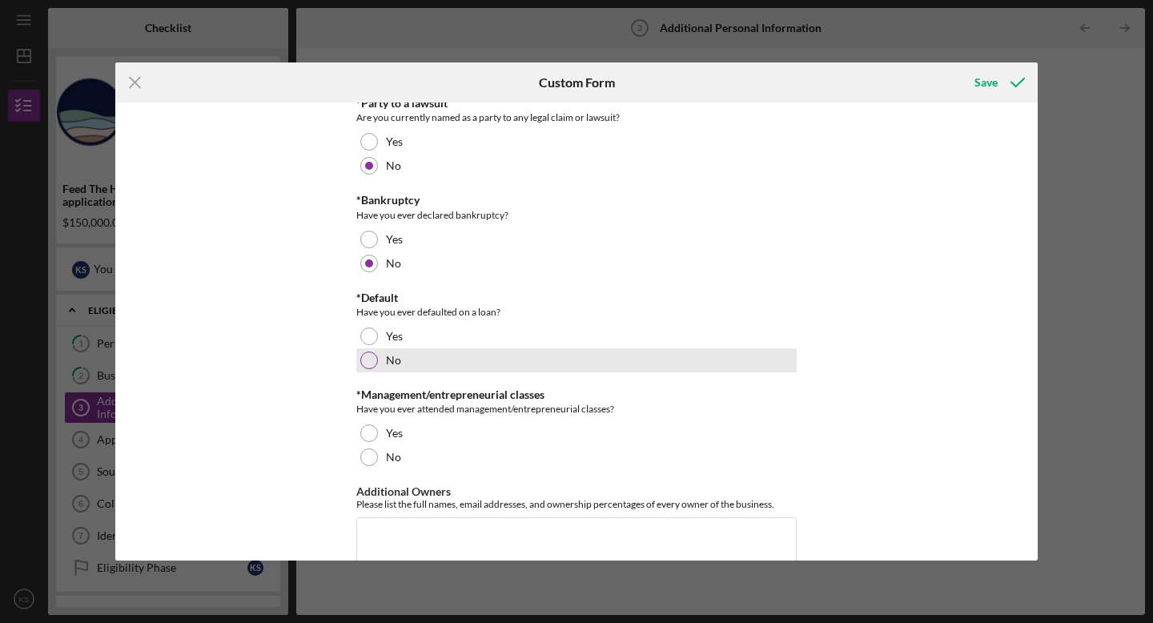
click at [371, 363] on div at bounding box center [369, 361] width 18 height 18
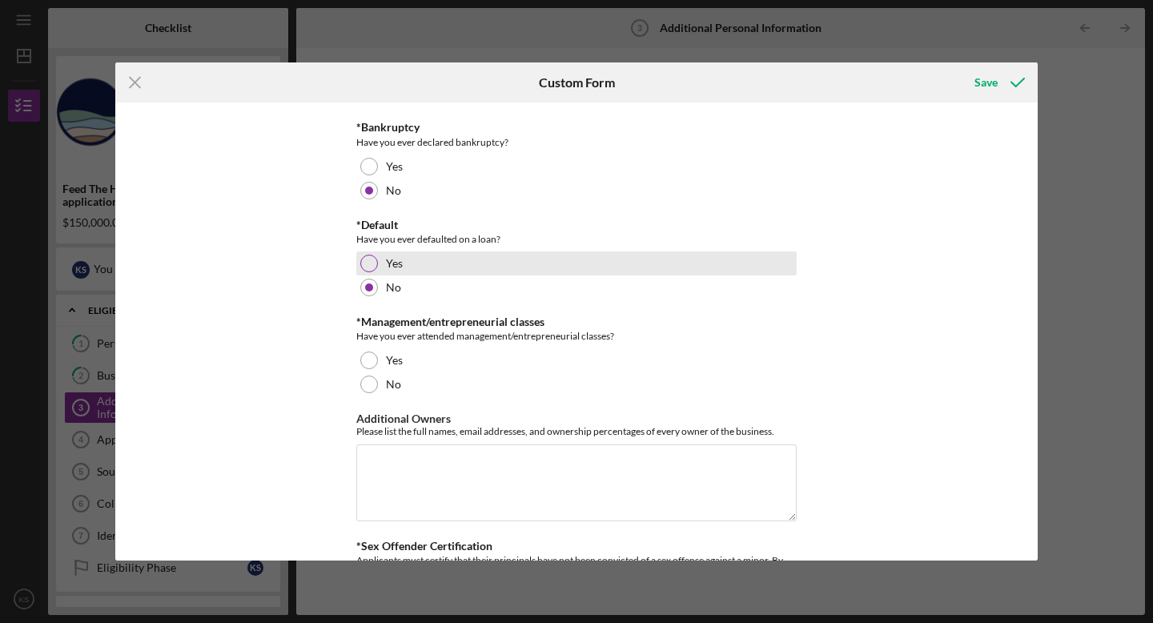
scroll to position [792, 0]
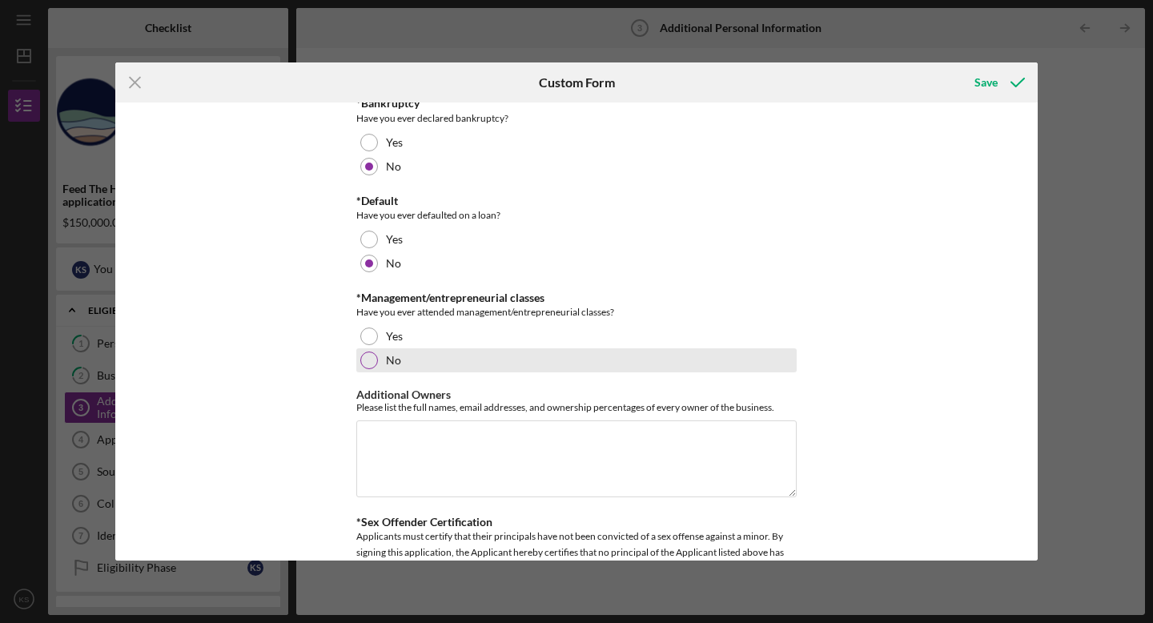
click at [367, 362] on div at bounding box center [369, 361] width 18 height 18
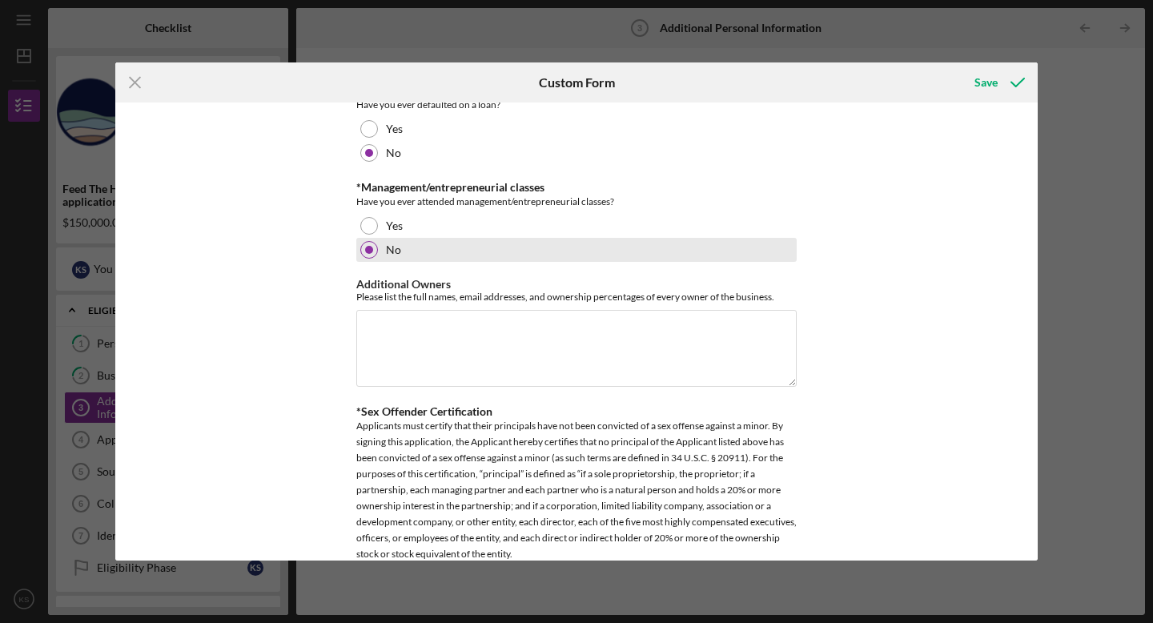
scroll to position [909, 0]
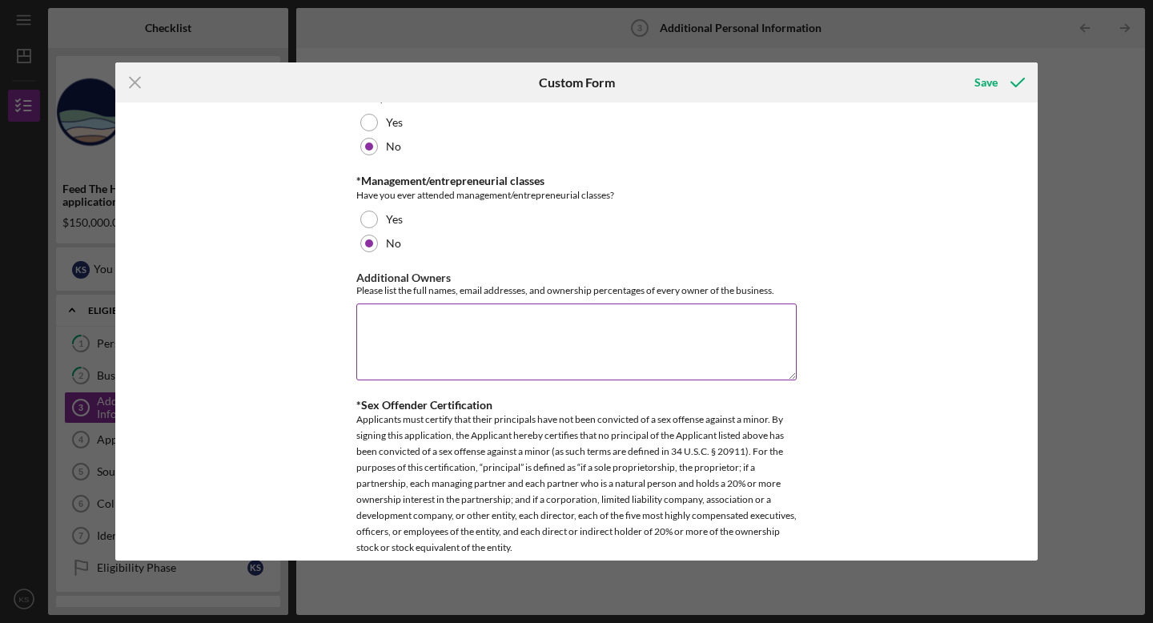
click at [428, 328] on textarea "Additional Owners" at bounding box center [576, 342] width 440 height 77
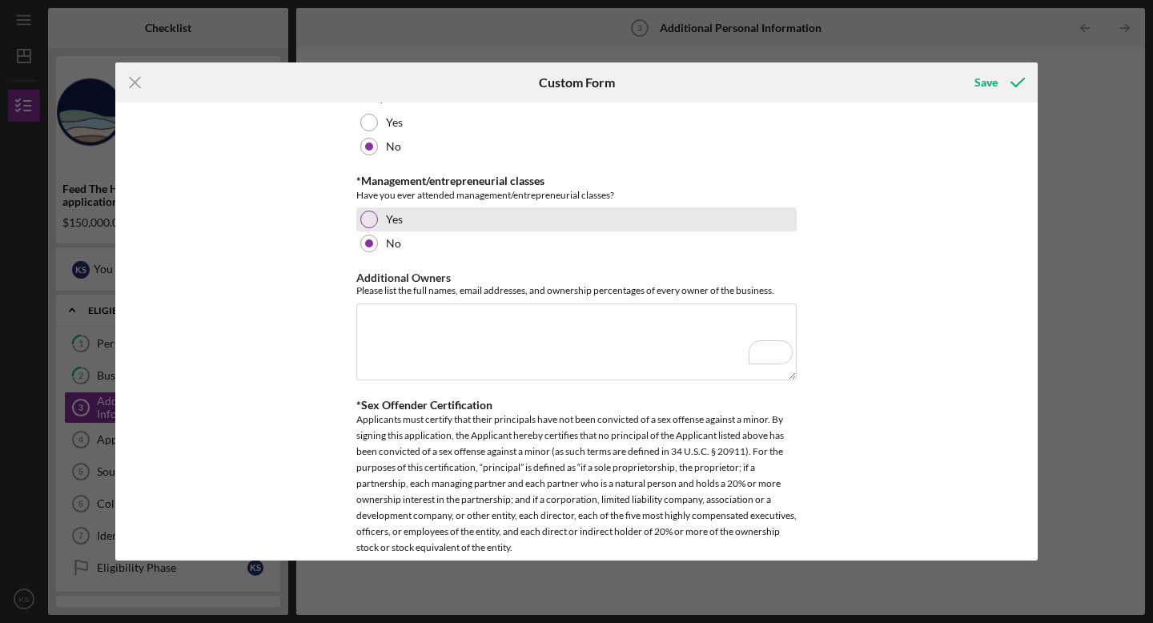
click at [366, 217] on div at bounding box center [369, 220] width 18 height 18
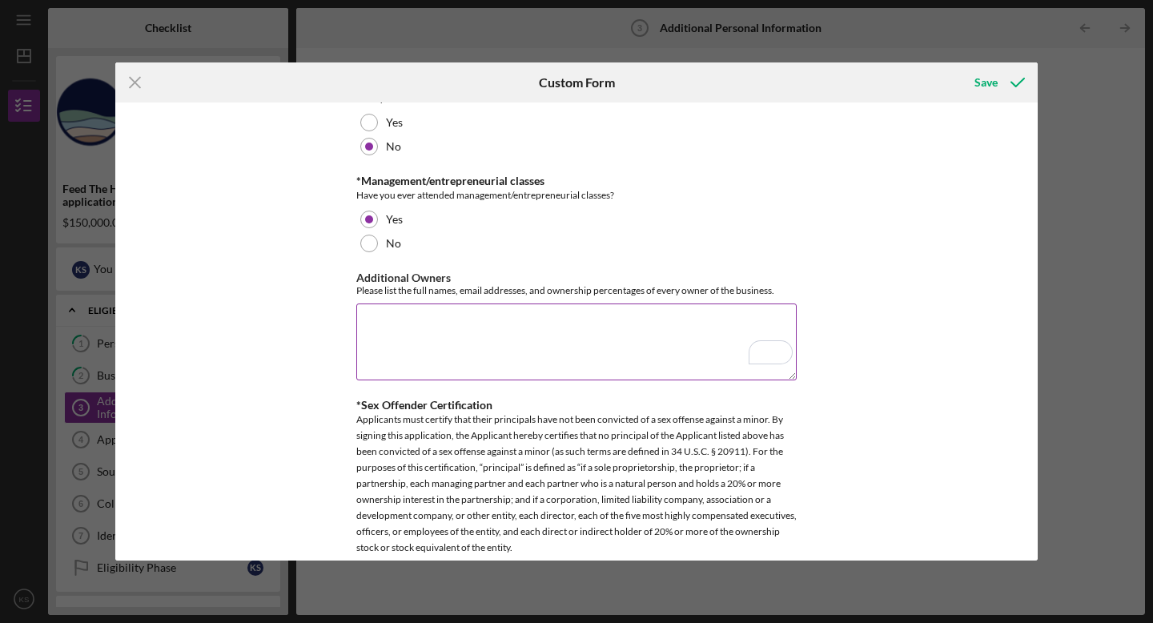
click at [380, 317] on textarea "Additional Owners" at bounding box center [576, 342] width 440 height 77
click at [571, 329] on textarea "[PERSON_NAME] [EMAIL_ADDRESS][DOMAIN_NAME]" at bounding box center [576, 342] width 440 height 77
click at [573, 312] on textarea "[PERSON_NAME] [EMAIL_ADDRESS][DOMAIN_NAME]" at bounding box center [576, 342] width 440 height 77
click at [570, 322] on textarea "[PERSON_NAME] [EMAIL_ADDRESS][DOMAIN_NAME]" at bounding box center [576, 342] width 440 height 77
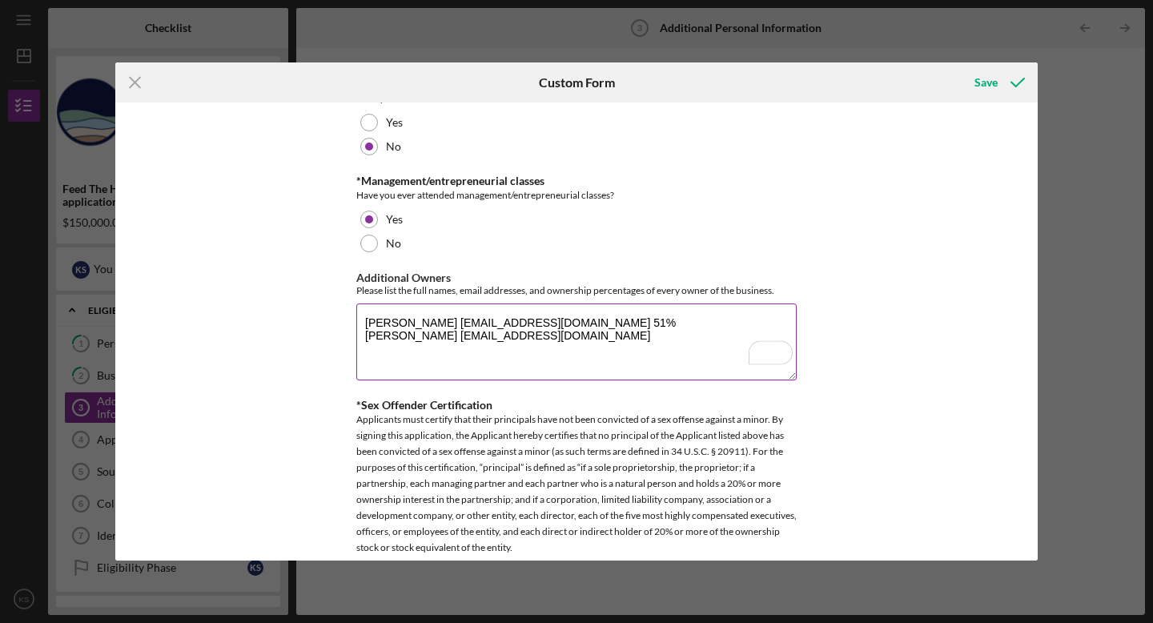
click at [575, 325] on textarea "[PERSON_NAME] [EMAIL_ADDRESS][DOMAIN_NAME] 51% [PERSON_NAME] [EMAIL_ADDRESS][DO…" at bounding box center [576, 342] width 440 height 77
click at [549, 339] on textarea "[PERSON_NAME] [EMAIL_ADDRESS][DOMAIN_NAME] 50% [PERSON_NAME] [EMAIL_ADDRESS][DO…" at bounding box center [576, 342] width 440 height 77
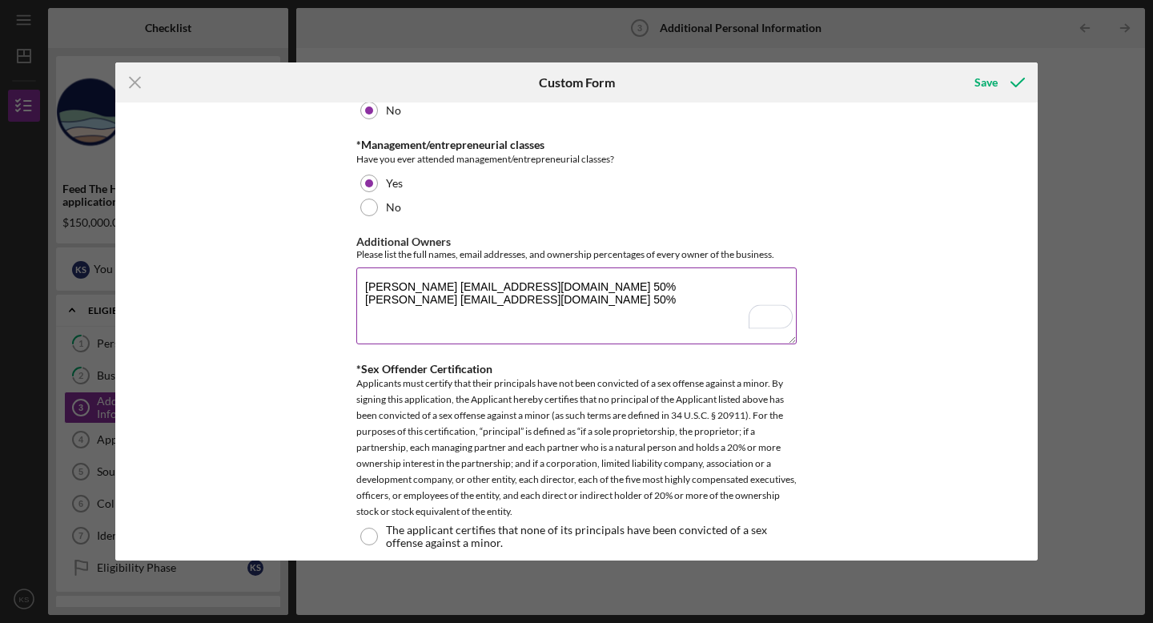
scroll to position [958, 0]
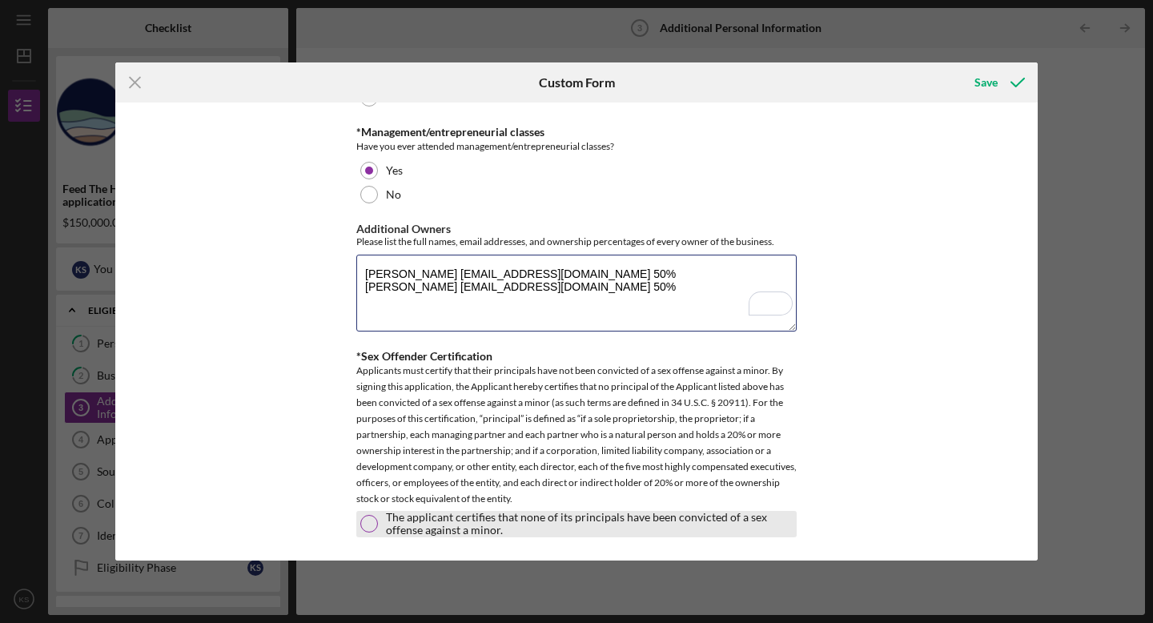
type textarea "[PERSON_NAME] [EMAIL_ADDRESS][DOMAIN_NAME] 50% [PERSON_NAME] [EMAIL_ADDRESS][DO…"
click at [375, 521] on div "The applicant certifies that none of its principals have been convicted of a se…" at bounding box center [576, 524] width 440 height 26
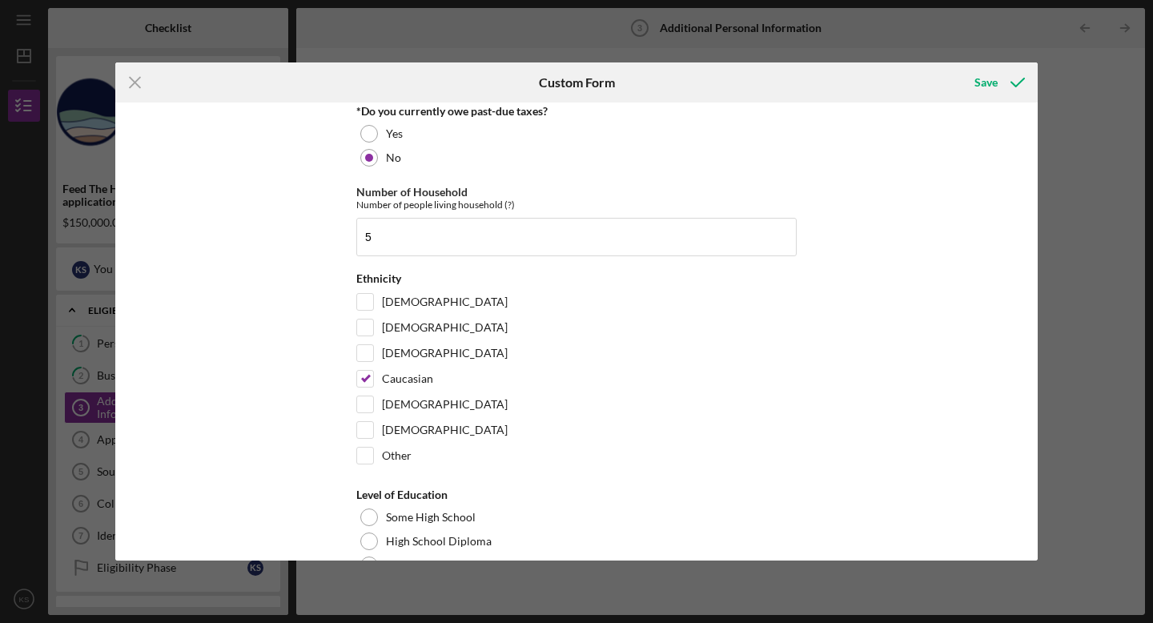
scroll to position [0, 0]
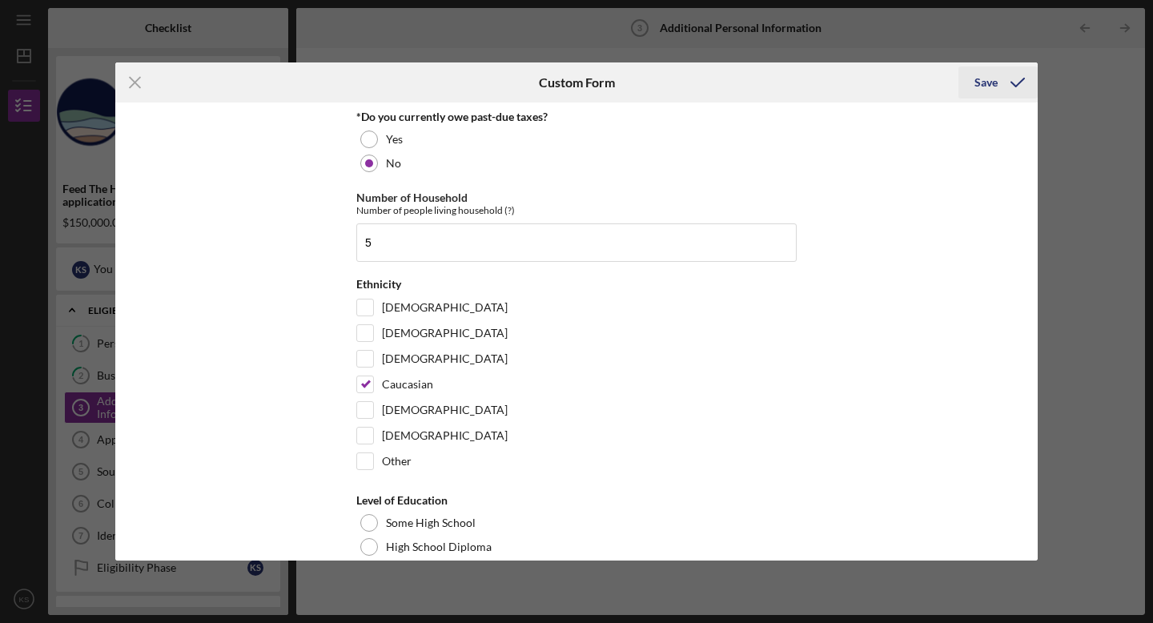
click at [987, 78] on div "Save" at bounding box center [986, 82] width 23 height 32
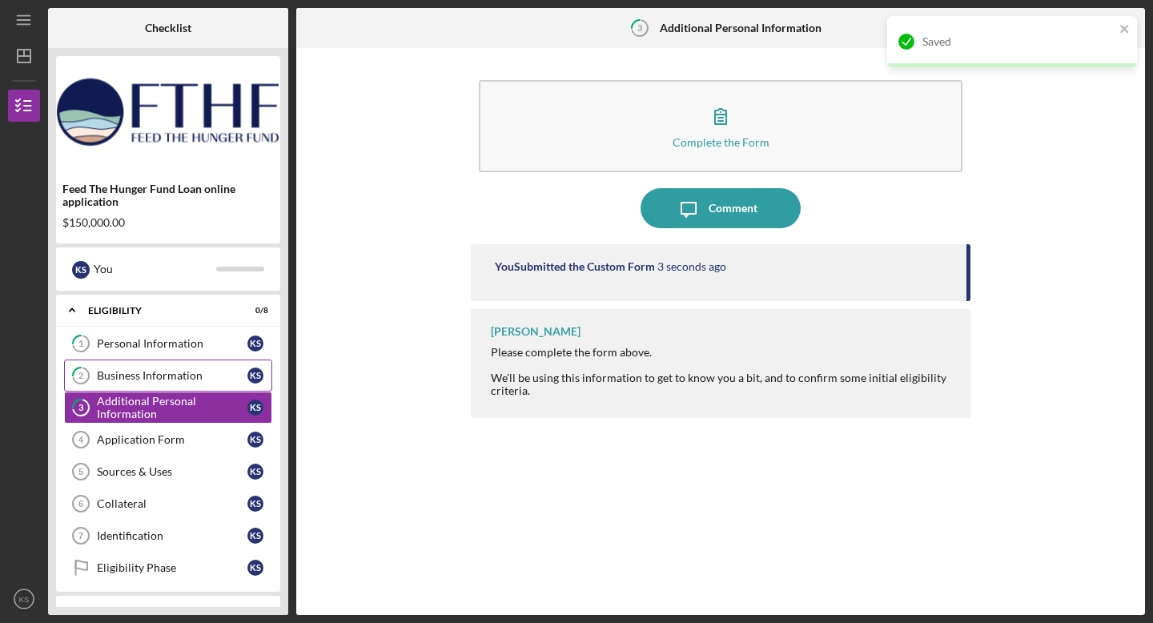
click at [143, 375] on div "Business Information" at bounding box center [172, 375] width 151 height 13
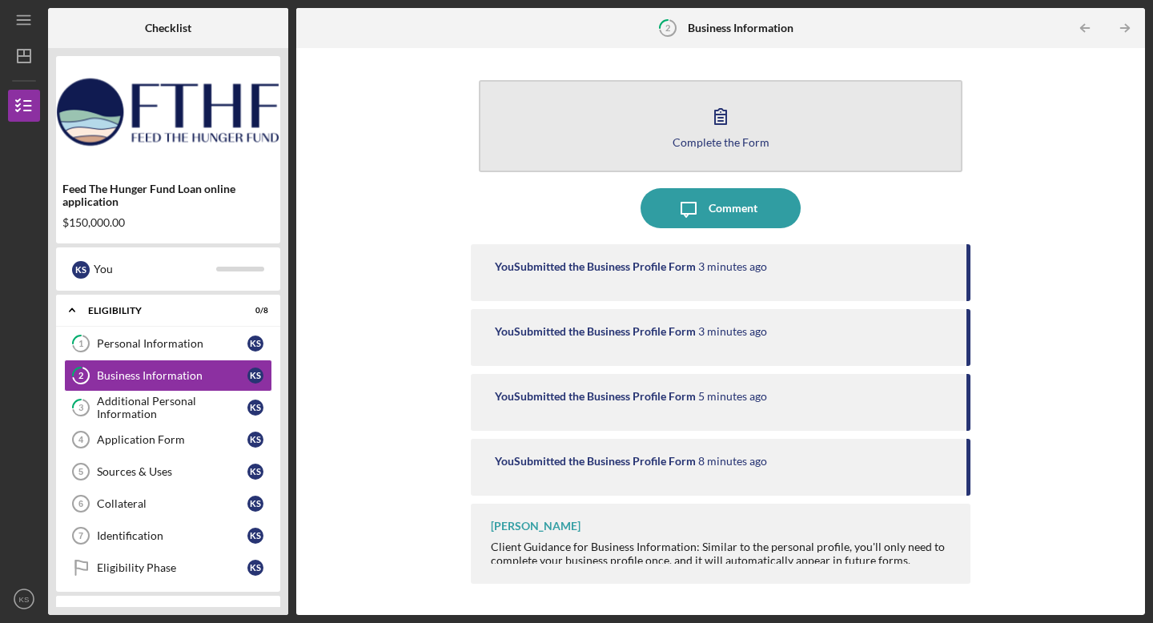
click at [717, 110] on icon "button" at bounding box center [721, 116] width 40 height 40
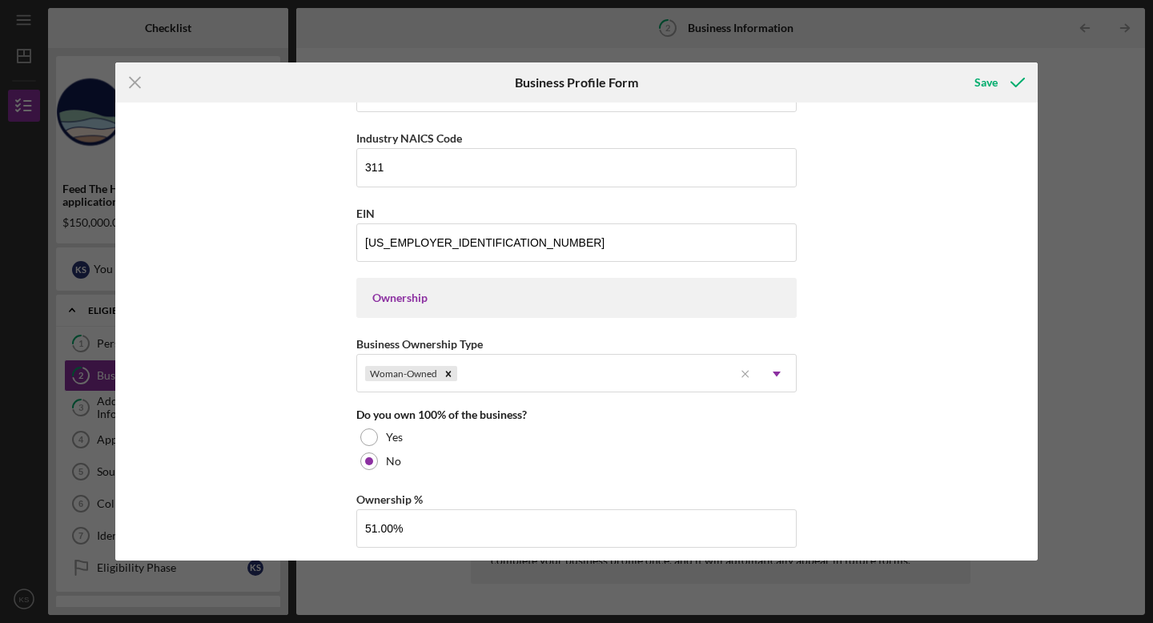
scroll to position [574, 0]
click at [446, 370] on icon "Remove Woman-Owned" at bounding box center [449, 371] width 6 height 6
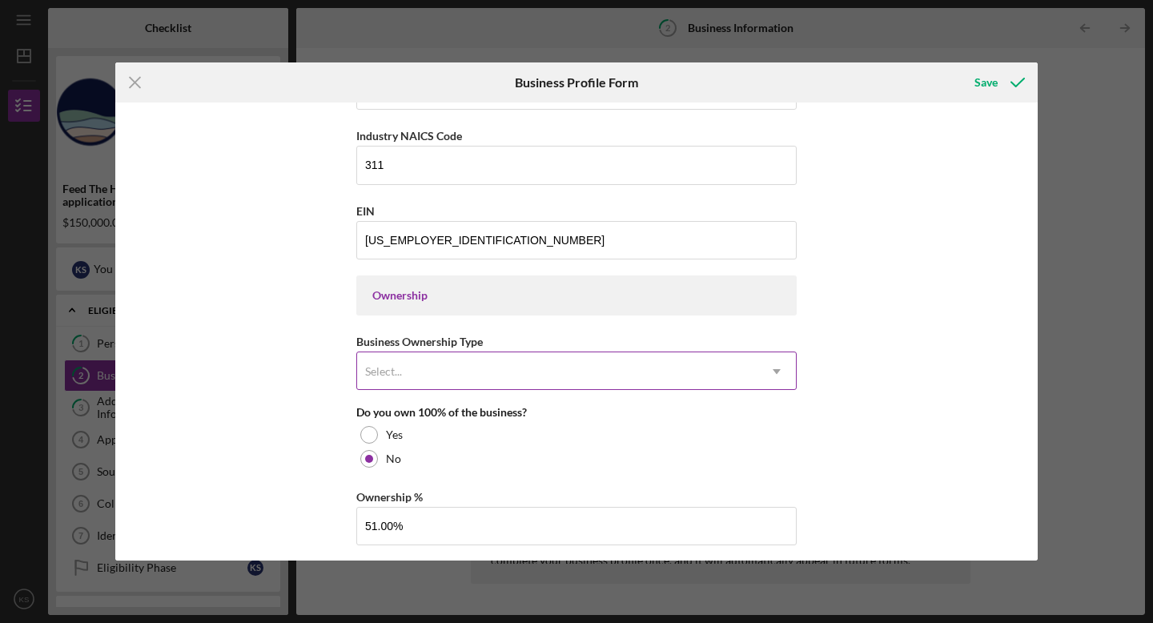
click at [452, 366] on div "Select..." at bounding box center [557, 371] width 400 height 37
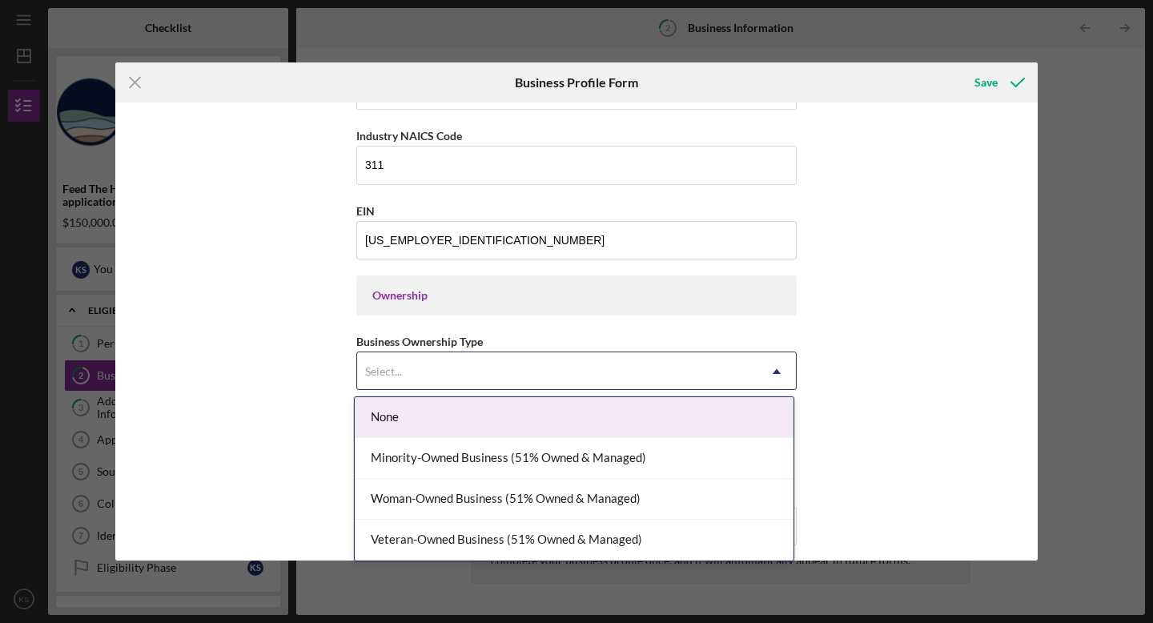
click at [885, 296] on div "Business Name [PERSON_NAME] Farms LLC DBA Business Start Date [DATE] Legal Stru…" at bounding box center [576, 332] width 923 height 458
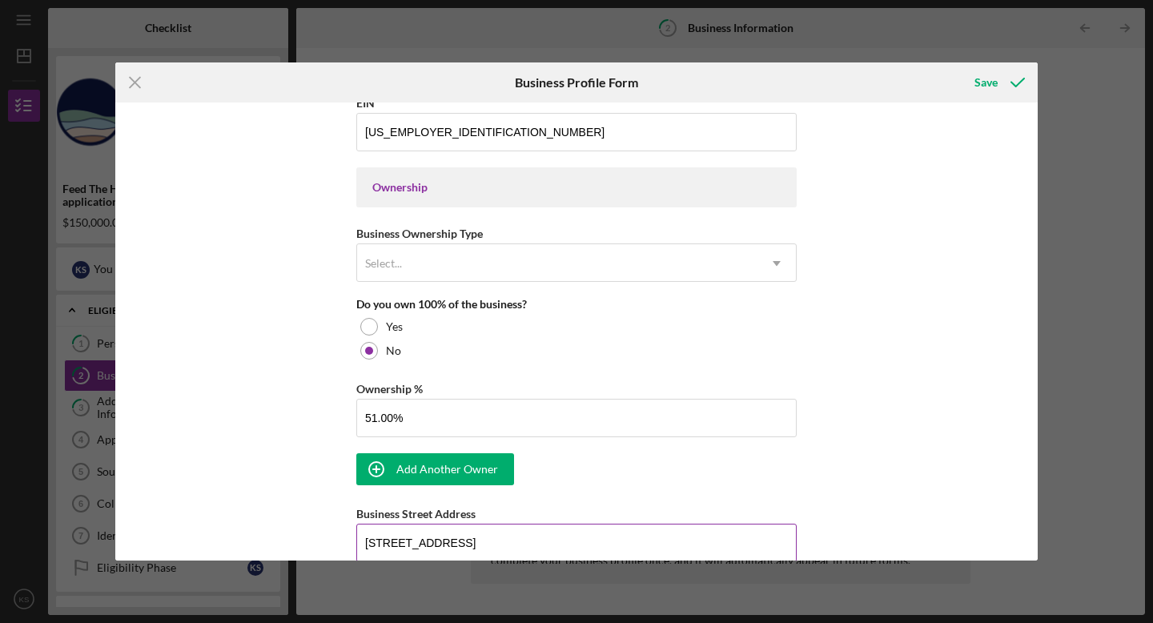
scroll to position [706, 0]
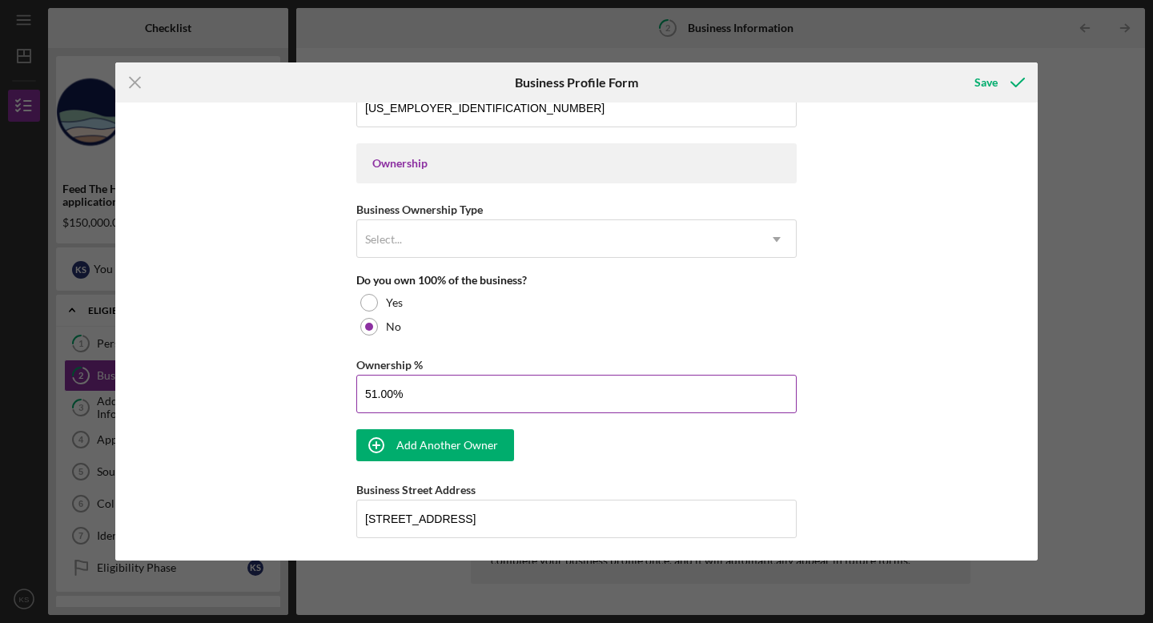
click at [375, 394] on input "51.00%" at bounding box center [576, 394] width 440 height 38
type input "50.00%"
click at [582, 451] on div "Business Name [PERSON_NAME] Farms LLC DBA Business Start Date [DATE] Legal Stru…" at bounding box center [576, 277] width 440 height 1747
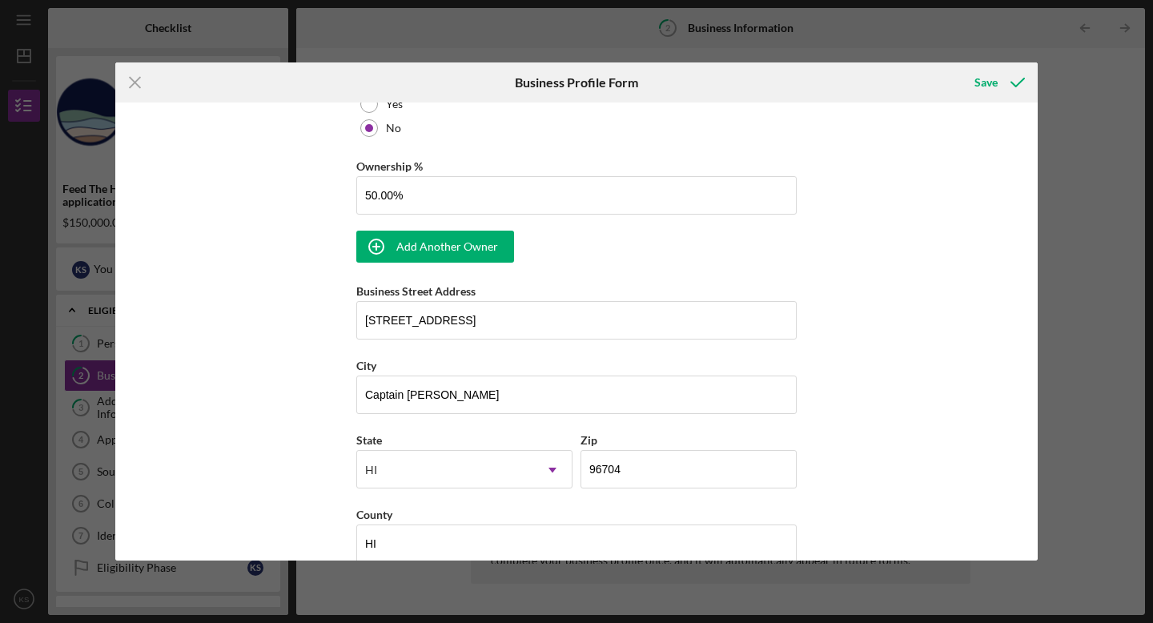
scroll to position [891, 0]
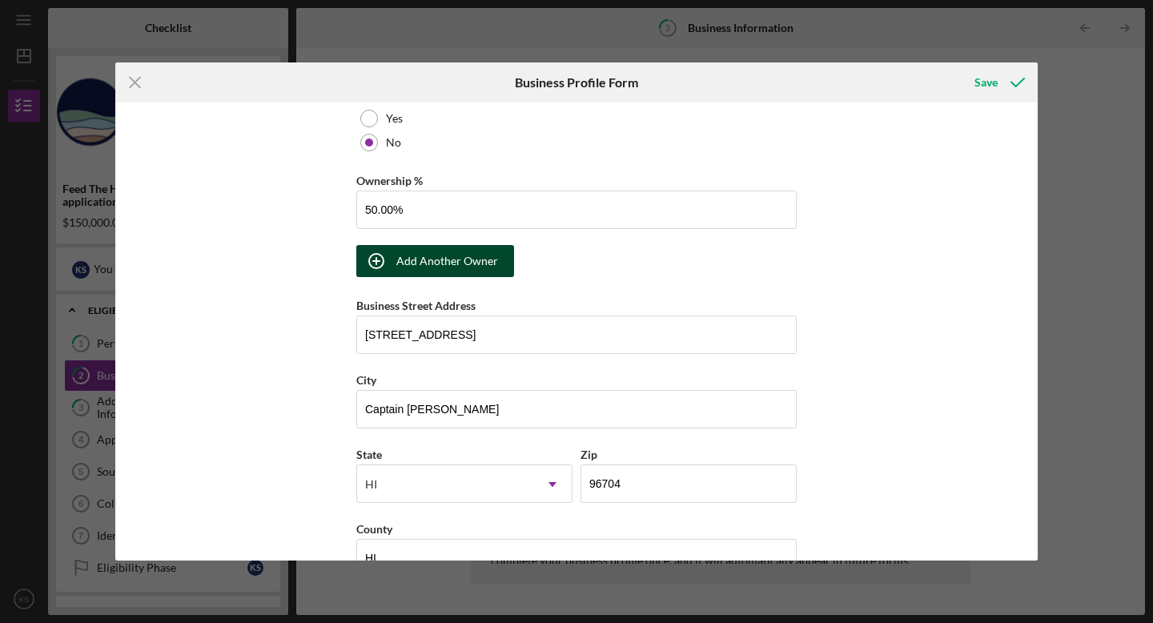
click at [489, 267] on div "Add Another Owner" at bounding box center [447, 261] width 102 height 32
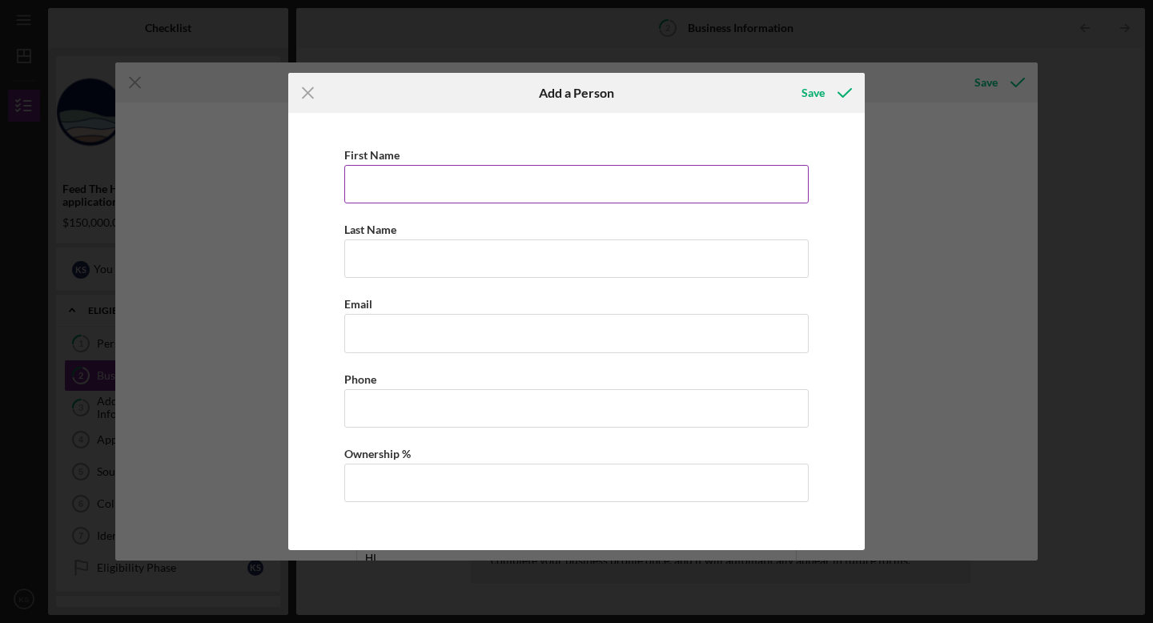
click at [488, 191] on input "First Name" at bounding box center [576, 184] width 464 height 38
type input "[PERSON_NAME]"
click at [415, 260] on input "Last Name" at bounding box center [576, 258] width 464 height 38
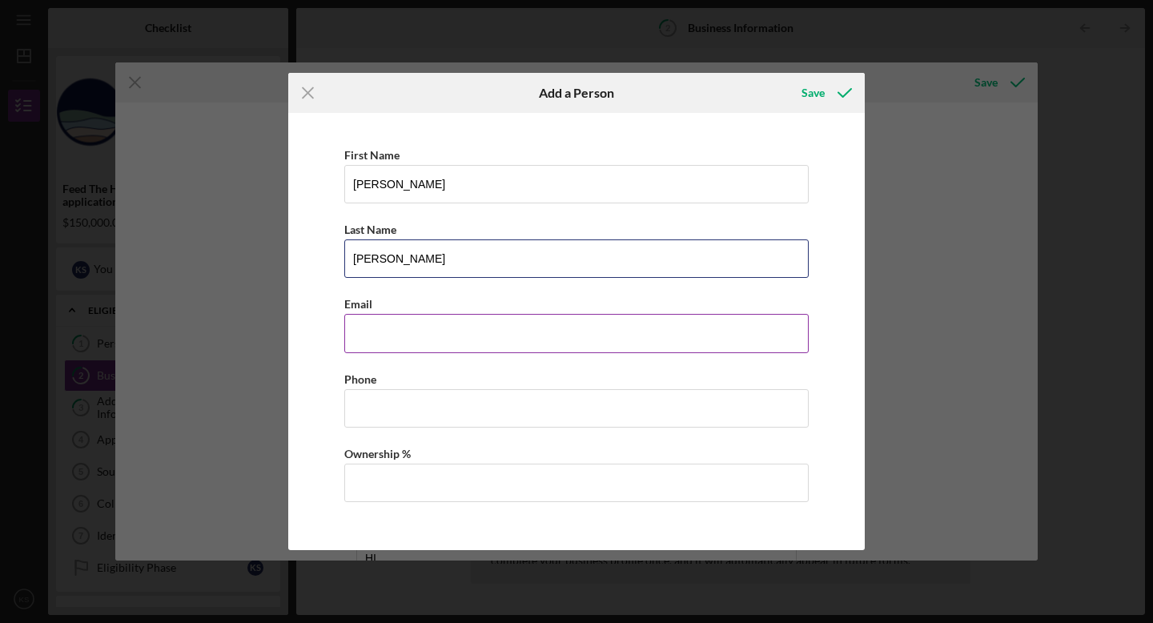
type input "[PERSON_NAME]"
click at [390, 348] on input "Business Email" at bounding box center [576, 333] width 464 height 38
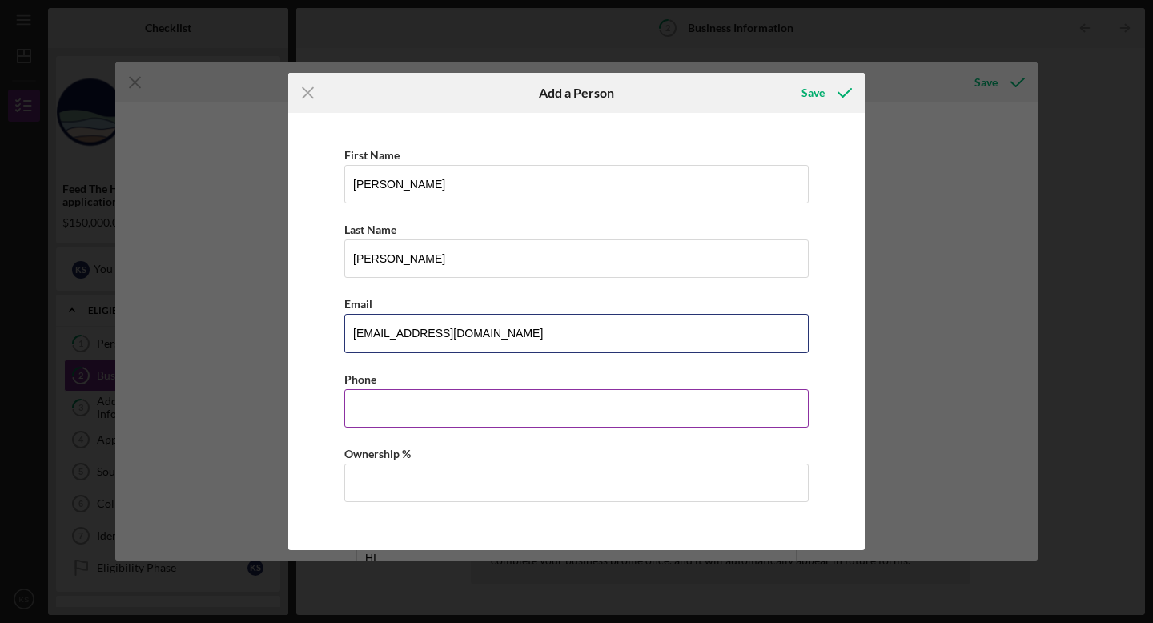
type input "[EMAIL_ADDRESS][DOMAIN_NAME]"
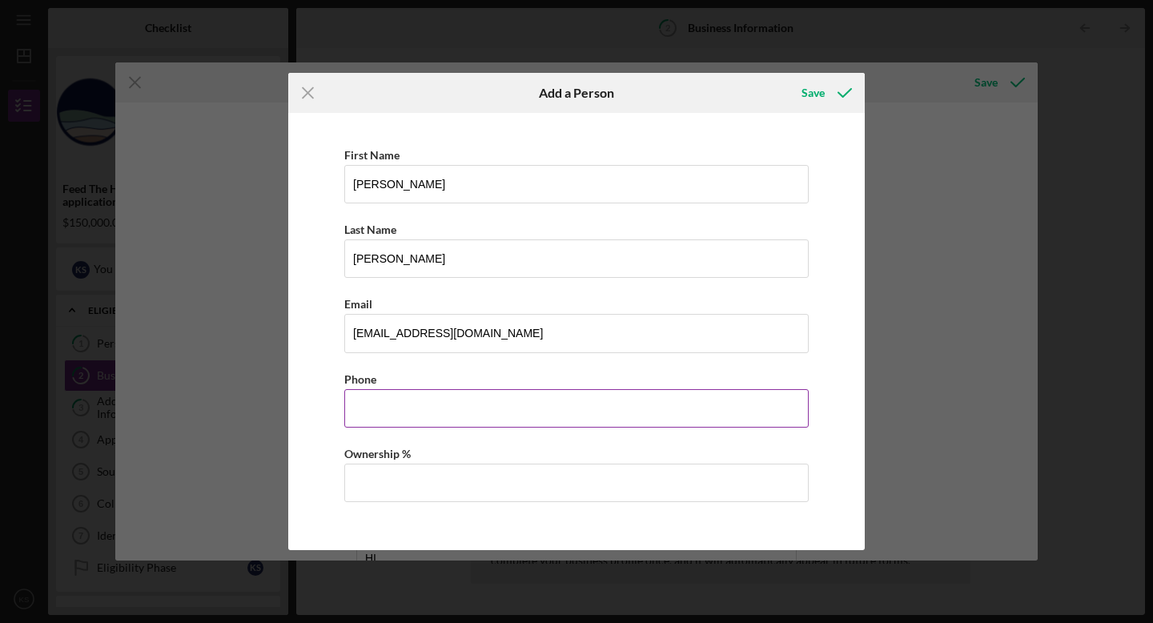
click at [375, 424] on input "Business Phone" at bounding box center [576, 408] width 464 height 38
type input "[PHONE_NUMBER]"
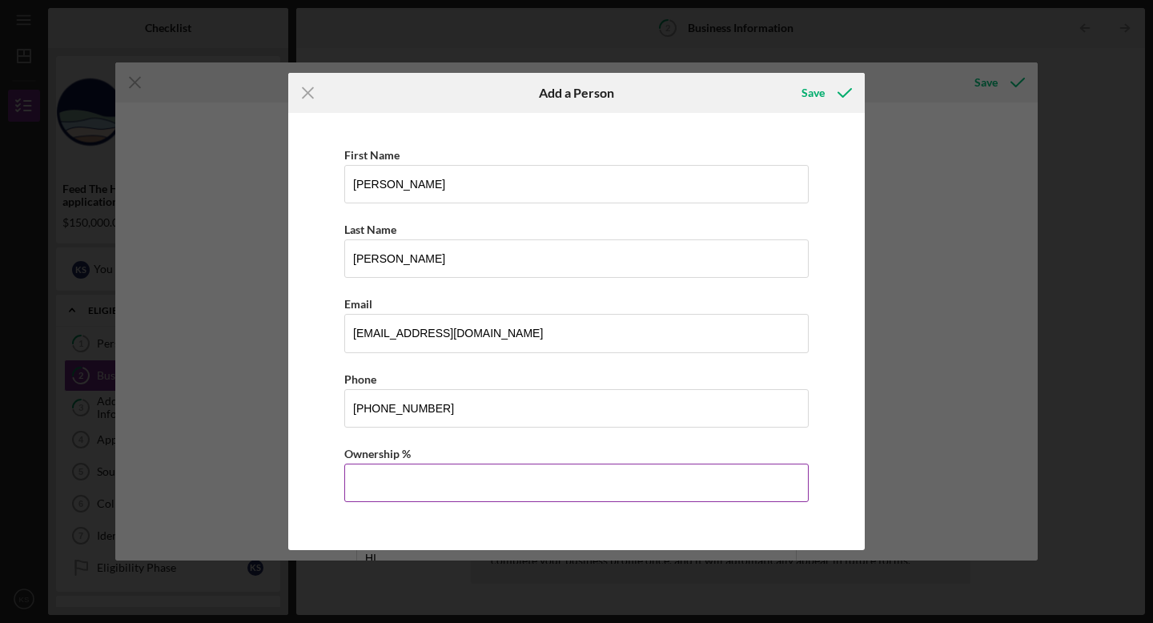
click at [391, 480] on input "Ownership %" at bounding box center [576, 483] width 464 height 38
type input "50.00%"
click at [810, 94] on div "Save" at bounding box center [813, 93] width 23 height 32
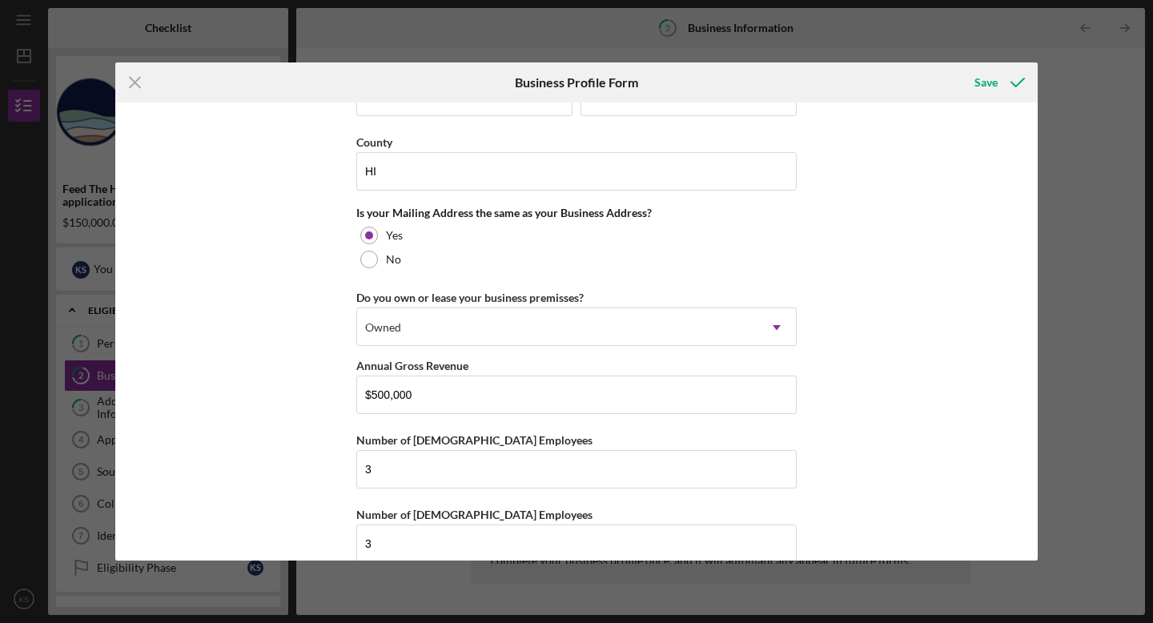
scroll to position [1405, 0]
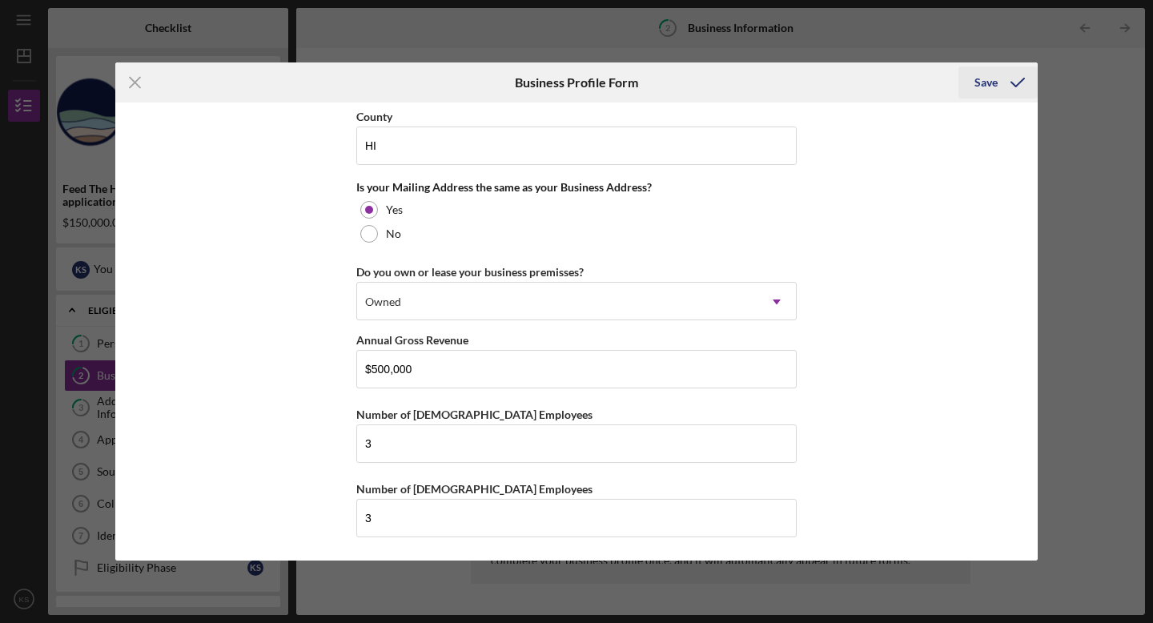
click at [983, 83] on div "Save" at bounding box center [986, 82] width 23 height 32
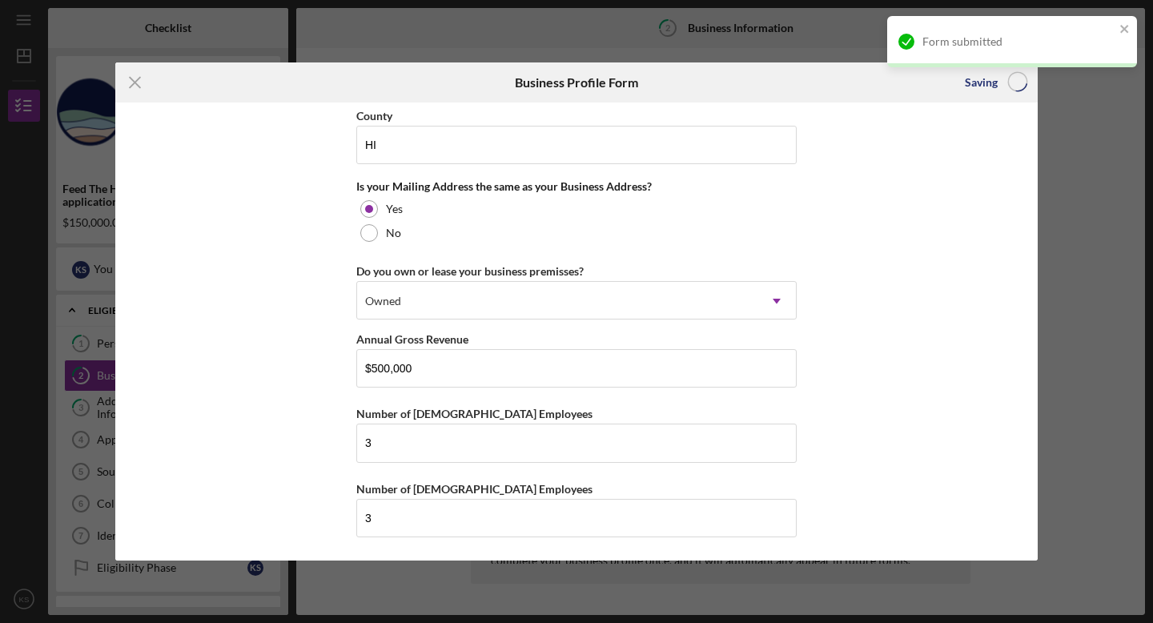
type input "50.00%"
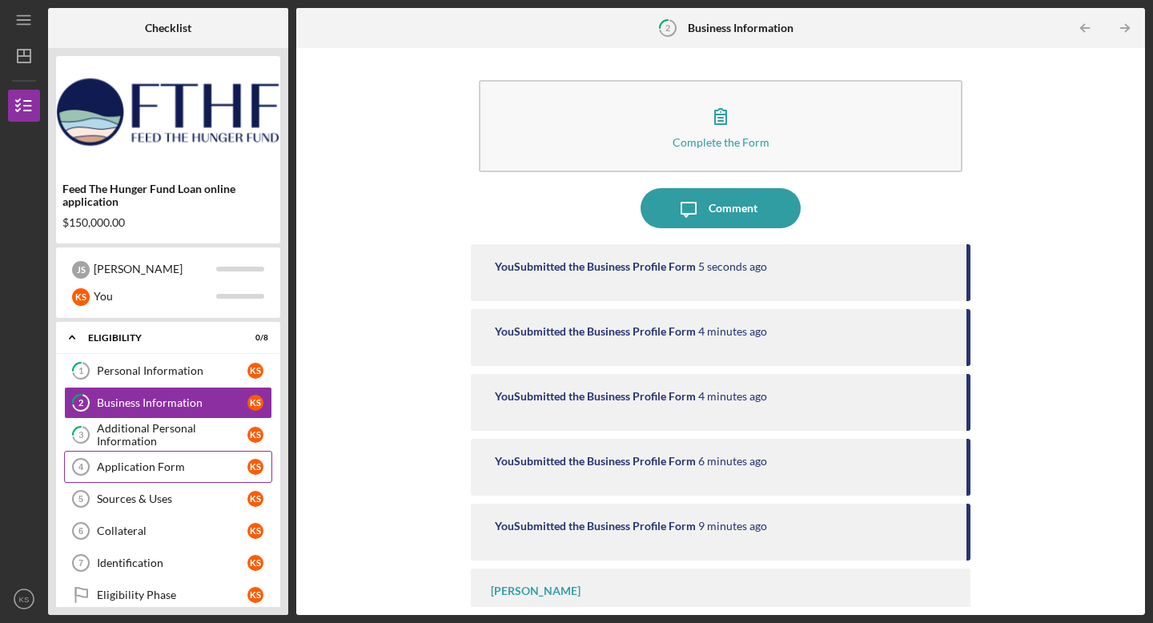
click at [163, 471] on div "Application Form" at bounding box center [172, 466] width 151 height 13
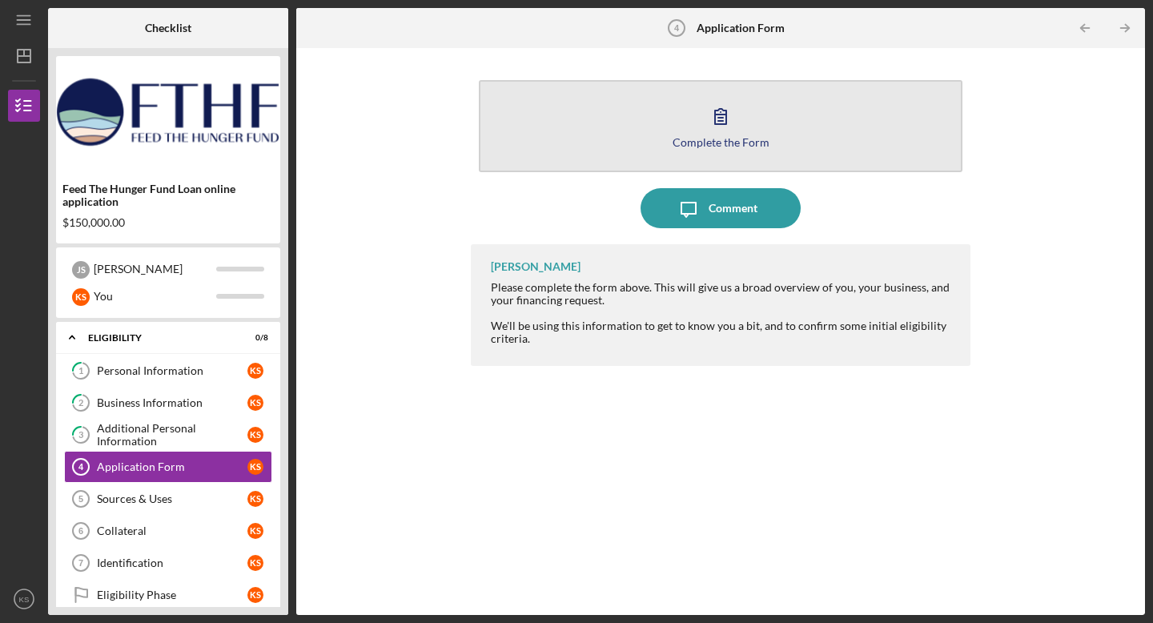
click at [727, 117] on icon "button" at bounding box center [721, 116] width 40 height 40
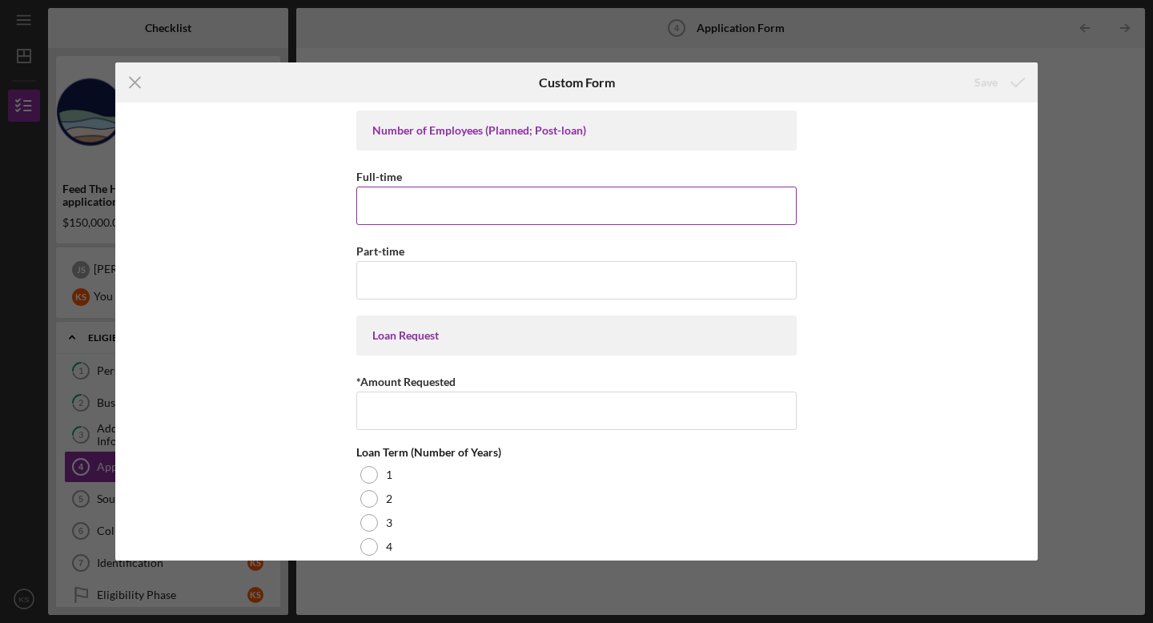
click at [603, 201] on input "Full-time" at bounding box center [576, 206] width 440 height 38
type input "3"
click at [539, 287] on input "Part-time" at bounding box center [576, 280] width 440 height 38
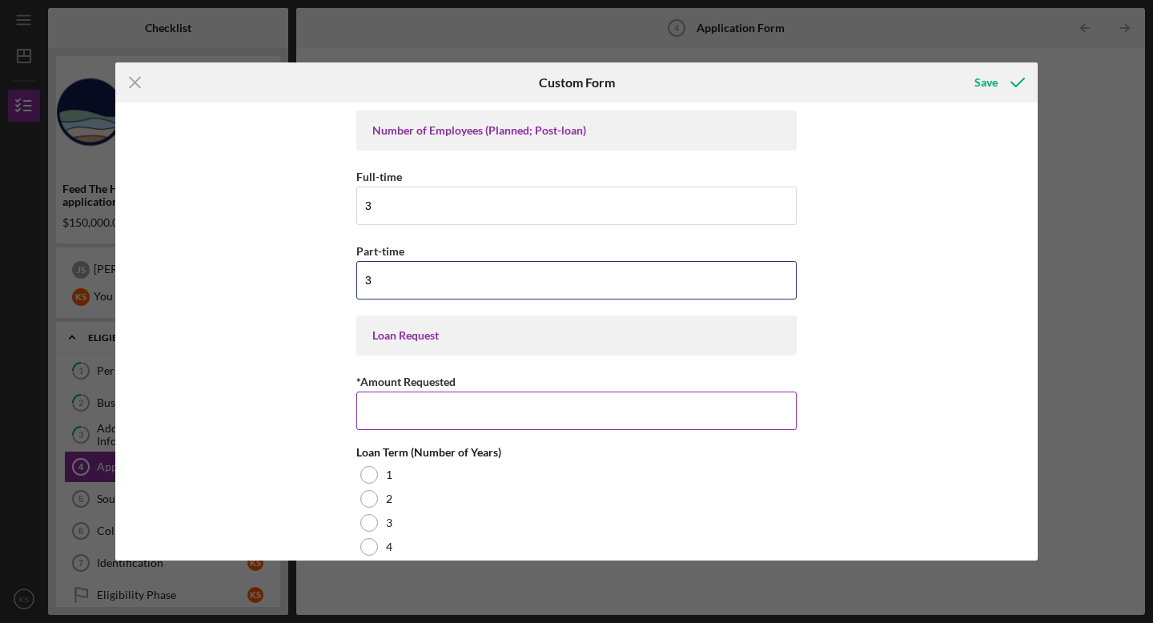
type input "3"
click at [692, 406] on input "*Amount Requested" at bounding box center [576, 411] width 440 height 38
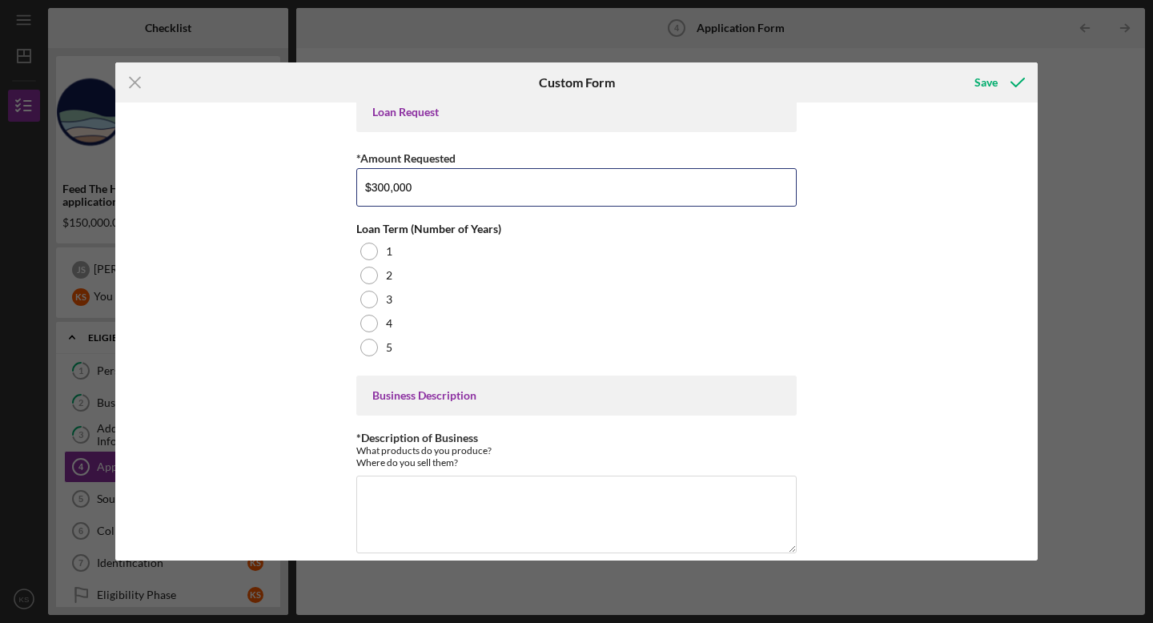
scroll to position [242, 0]
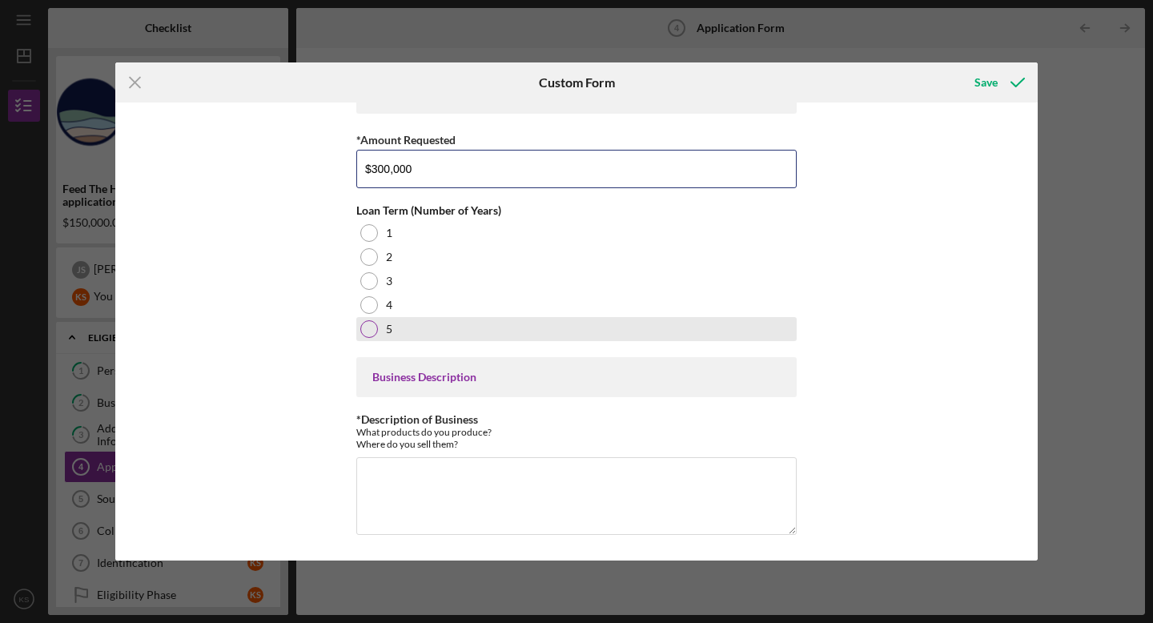
type input "$300,000"
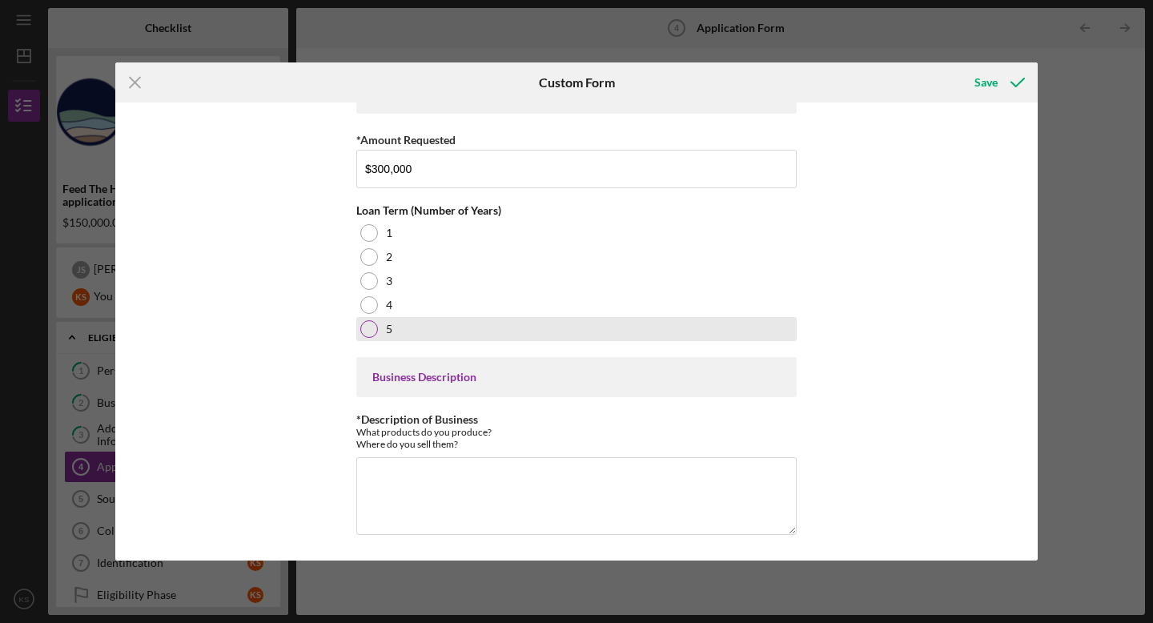
click at [364, 325] on div at bounding box center [369, 329] width 18 height 18
click at [367, 325] on div at bounding box center [369, 329] width 8 height 8
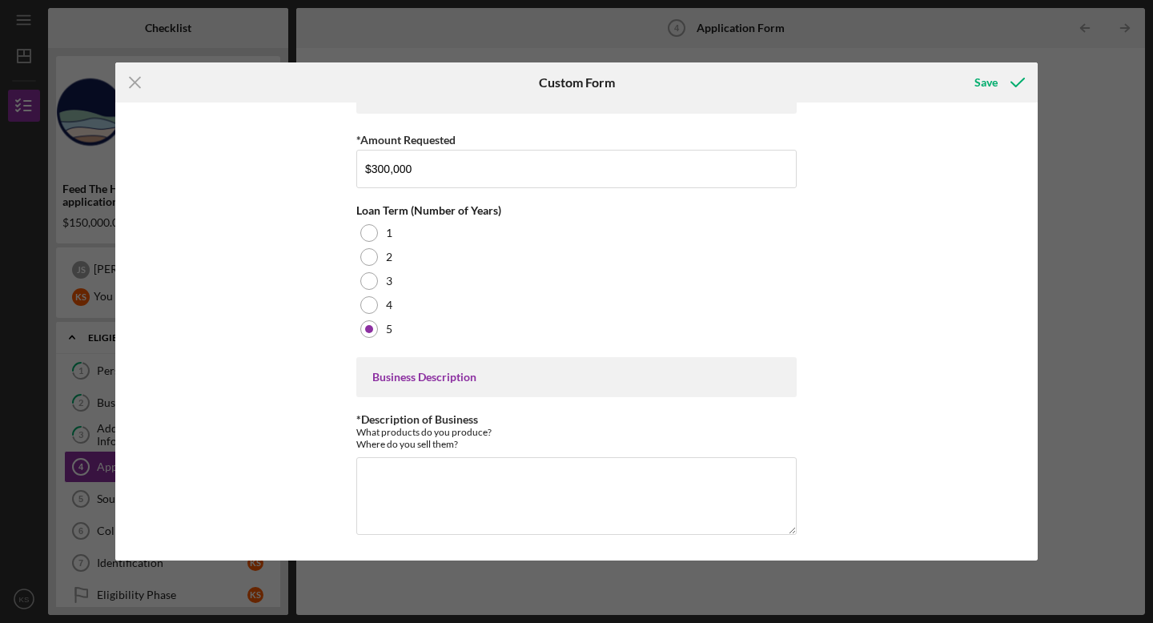
click at [456, 378] on div "Business Description" at bounding box center [576, 377] width 408 height 13
click at [441, 464] on textarea "*Description of Business" at bounding box center [576, 495] width 440 height 77
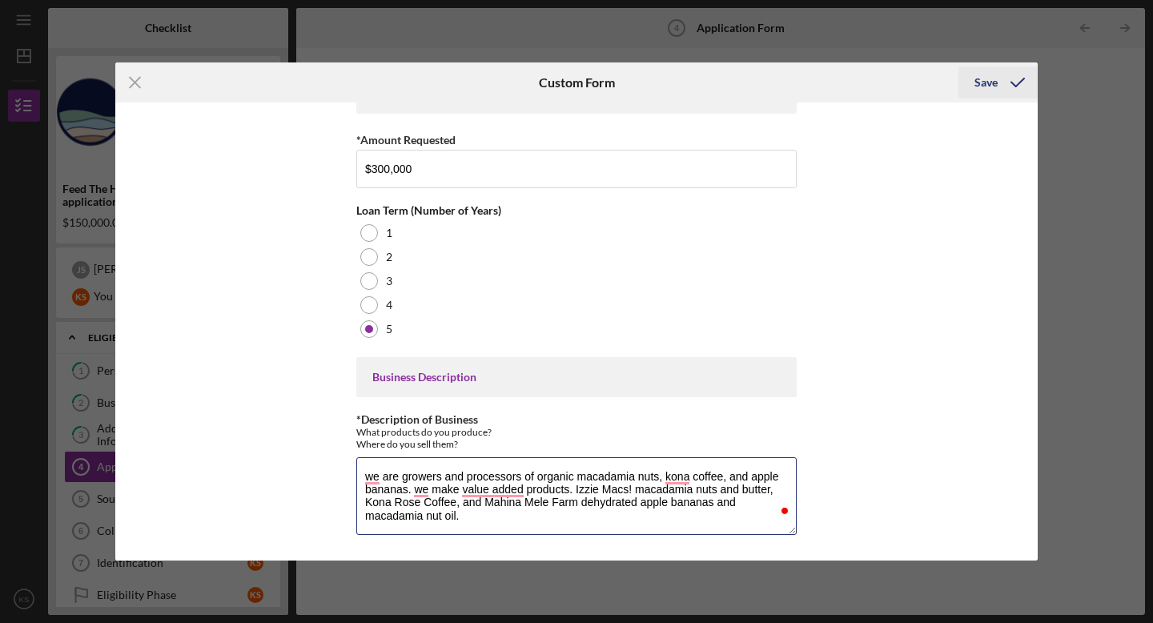
type textarea "we are growers and processors of organic macadamia nuts, kona coffee, and apple…"
click at [987, 81] on div "Save" at bounding box center [986, 82] width 23 height 32
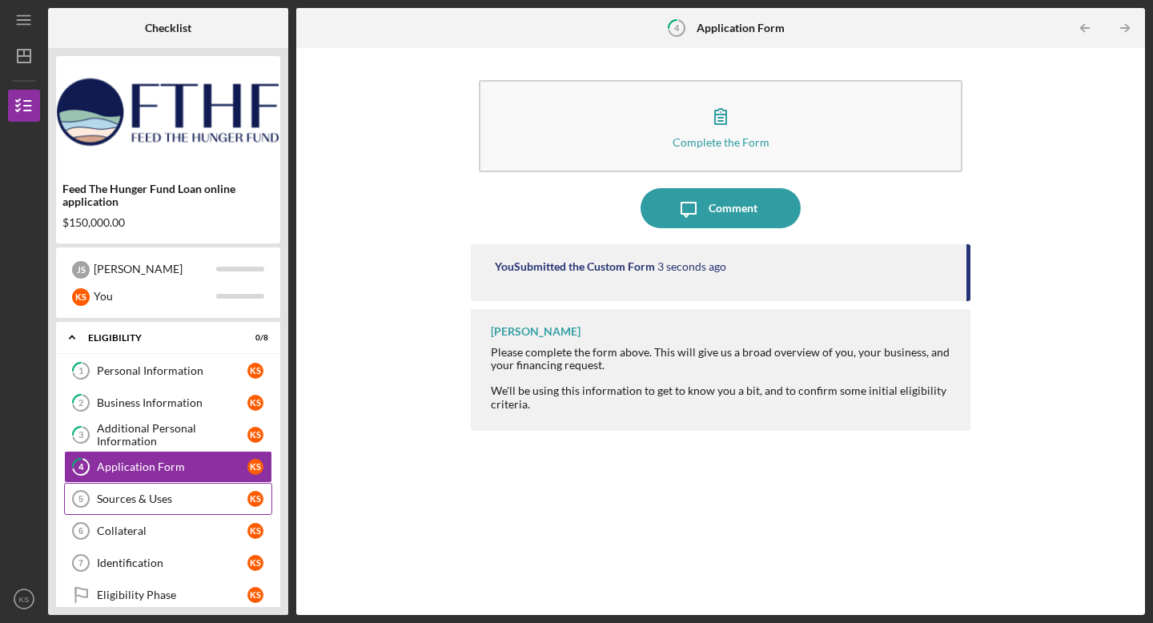
click at [127, 495] on div "Sources & Uses" at bounding box center [172, 499] width 151 height 13
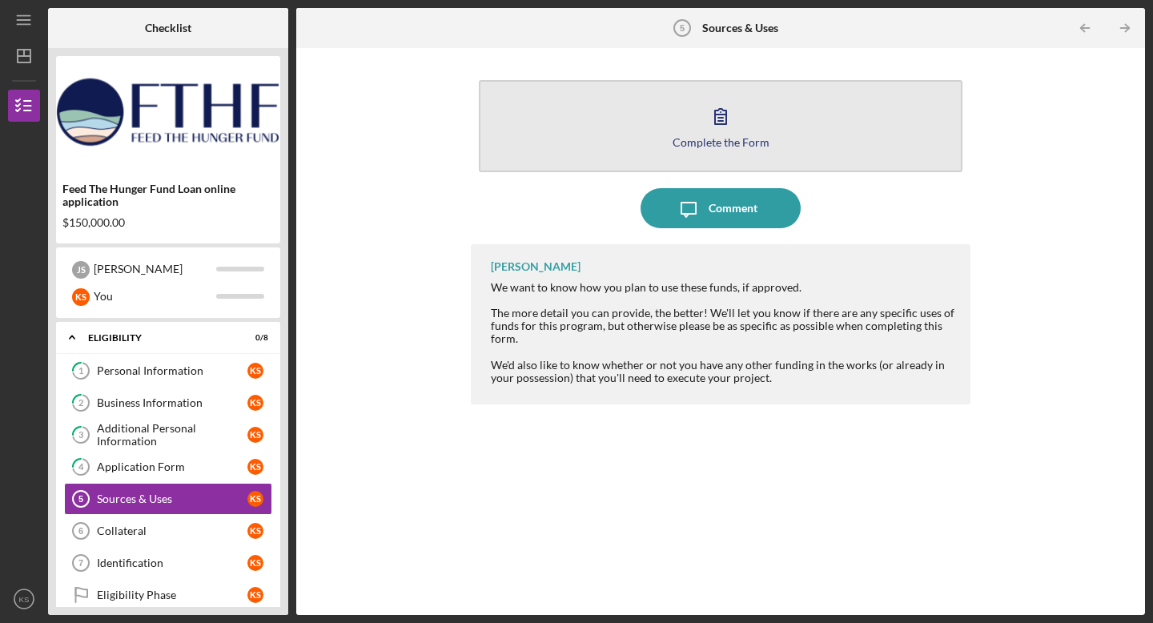
click at [722, 127] on icon "button" at bounding box center [721, 116] width 40 height 40
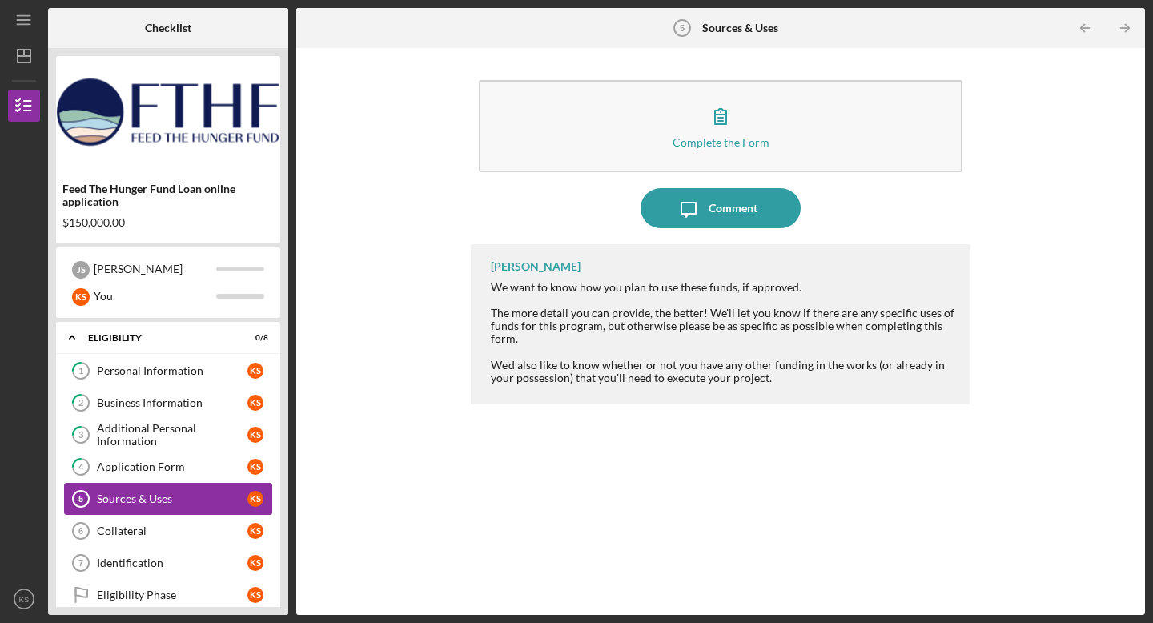
click at [129, 501] on div "Sources & Uses" at bounding box center [172, 499] width 151 height 13
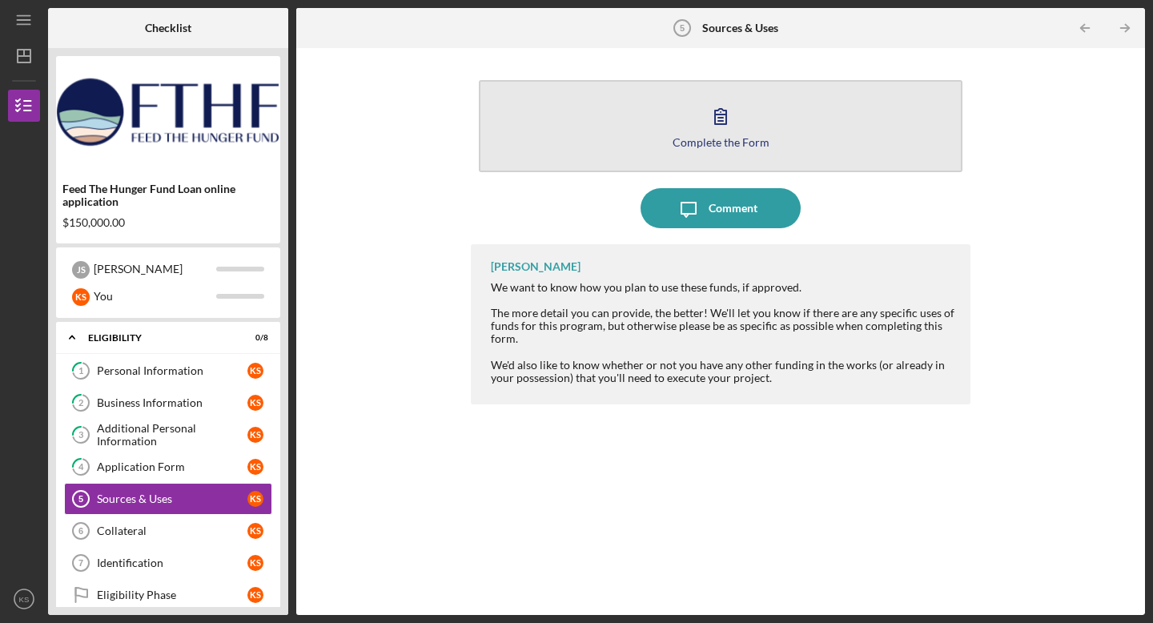
click at [722, 123] on icon "button" at bounding box center [720, 116] width 11 height 15
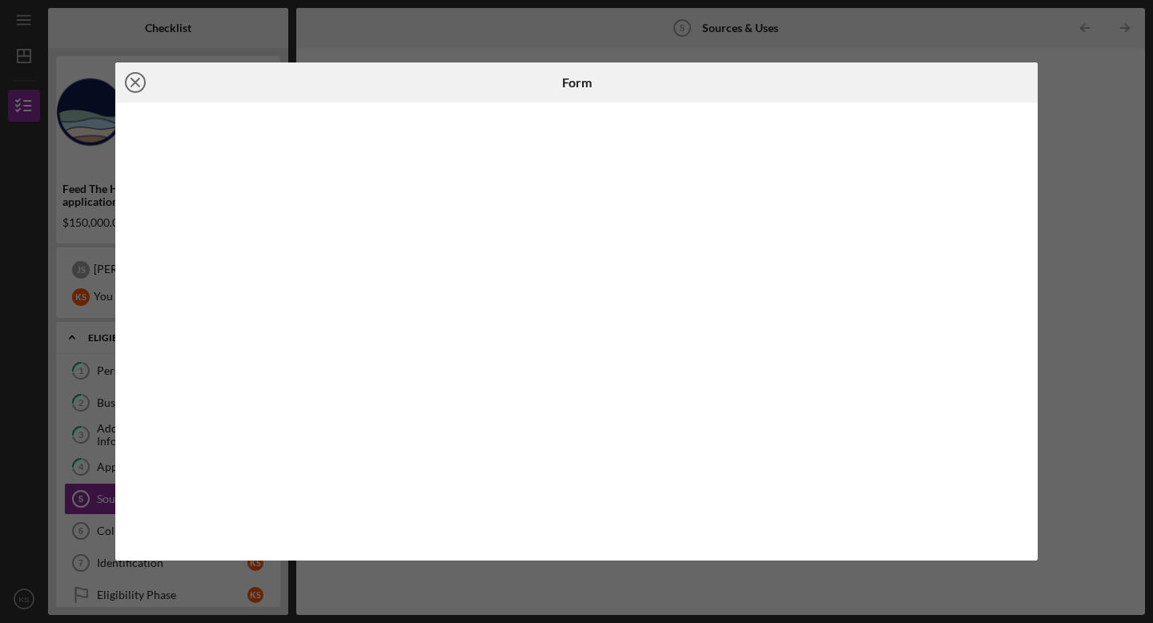
click at [138, 78] on icon "Icon/Close" at bounding box center [135, 82] width 40 height 40
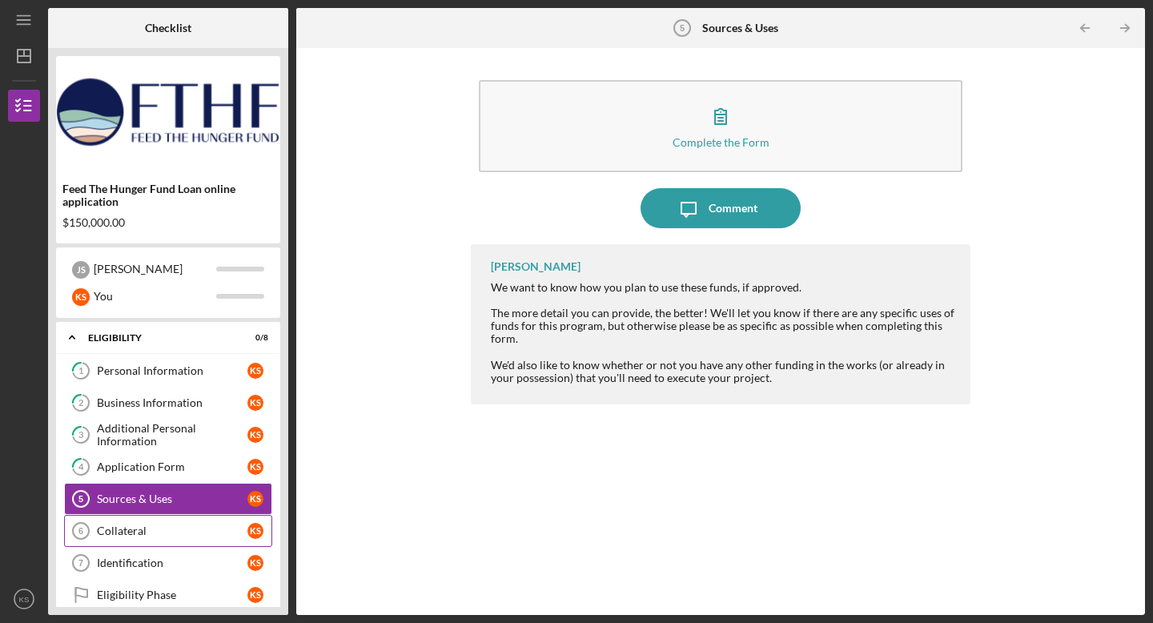
click at [150, 533] on div "Collateral" at bounding box center [172, 531] width 151 height 13
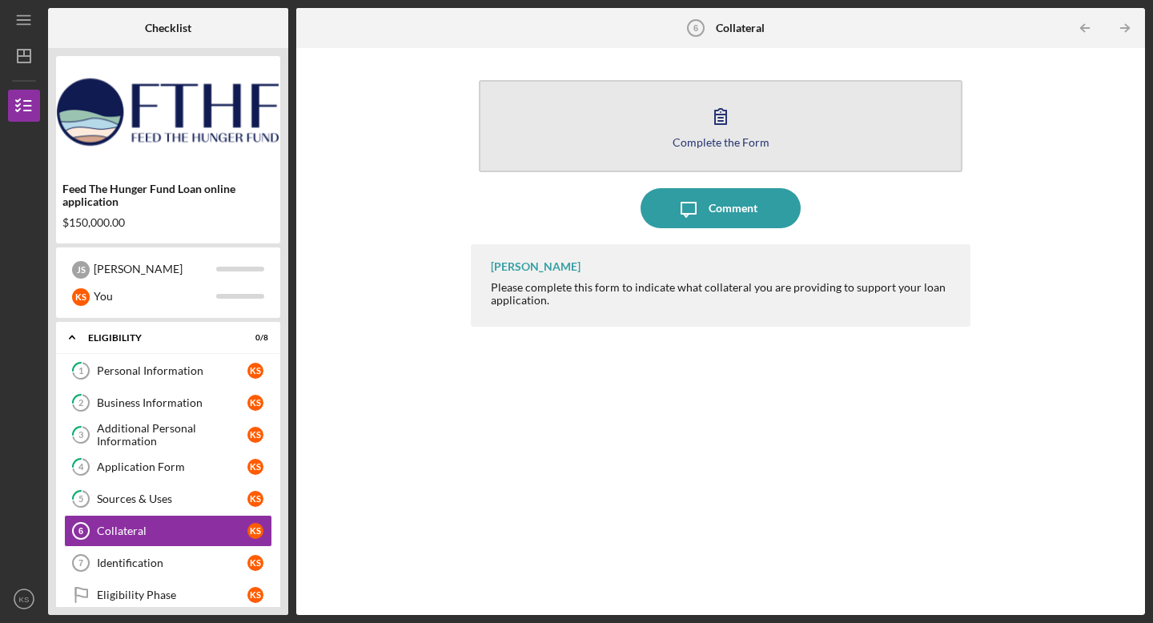
click at [741, 131] on button "Complete the Form Form" at bounding box center [721, 126] width 484 height 92
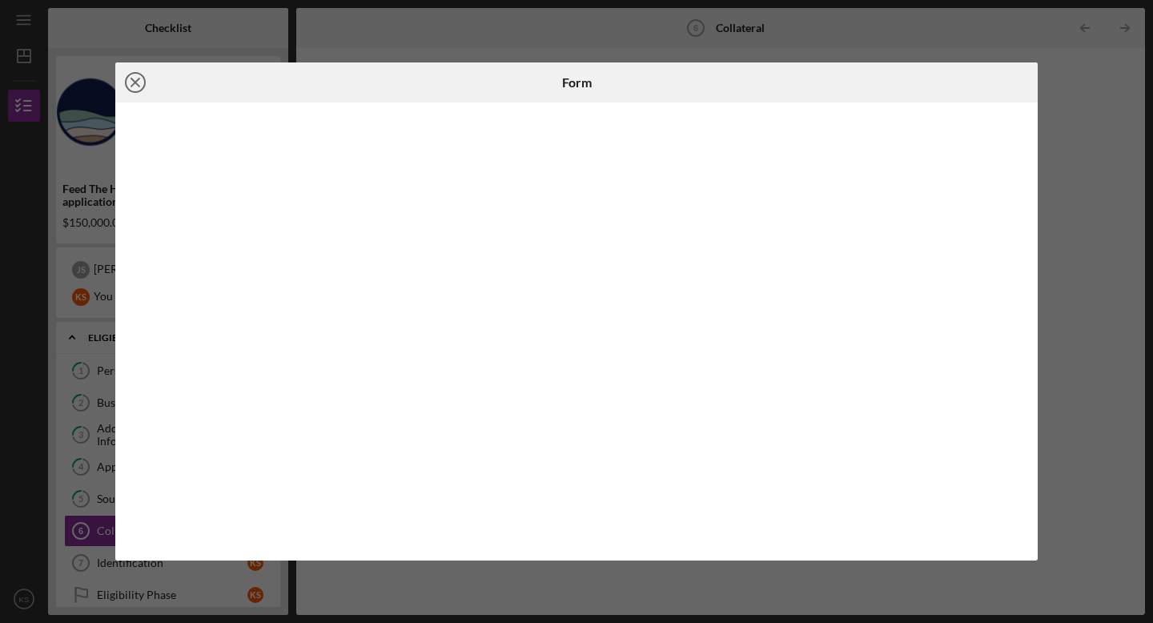
click at [135, 79] on icon "Icon/Close" at bounding box center [135, 82] width 40 height 40
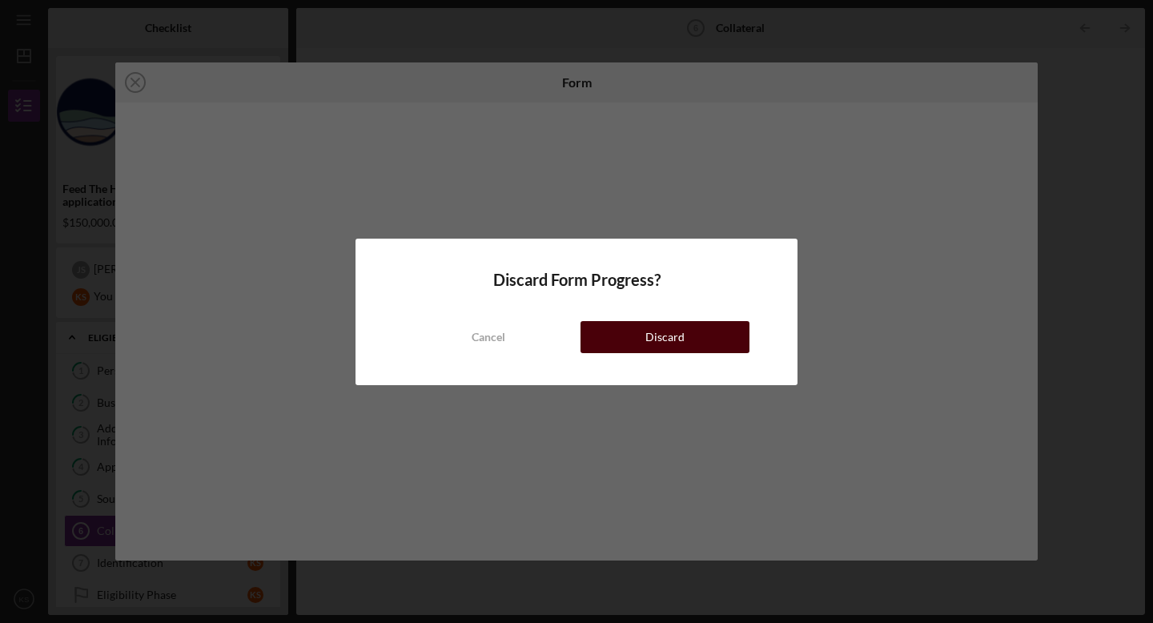
click at [637, 330] on button "Discard" at bounding box center [665, 337] width 169 height 32
